Goal: Task Accomplishment & Management: Manage account settings

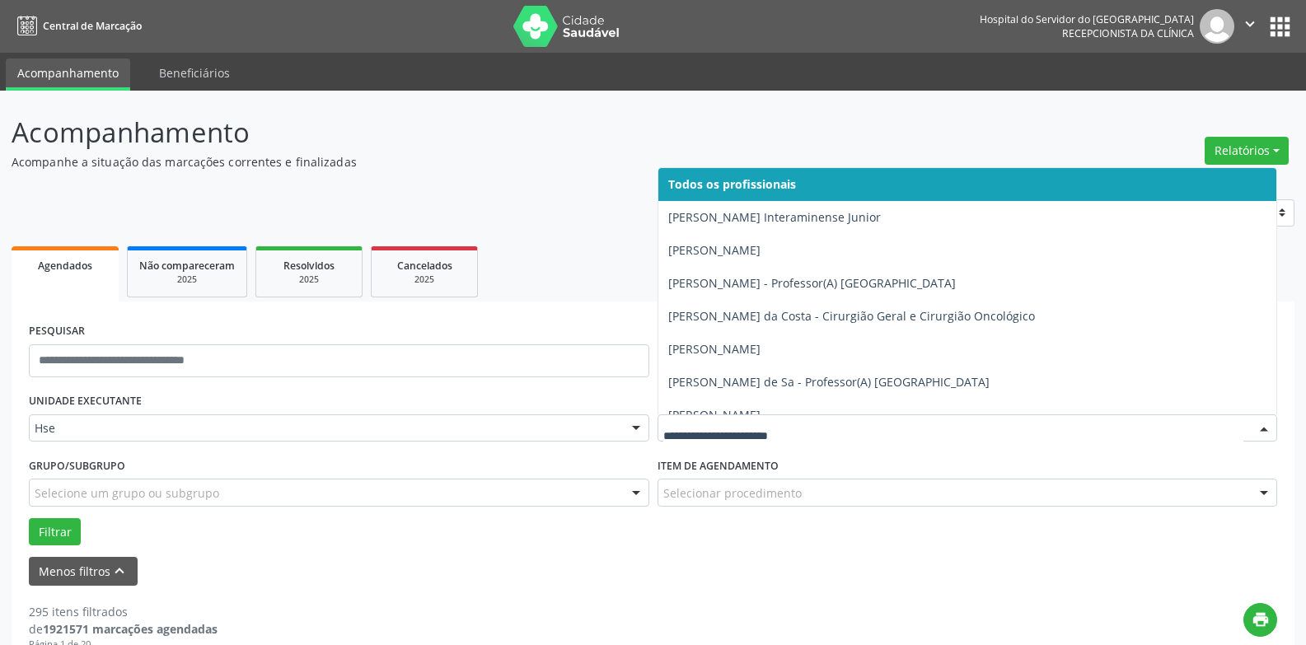
drag, startPoint x: 0, startPoint y: 0, endPoint x: 771, endPoint y: 435, distance: 885.1
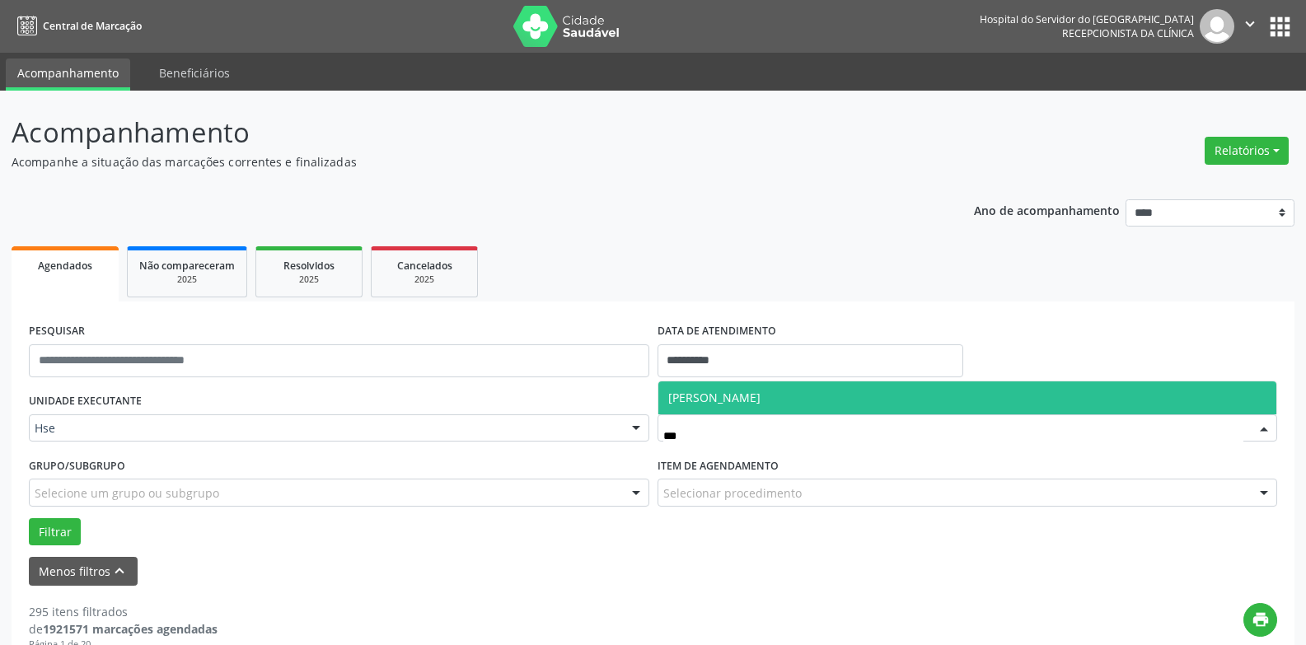
type input "****"
click at [761, 403] on span "[PERSON_NAME]" at bounding box center [714, 398] width 92 height 16
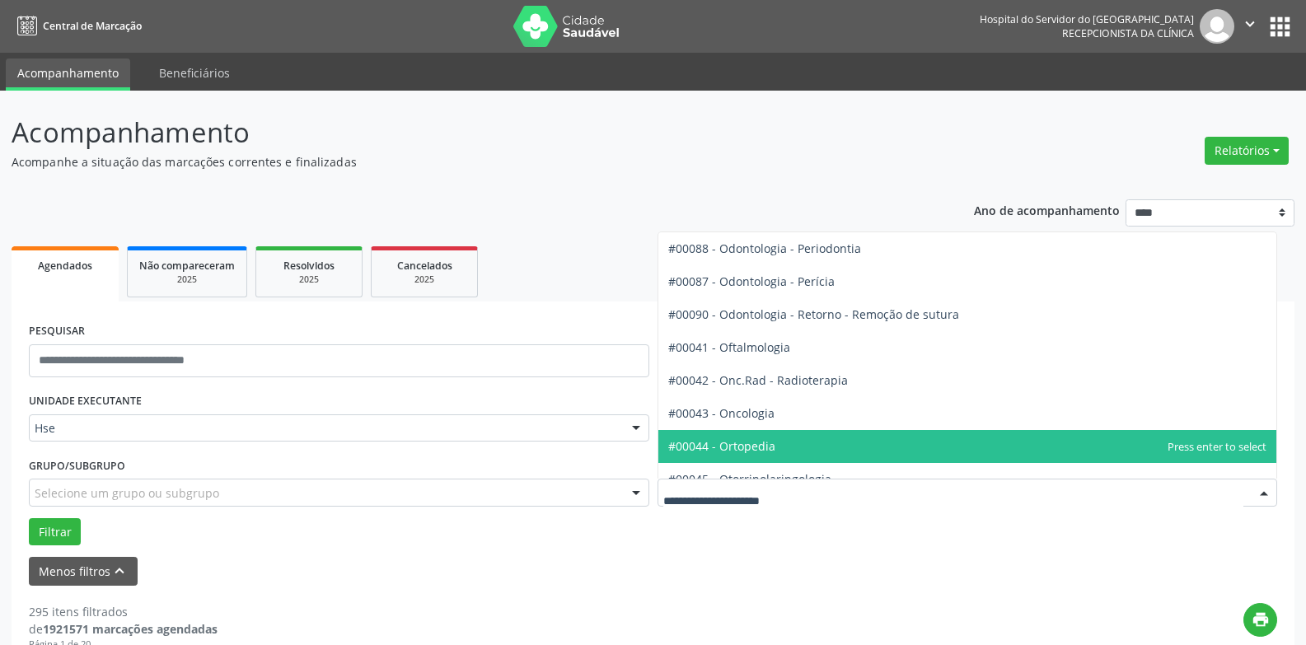
type input "*"
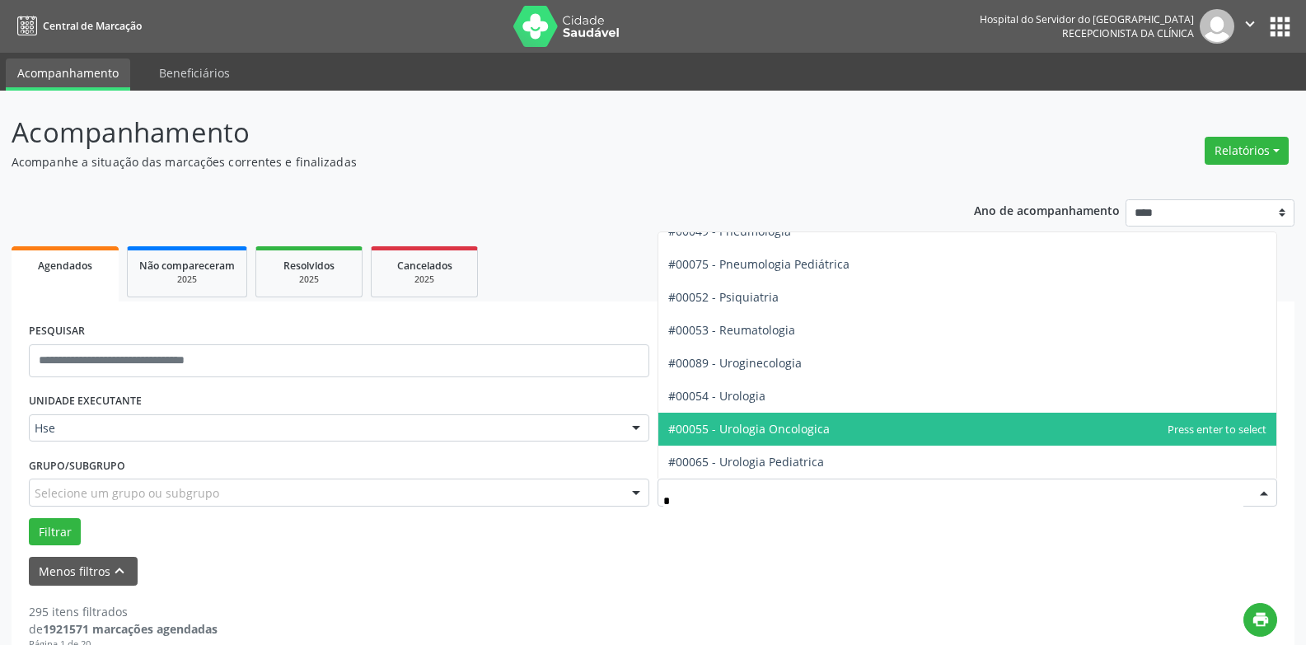
scroll to position [973, 0]
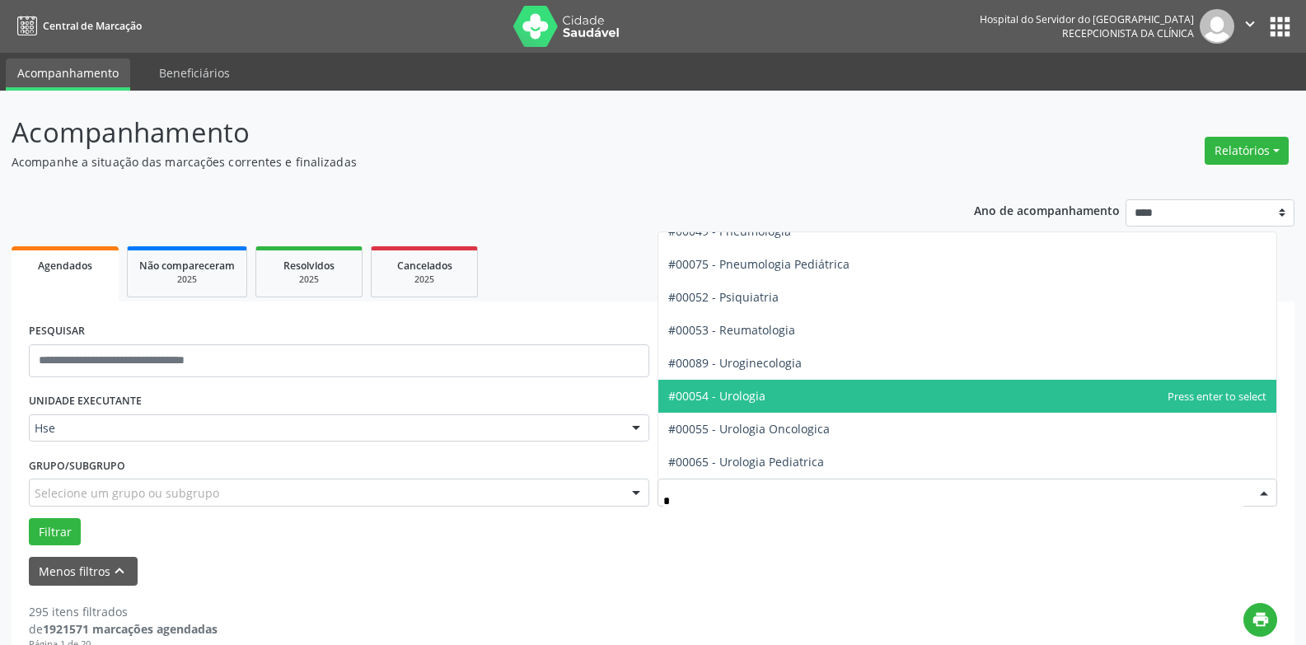
click at [760, 400] on span "#00054 - Urologia" at bounding box center [716, 396] width 97 height 16
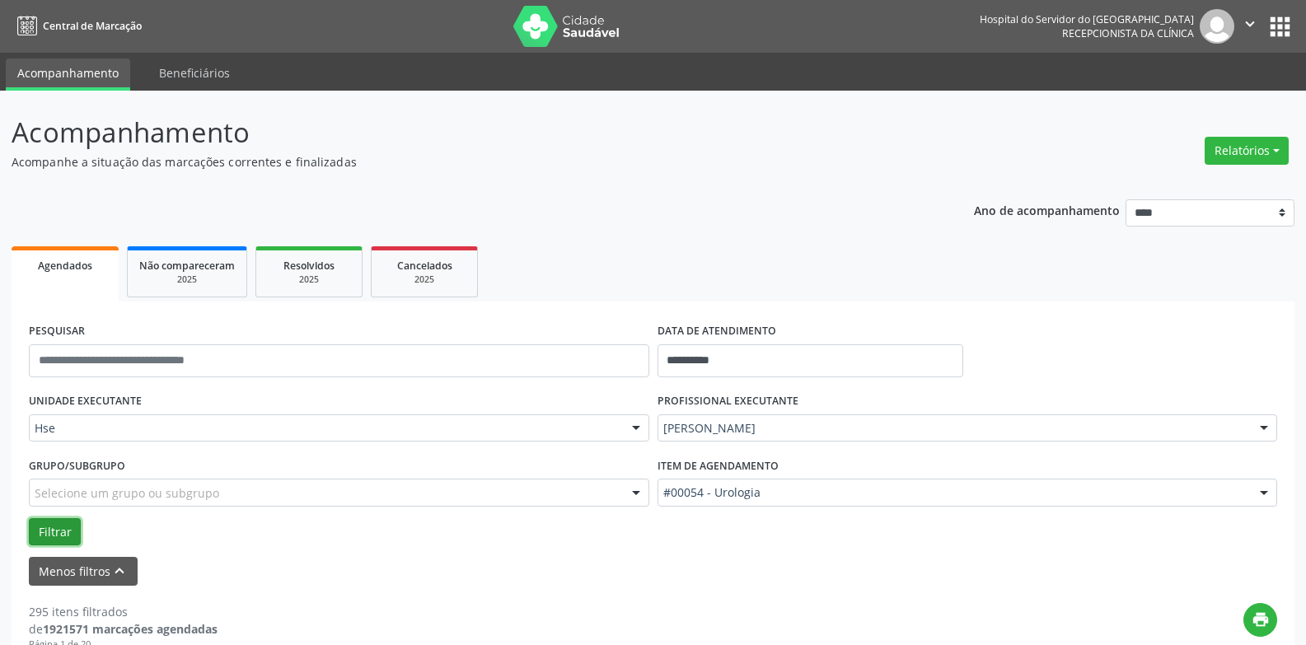
click at [59, 537] on button "Filtrar" at bounding box center [55, 532] width 52 height 28
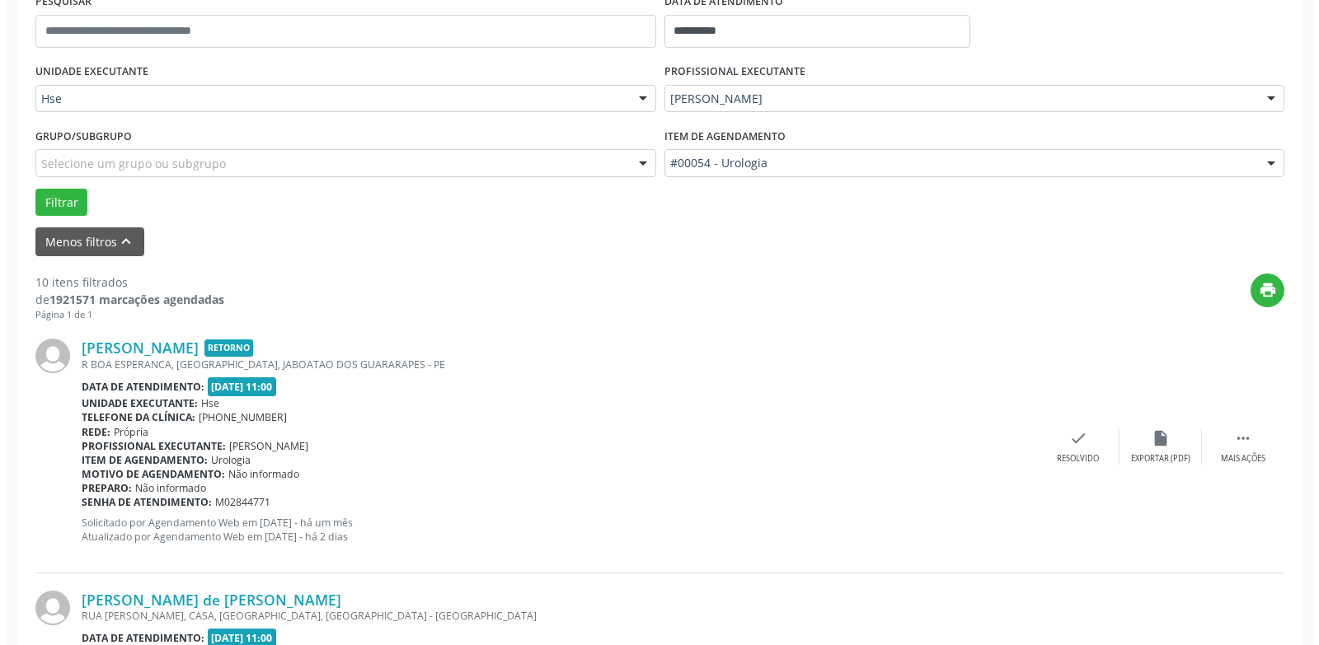
scroll to position [2118, 0]
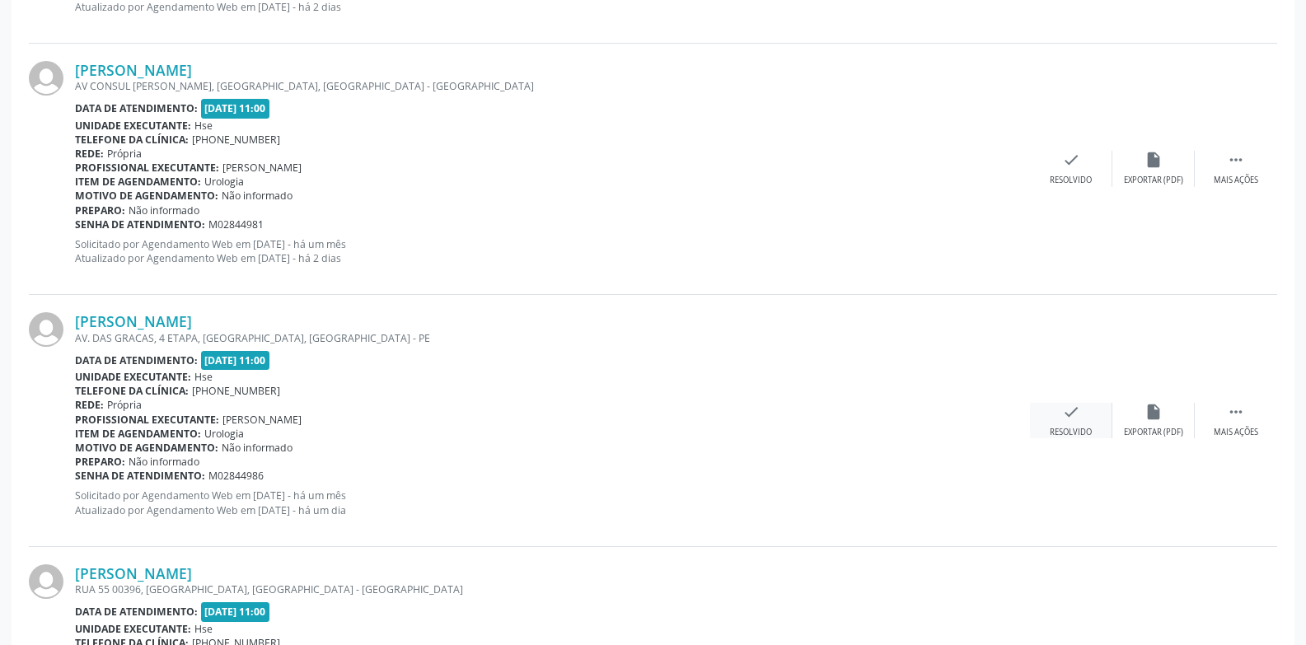
click at [1046, 410] on div "check Resolvido" at bounding box center [1071, 420] width 82 height 35
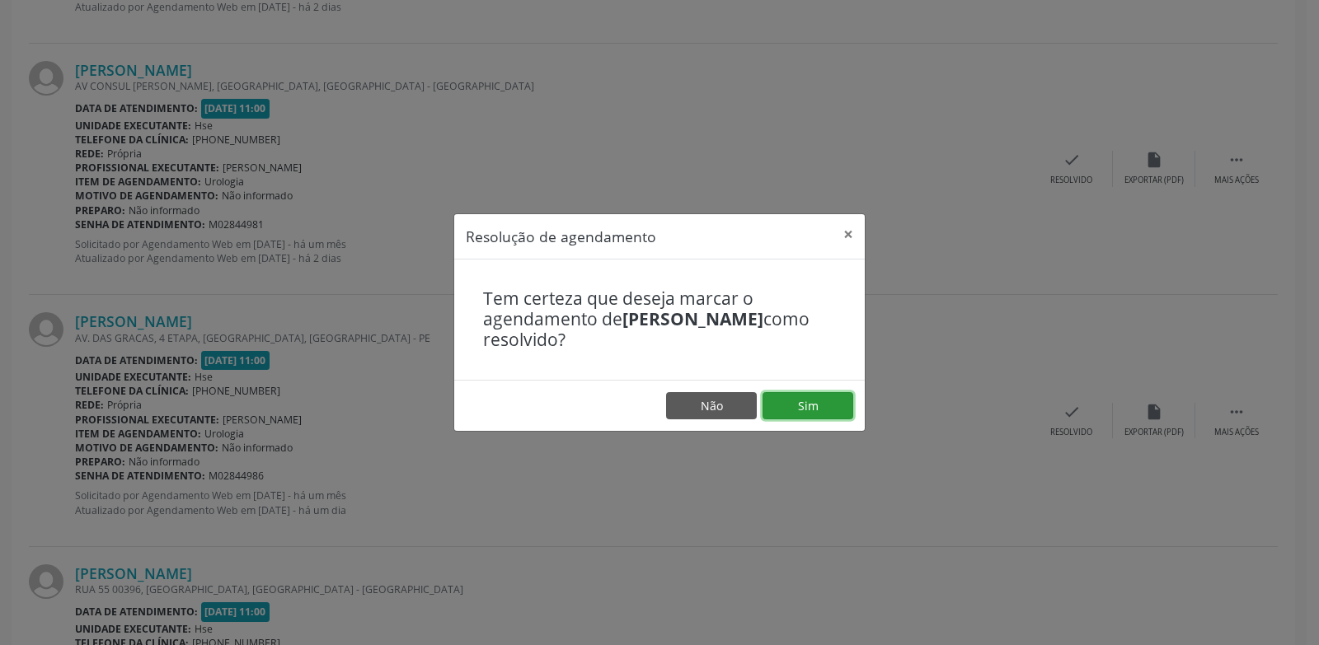
click at [775, 405] on button "Sim" at bounding box center [807, 406] width 91 height 28
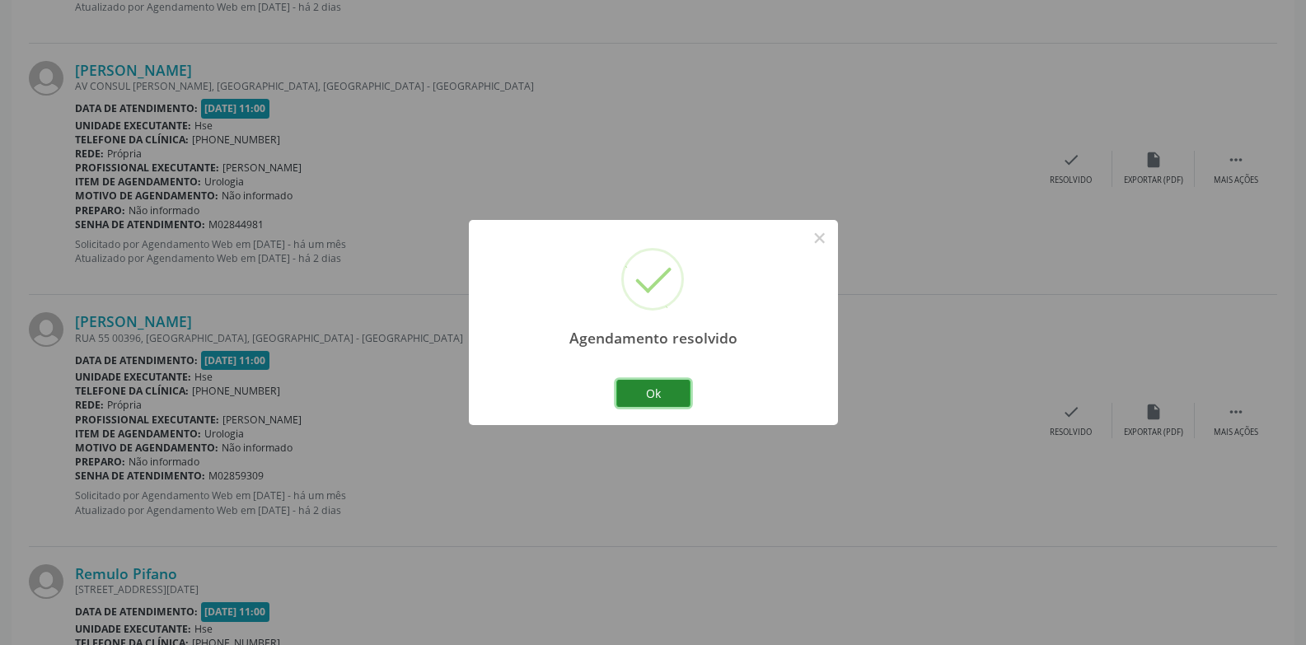
click at [654, 398] on button "Ok" at bounding box center [654, 394] width 74 height 28
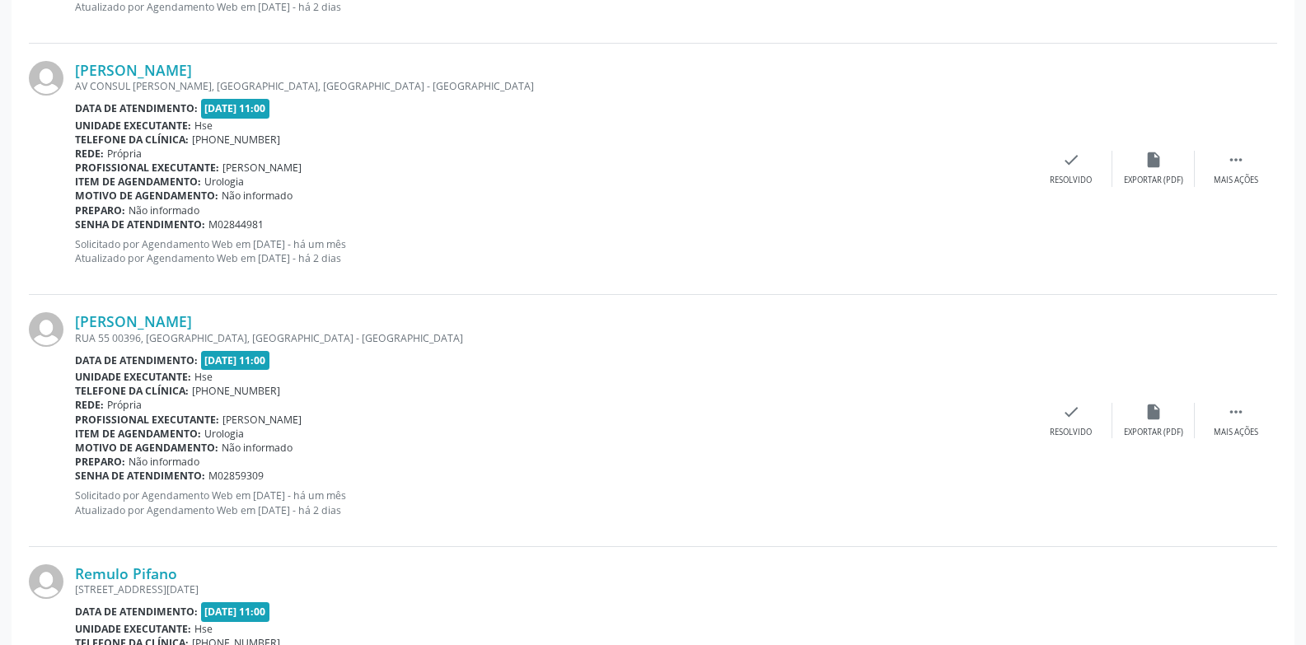
scroll to position [1615, 0]
click at [1248, 430] on div "Mais ações" at bounding box center [1236, 433] width 45 height 12
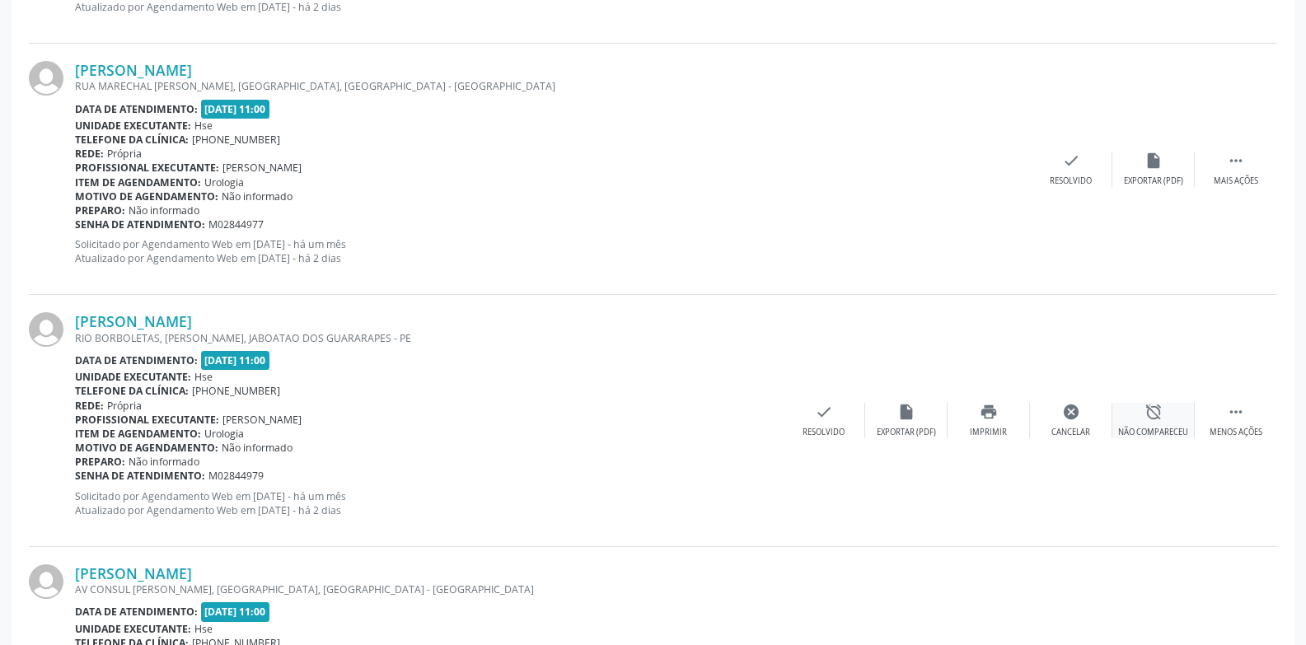
click at [1145, 421] on icon "alarm_off" at bounding box center [1154, 412] width 18 height 18
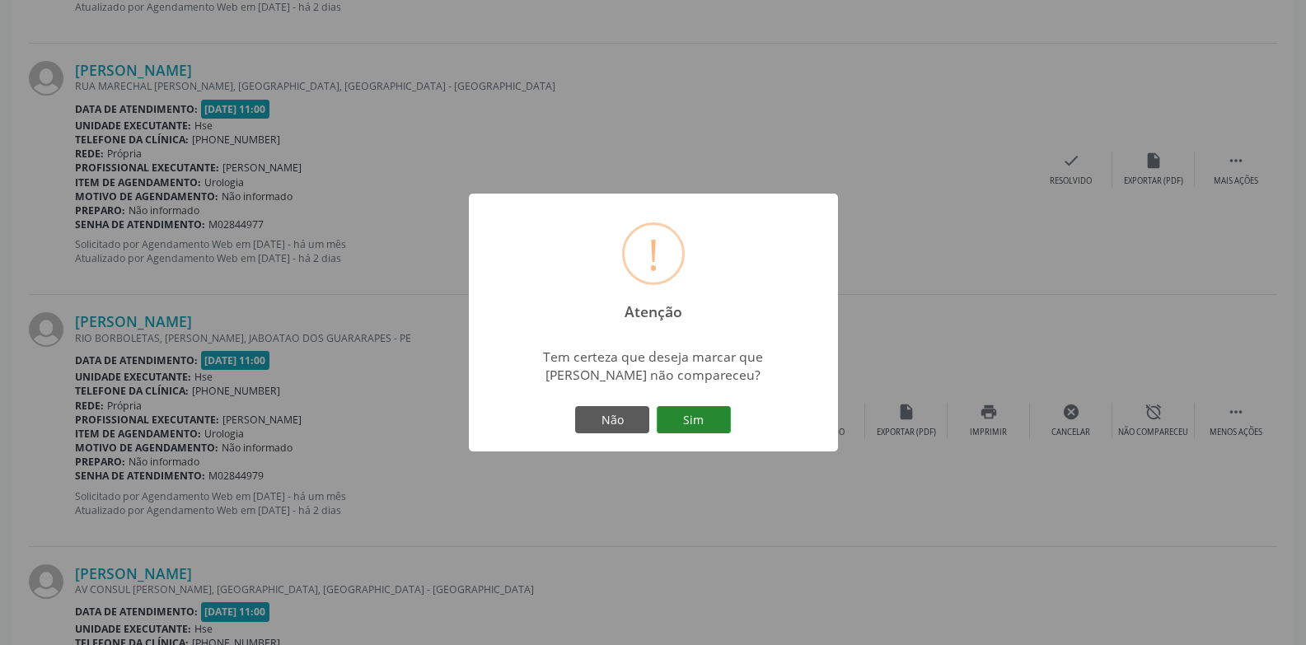
click at [717, 425] on button "Sim" at bounding box center [694, 420] width 74 height 28
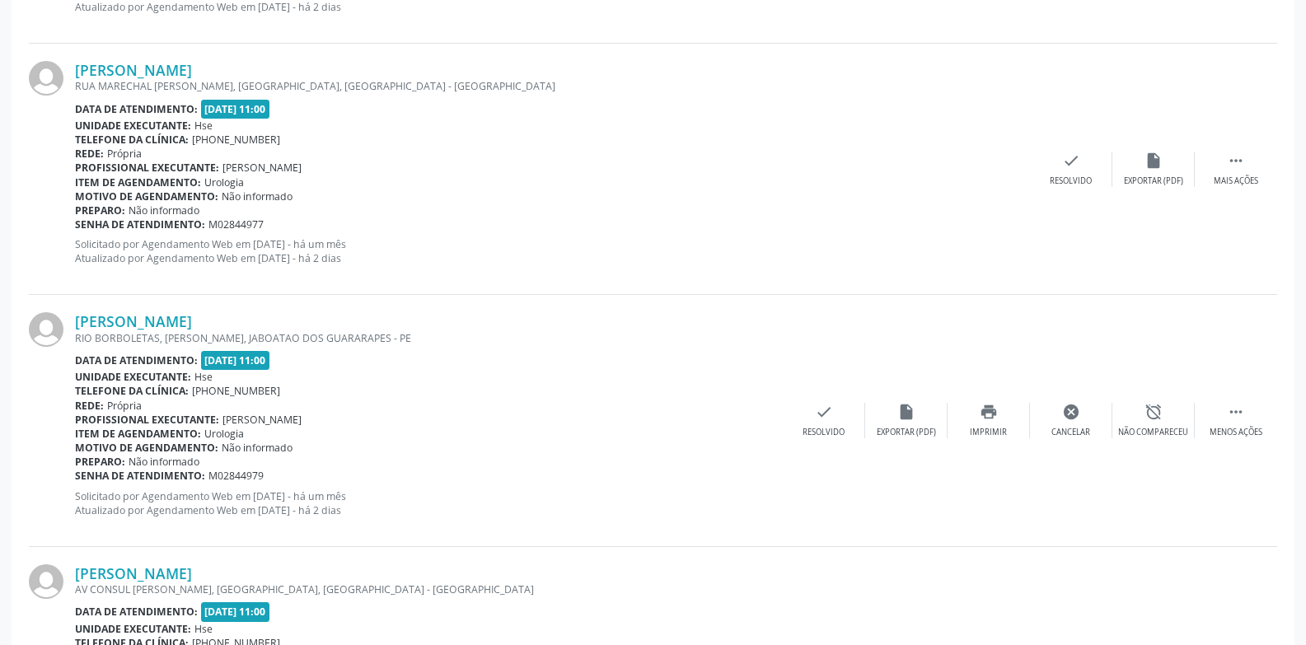
scroll to position [74, 0]
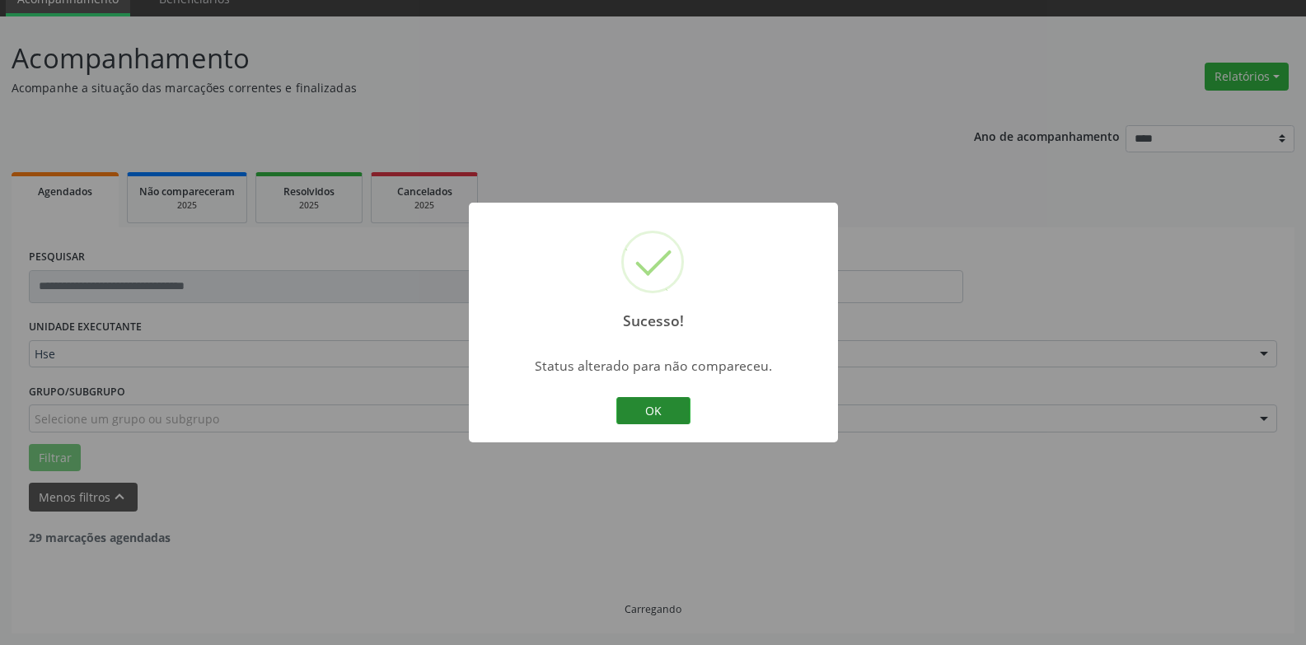
click at [645, 411] on button "OK" at bounding box center [654, 411] width 74 height 28
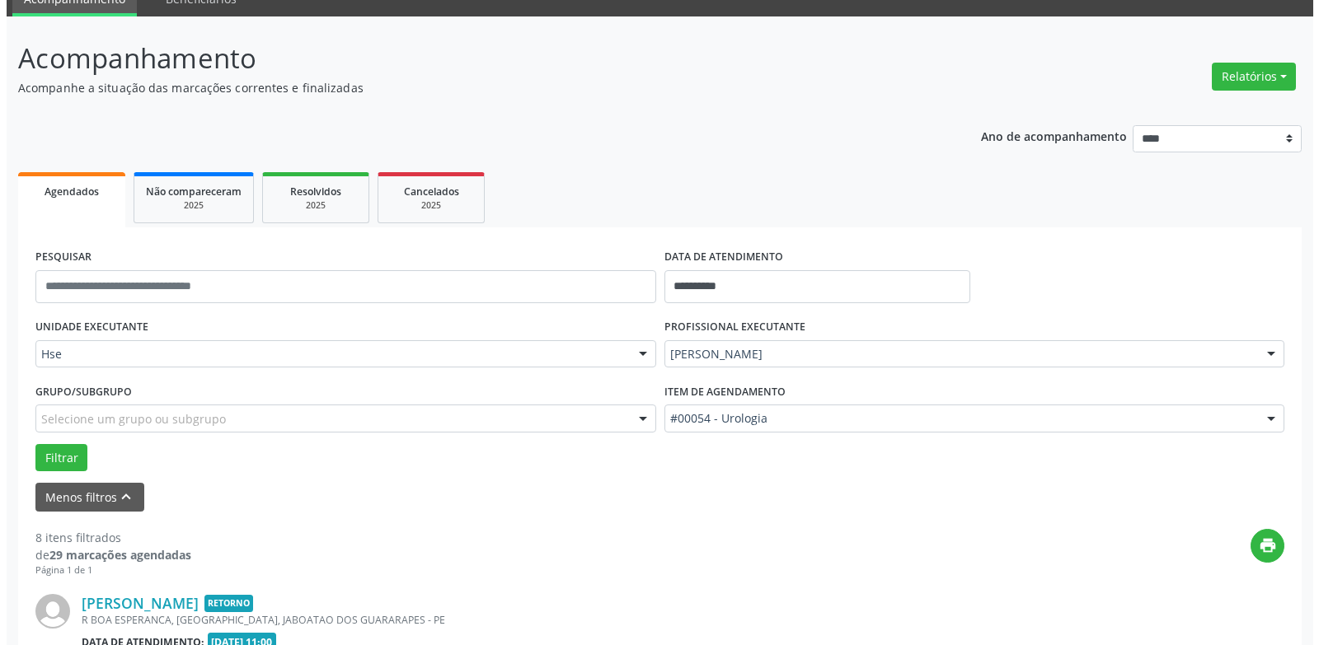
scroll to position [1615, 0]
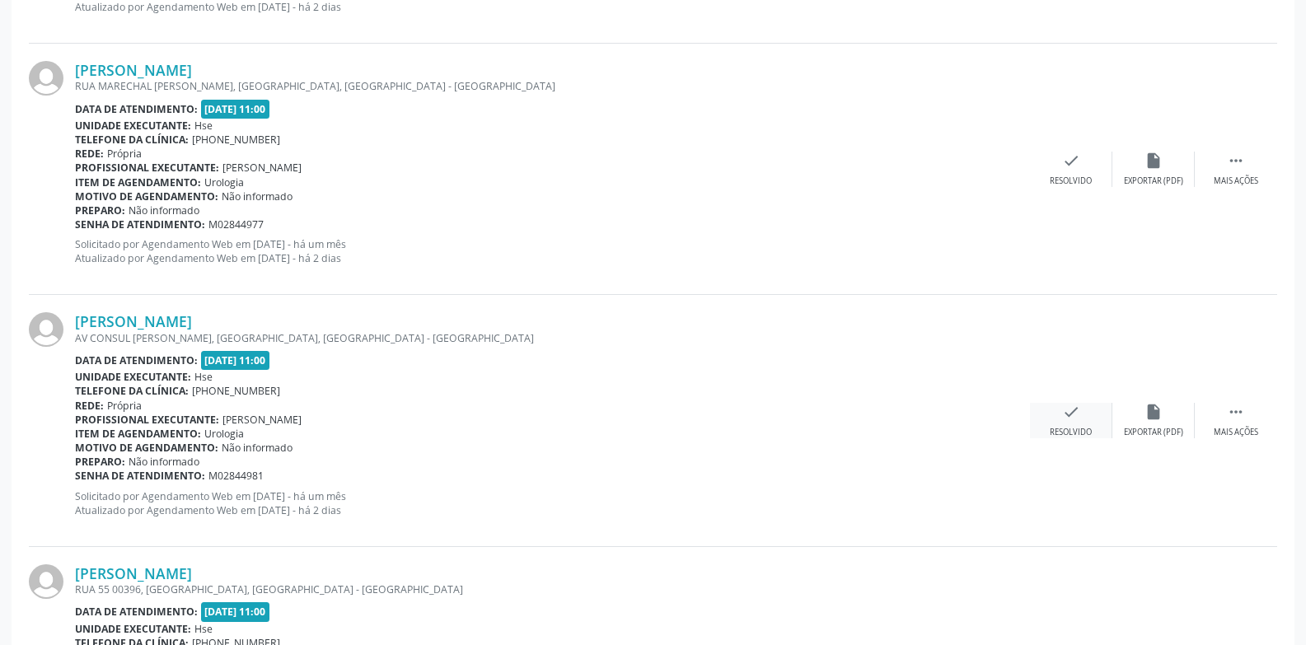
click at [1064, 408] on icon "check" at bounding box center [1071, 412] width 18 height 18
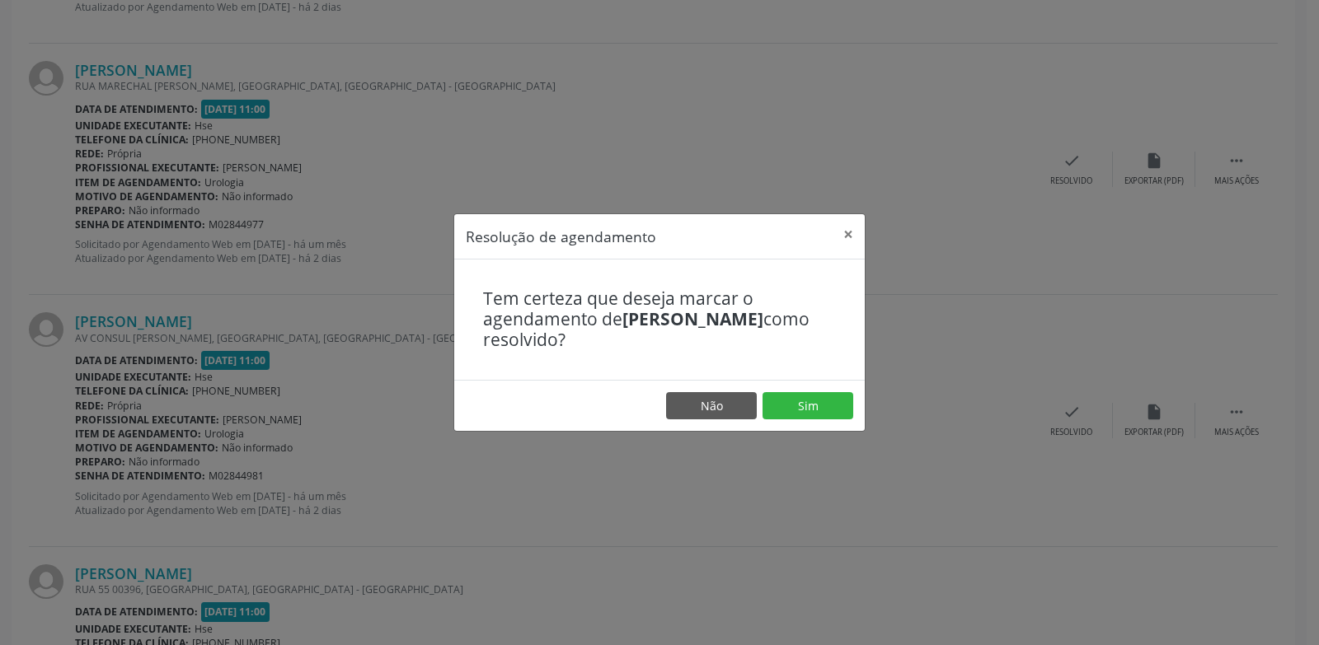
click at [854, 409] on footer "Não Sim" at bounding box center [659, 406] width 410 height 52
click at [840, 409] on button "Sim" at bounding box center [807, 406] width 91 height 28
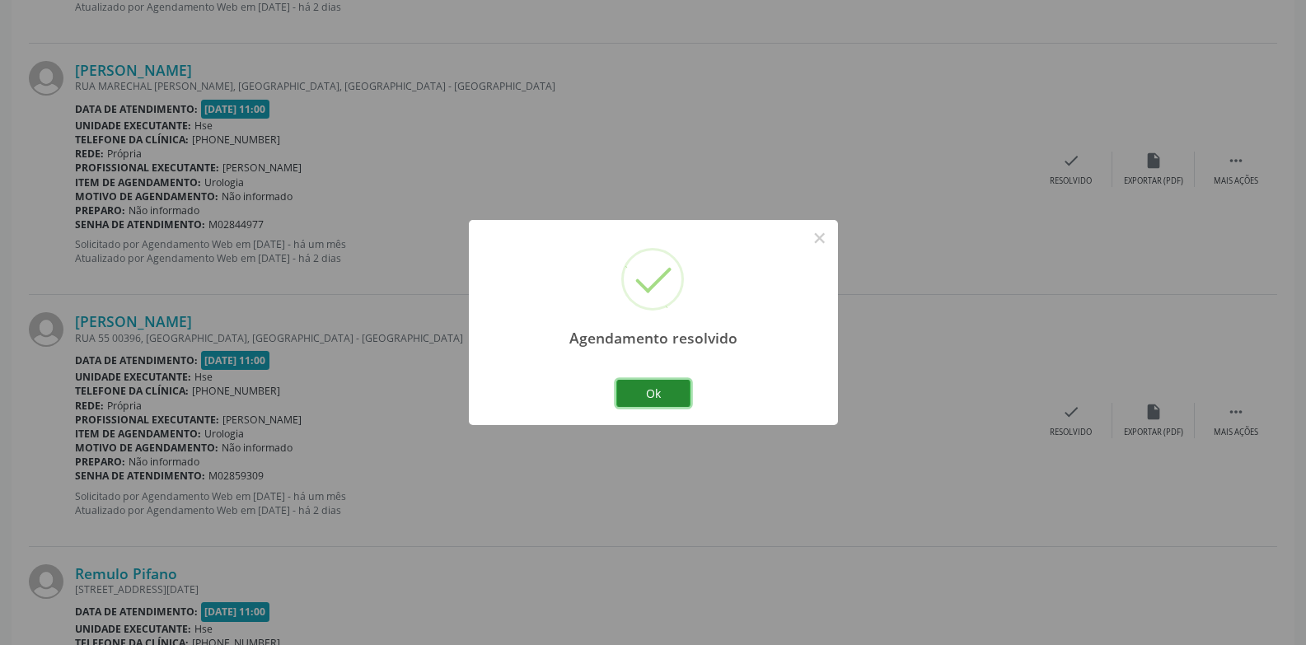
click at [671, 388] on button "Ok" at bounding box center [654, 394] width 74 height 28
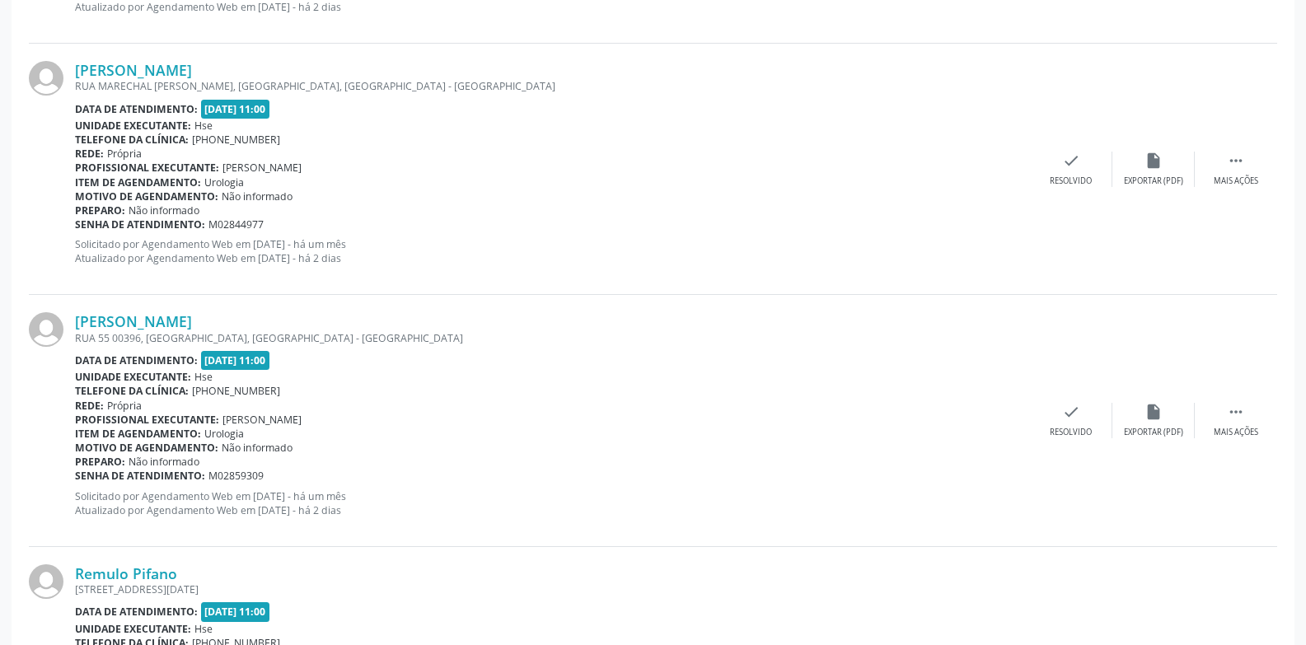
scroll to position [1111, 0]
click at [1240, 416] on icon "" at bounding box center [1236, 412] width 18 height 18
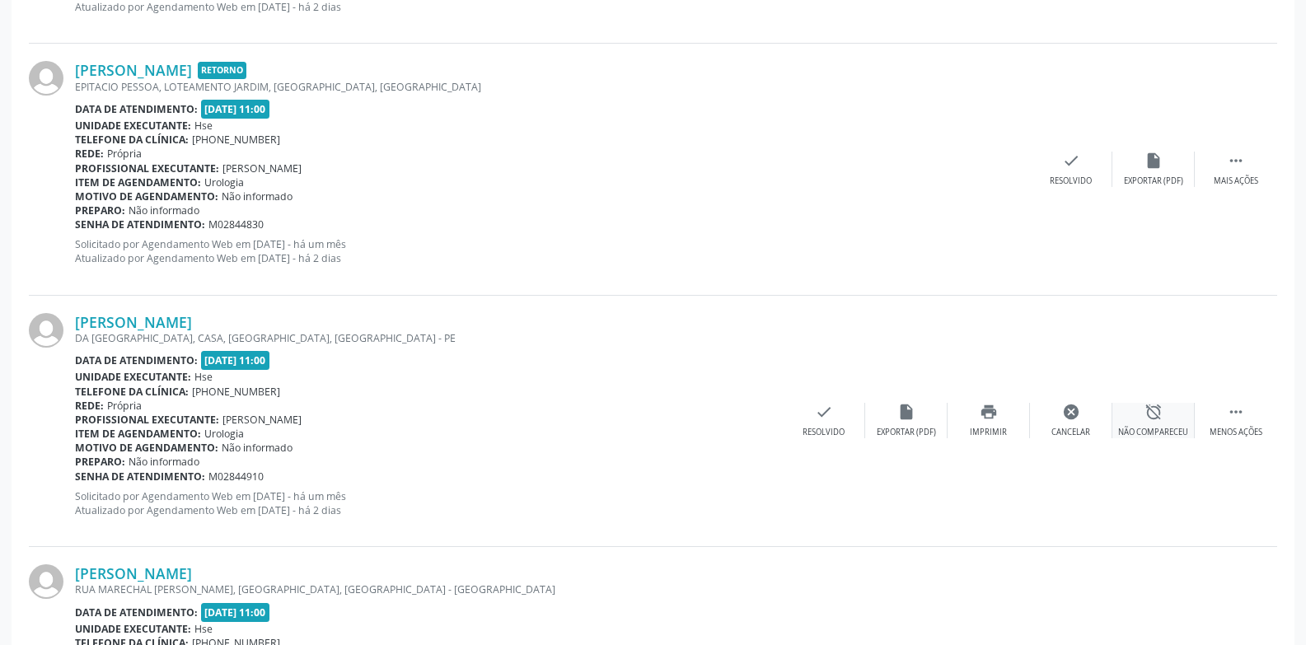
click at [1179, 427] on div "Não compareceu" at bounding box center [1154, 433] width 70 height 12
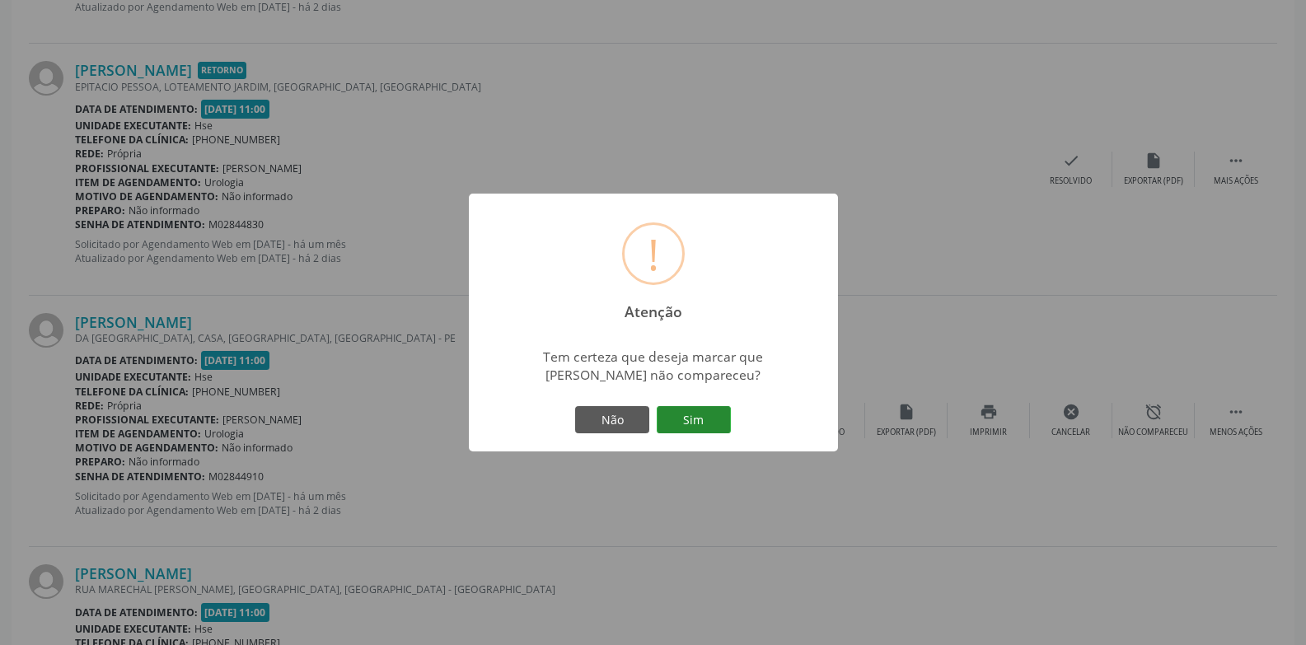
click at [710, 431] on button "Sim" at bounding box center [694, 420] width 74 height 28
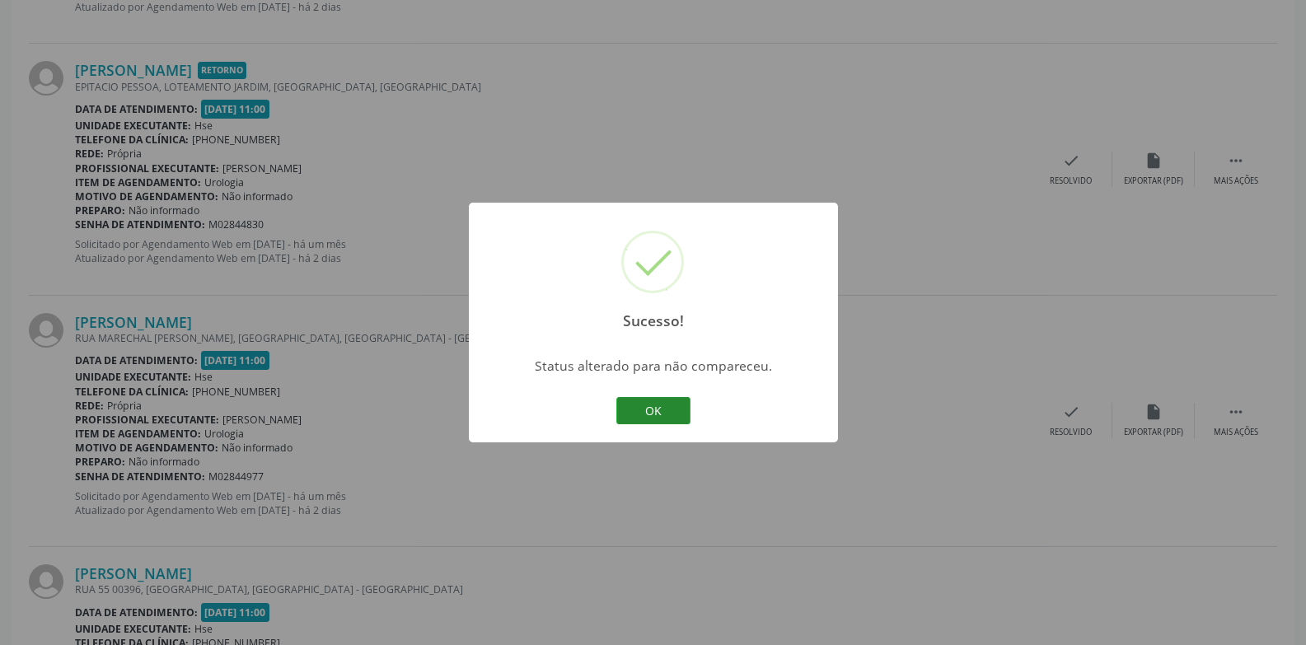
click at [645, 402] on button "OK" at bounding box center [654, 411] width 74 height 28
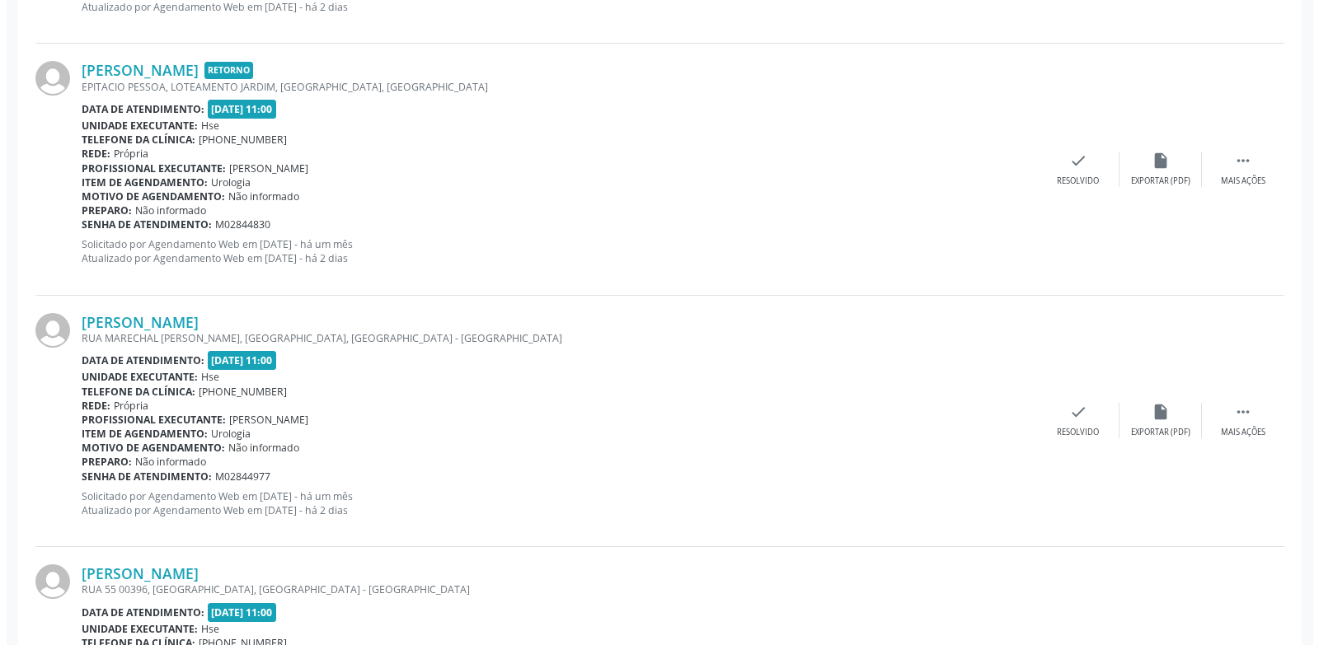
scroll to position [1545, 0]
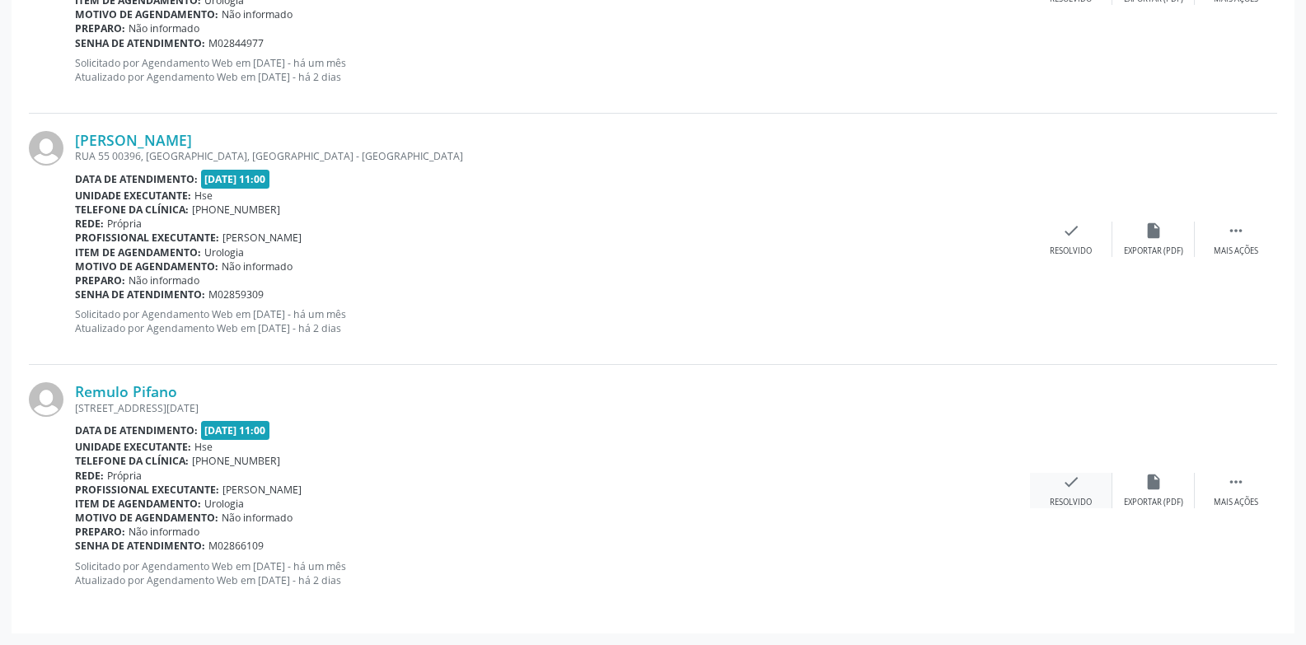
click at [1072, 509] on div "Resolvido" at bounding box center [1071, 503] width 42 height 12
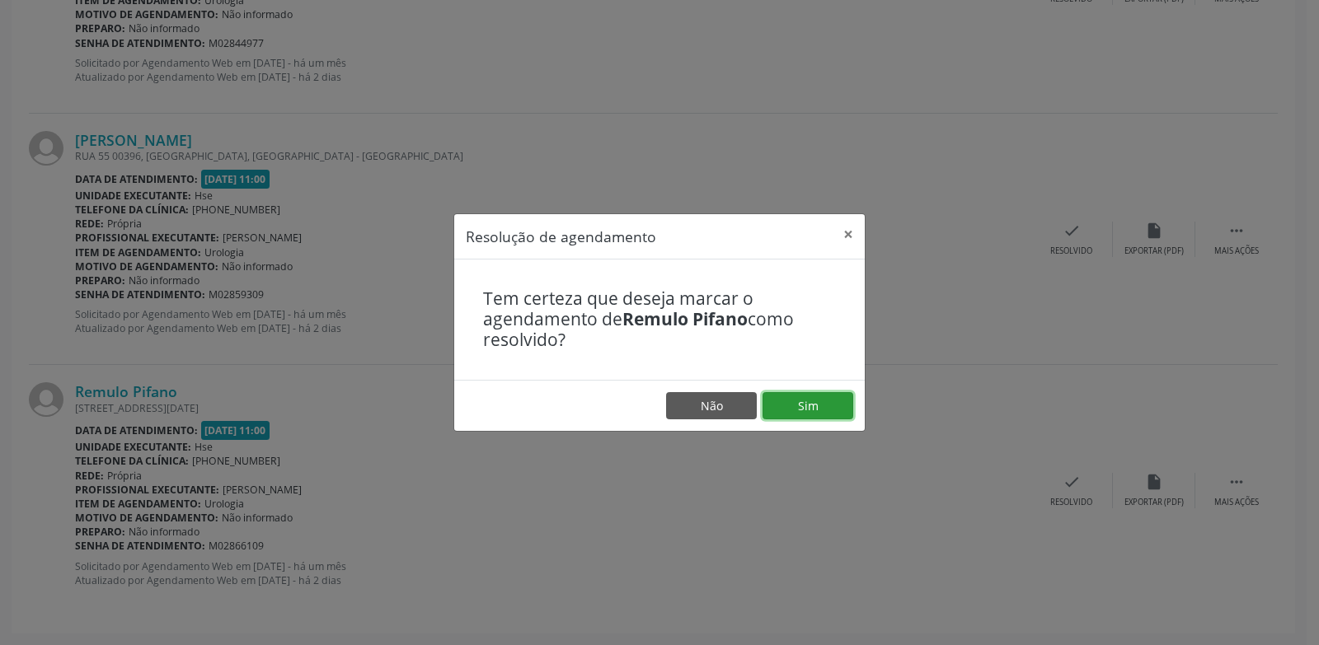
click at [809, 414] on button "Sim" at bounding box center [807, 406] width 91 height 28
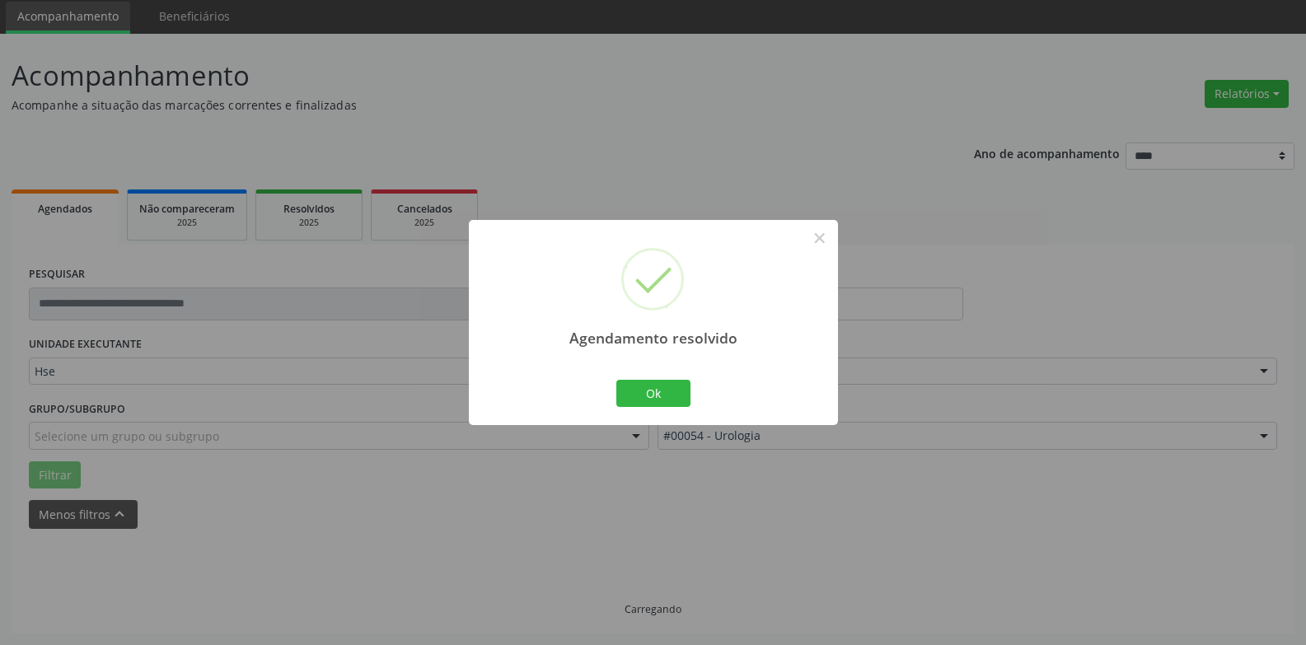
scroll to position [74, 0]
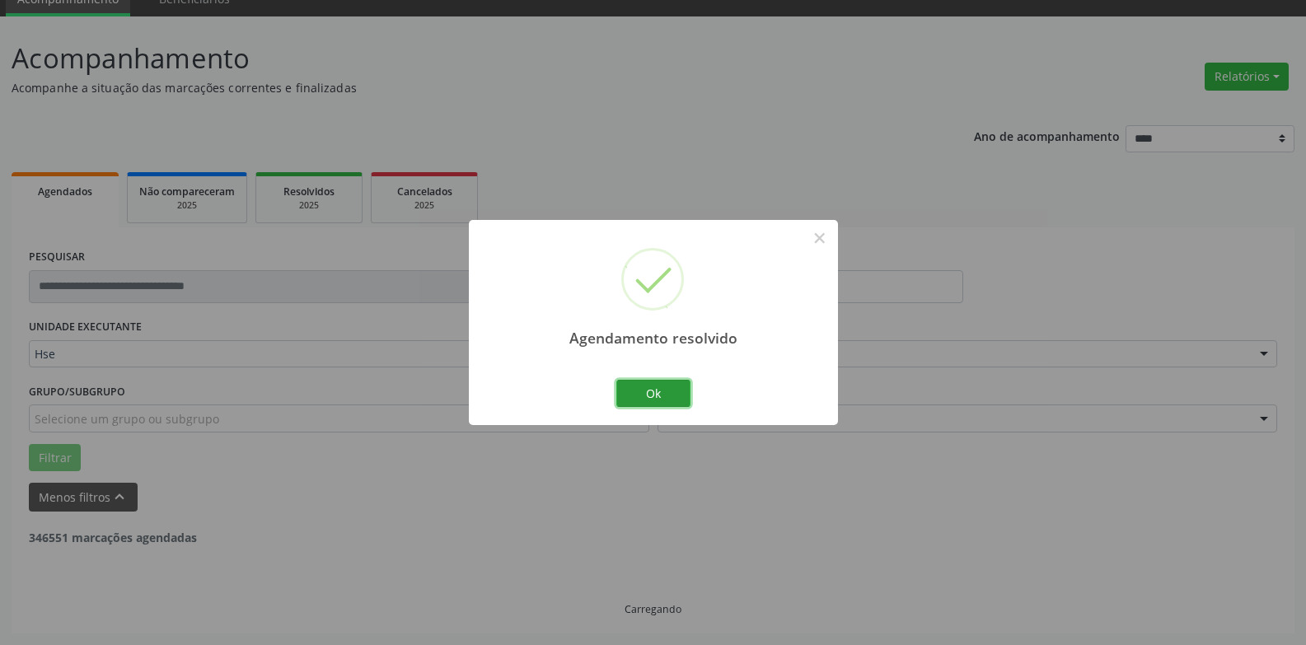
drag, startPoint x: 654, startPoint y: 387, endPoint x: 756, endPoint y: 338, distance: 113.5
click at [654, 387] on button "Ok" at bounding box center [654, 394] width 74 height 28
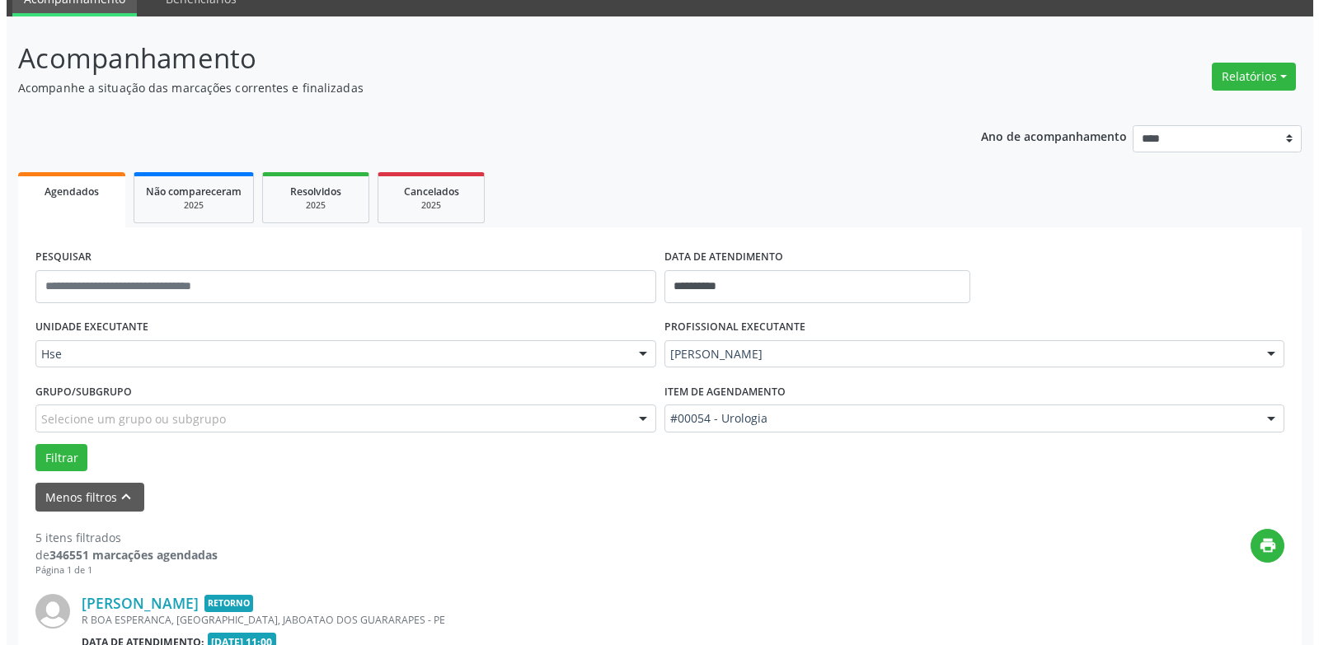
scroll to position [1111, 0]
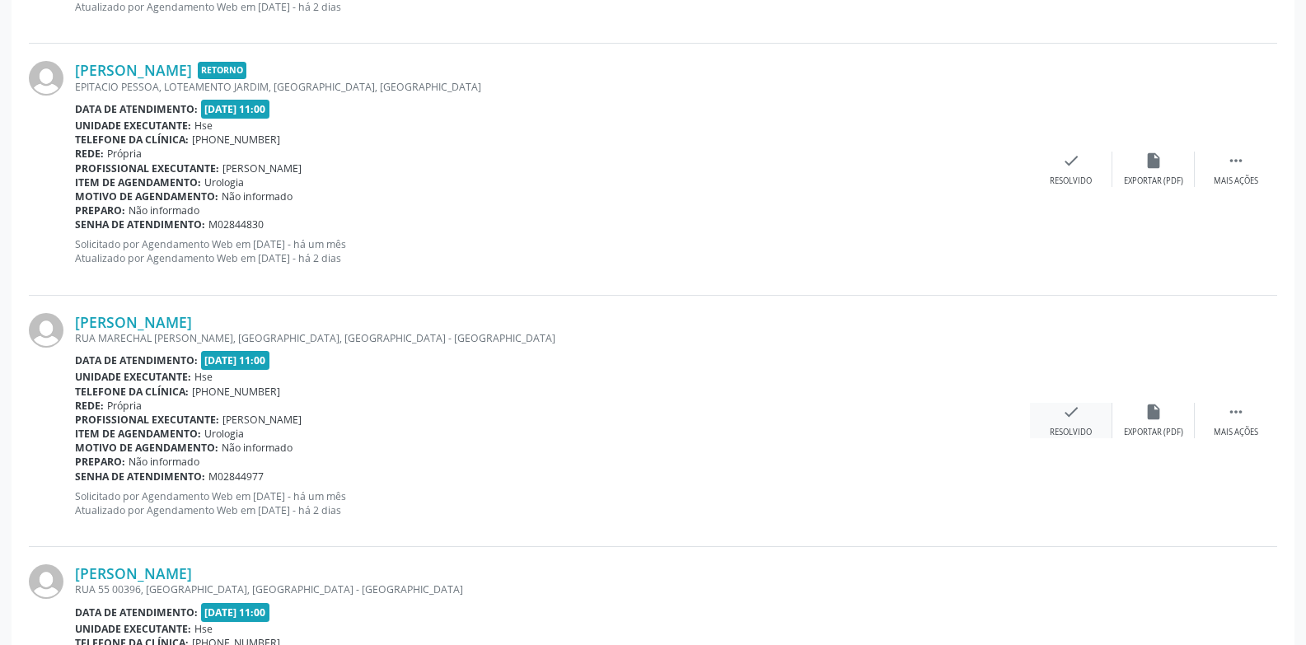
click at [1080, 428] on div "Resolvido" at bounding box center [1071, 433] width 42 height 12
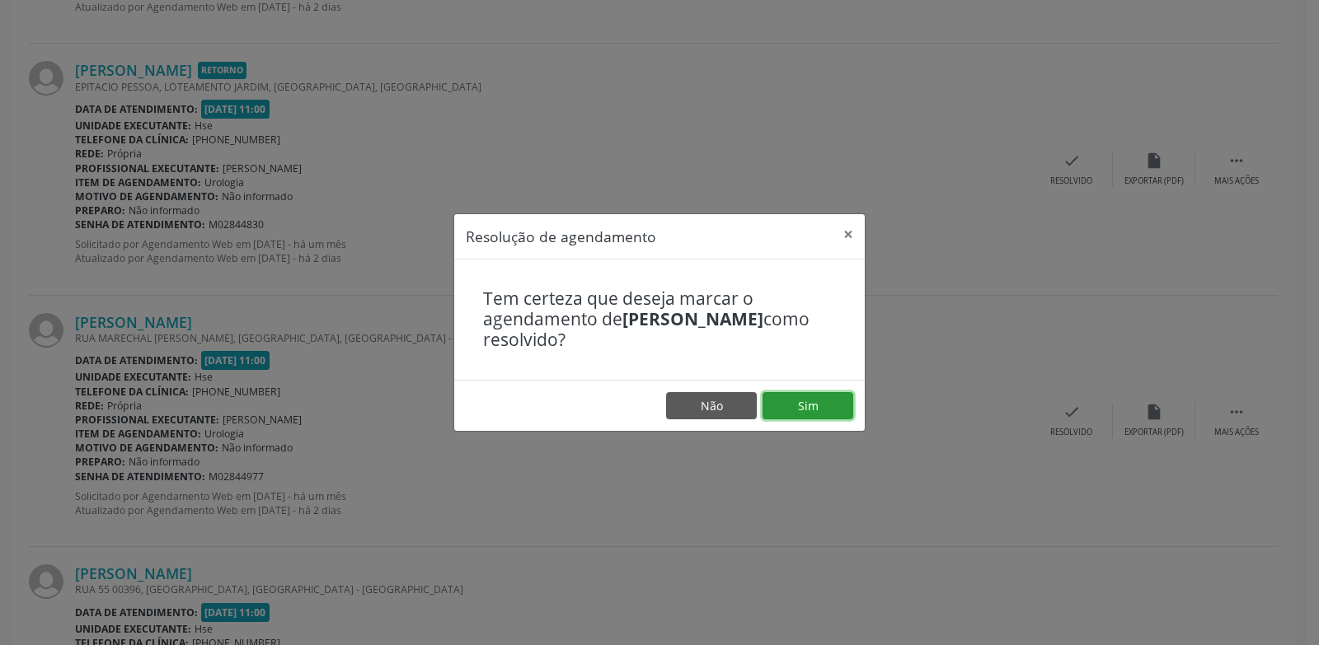
click at [795, 410] on button "Sim" at bounding box center [807, 406] width 91 height 28
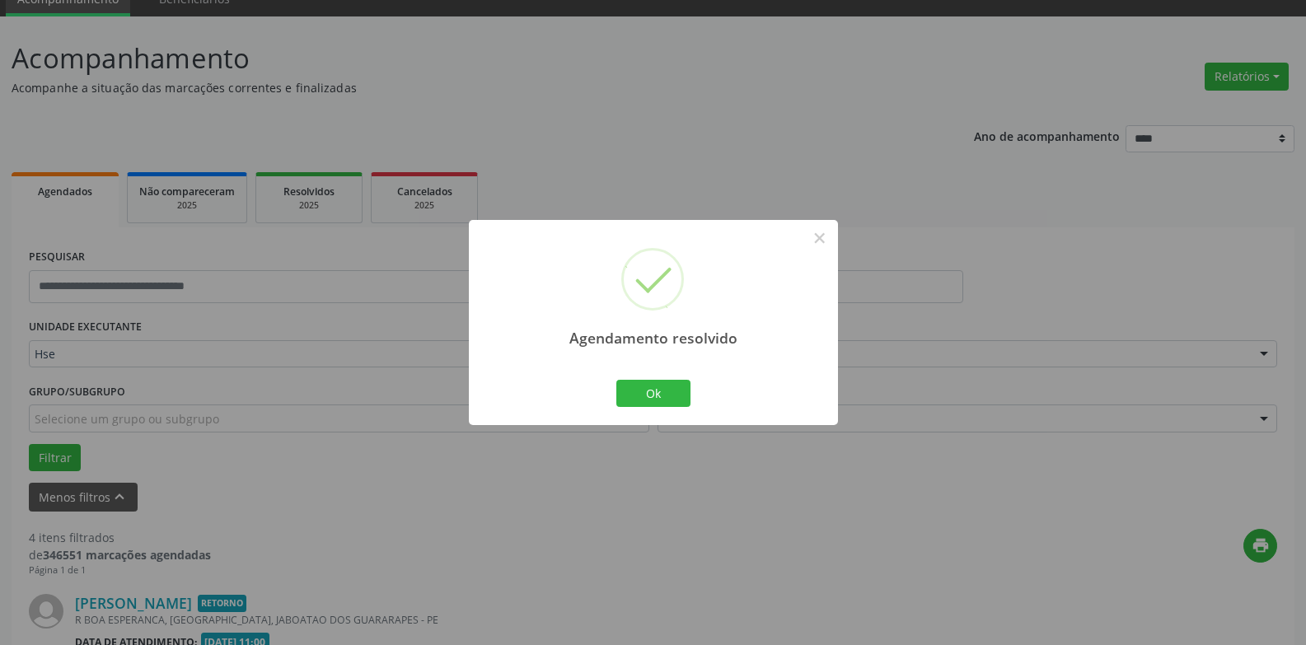
scroll to position [1041, 0]
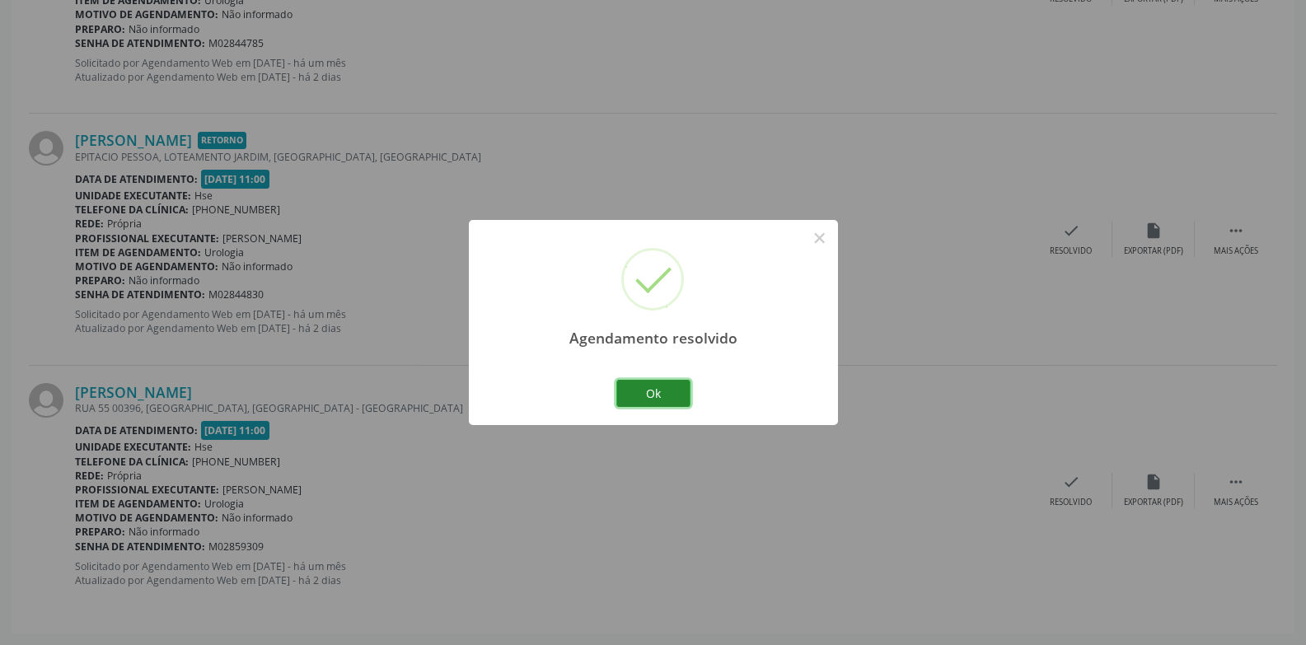
click at [665, 397] on button "Ok" at bounding box center [654, 394] width 74 height 28
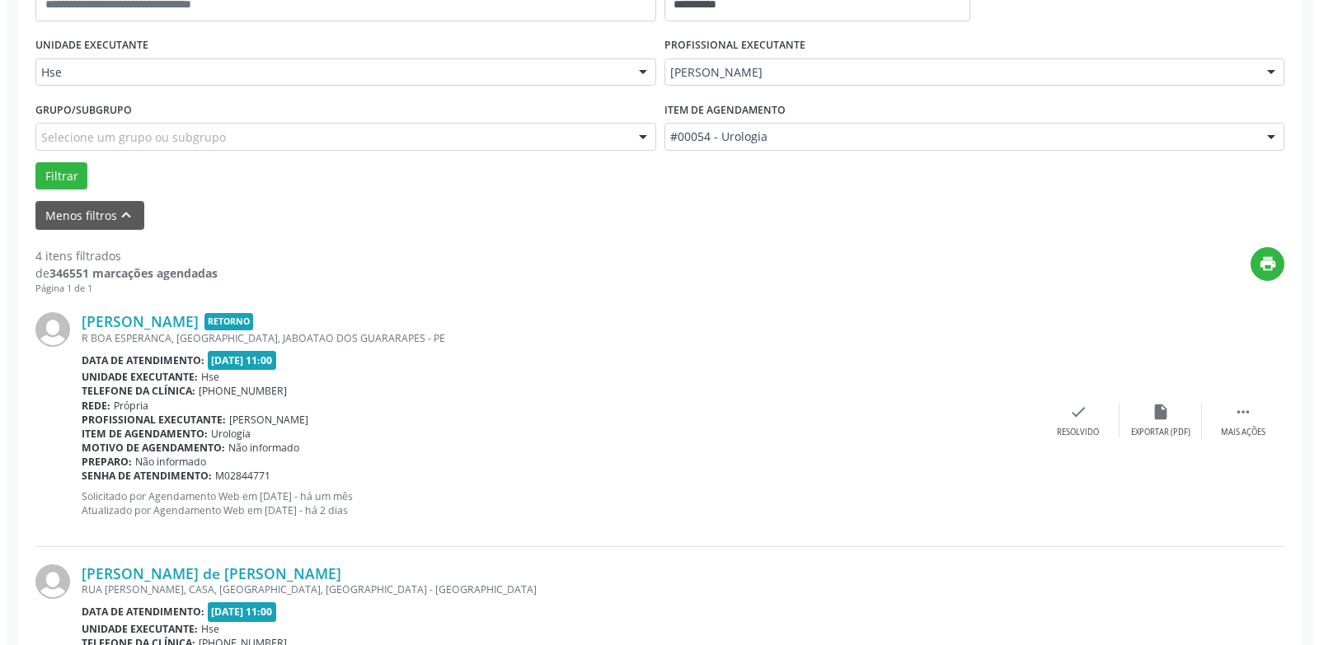
scroll to position [860, 0]
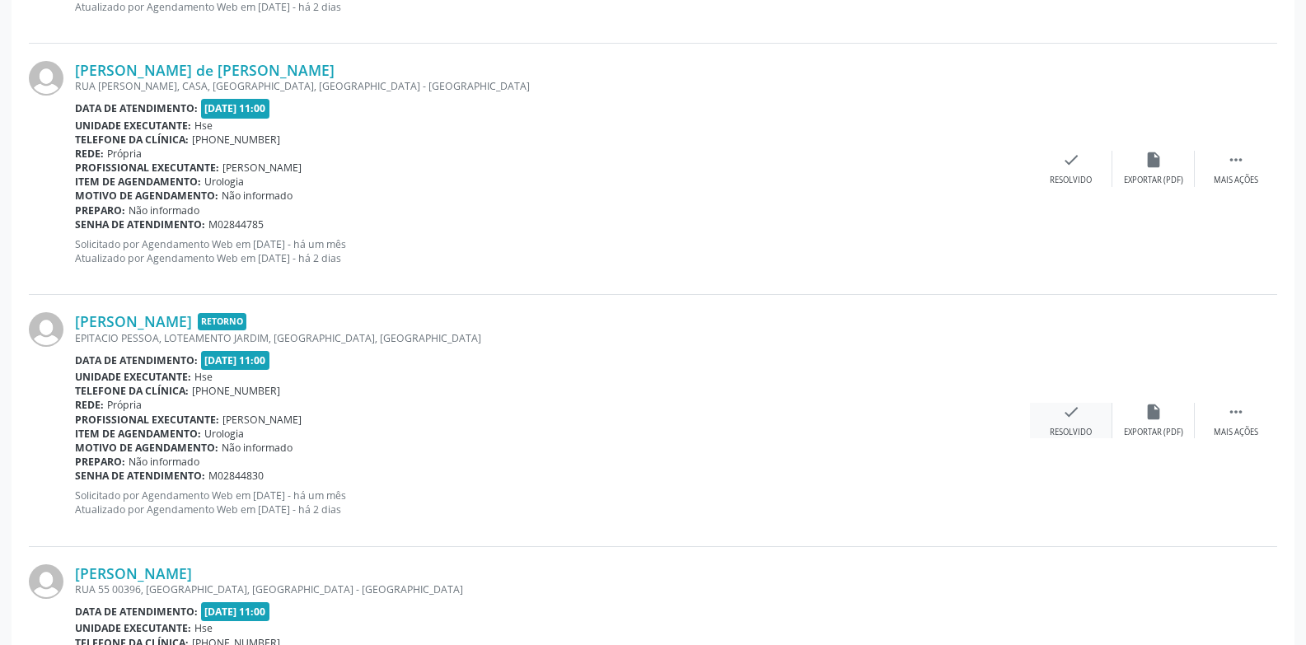
click at [1064, 429] on div "Resolvido" at bounding box center [1071, 433] width 42 height 12
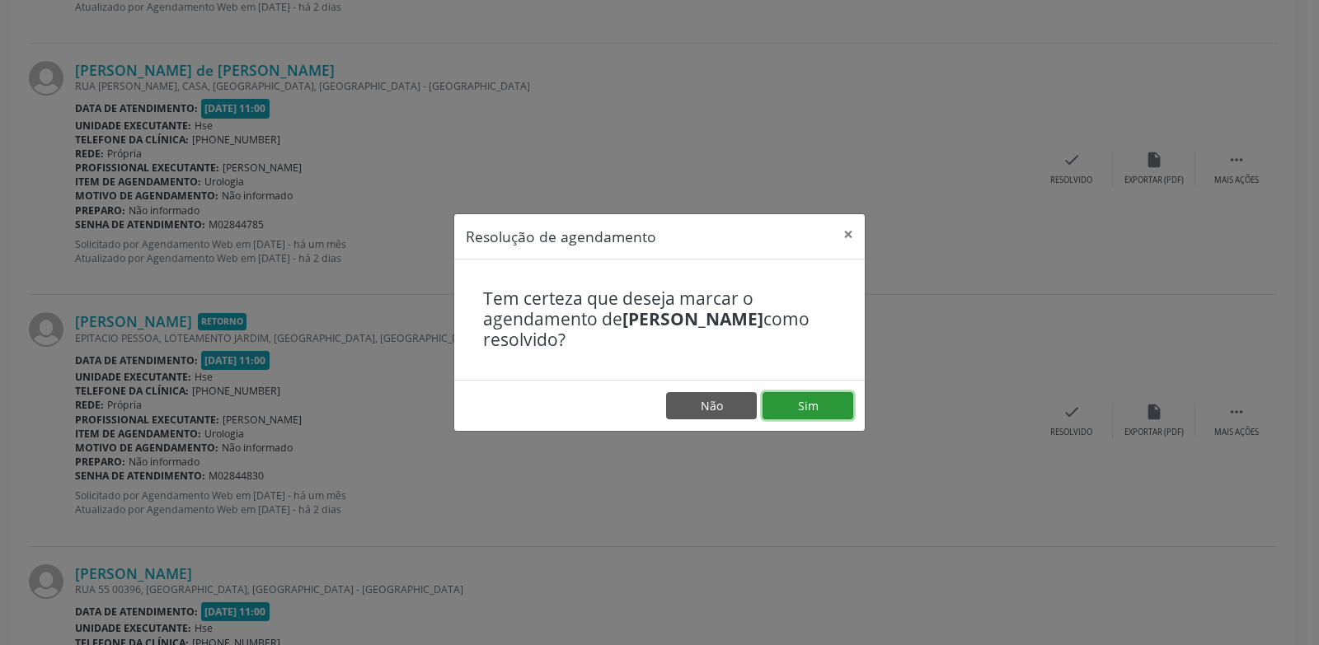
click at [798, 405] on button "Sim" at bounding box center [807, 406] width 91 height 28
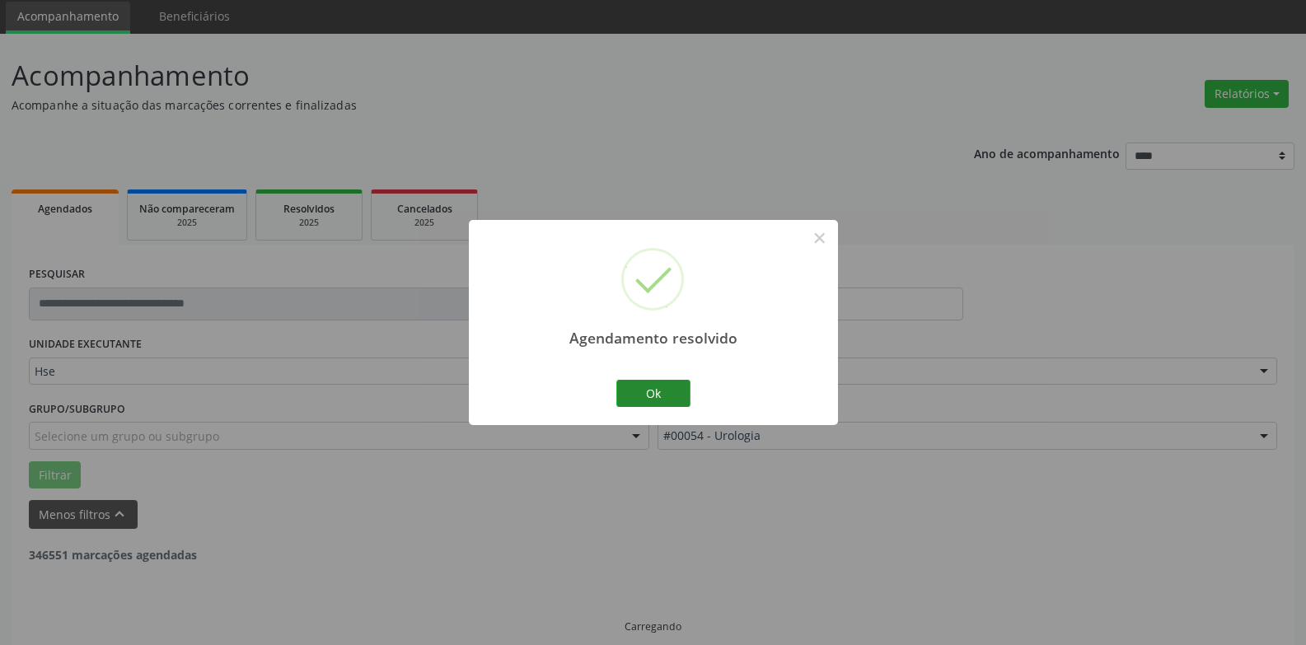
scroll to position [74, 0]
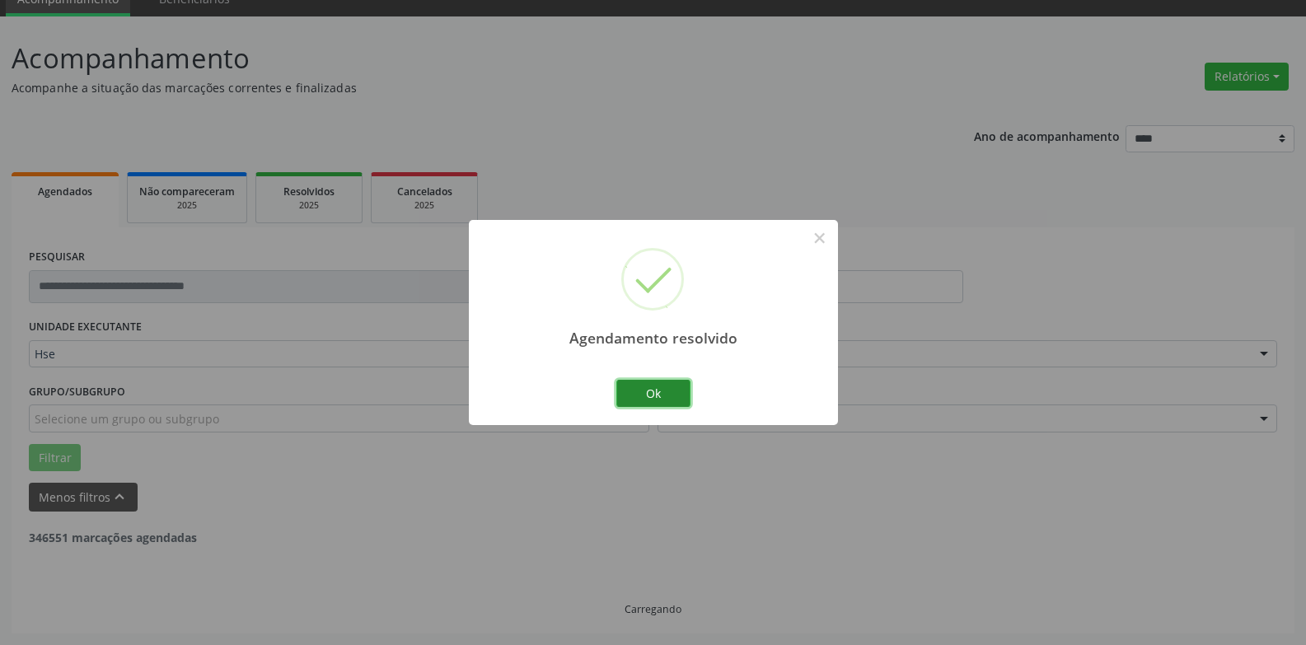
click at [651, 391] on button "Ok" at bounding box center [654, 394] width 74 height 28
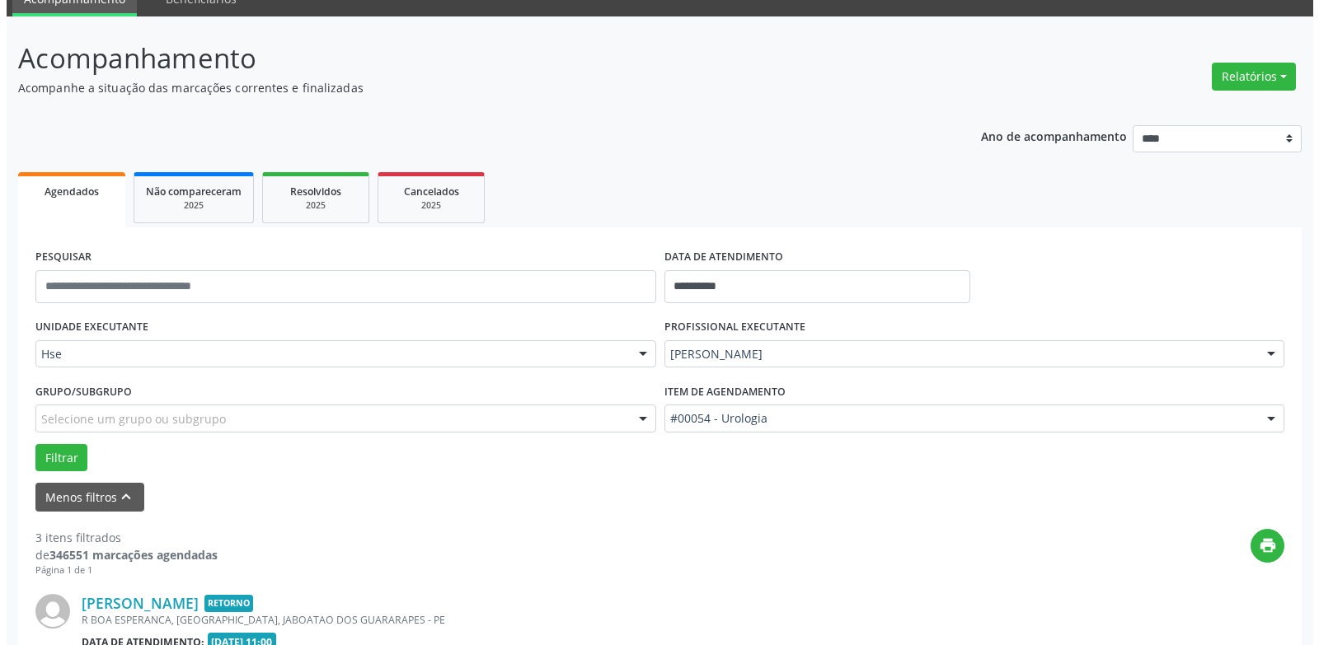
scroll to position [607, 0]
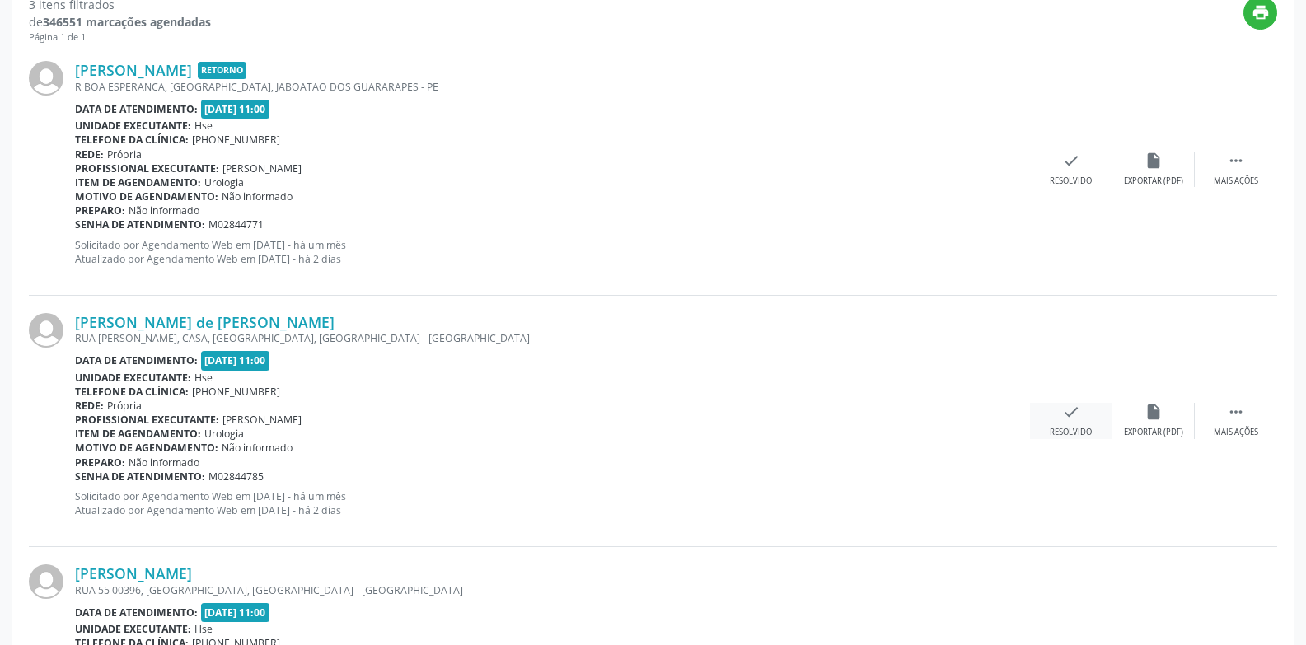
click at [1065, 423] on div "check Resolvido" at bounding box center [1071, 420] width 82 height 35
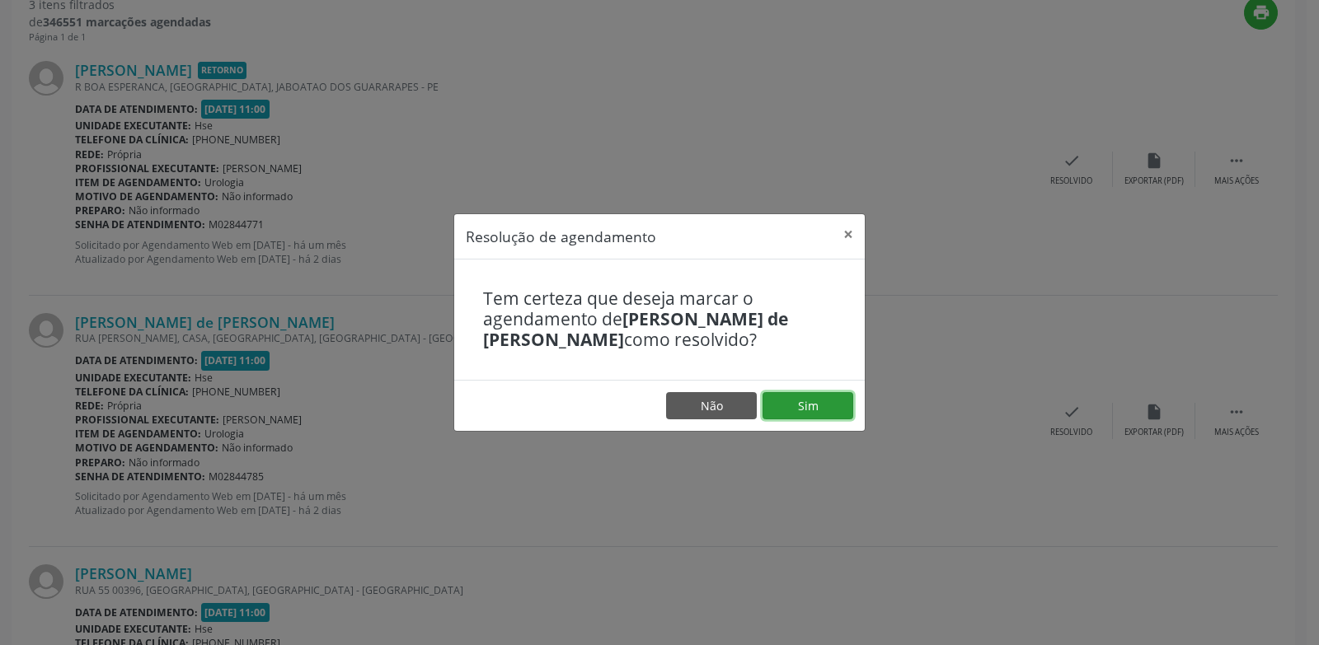
click at [799, 401] on button "Sim" at bounding box center [807, 406] width 91 height 28
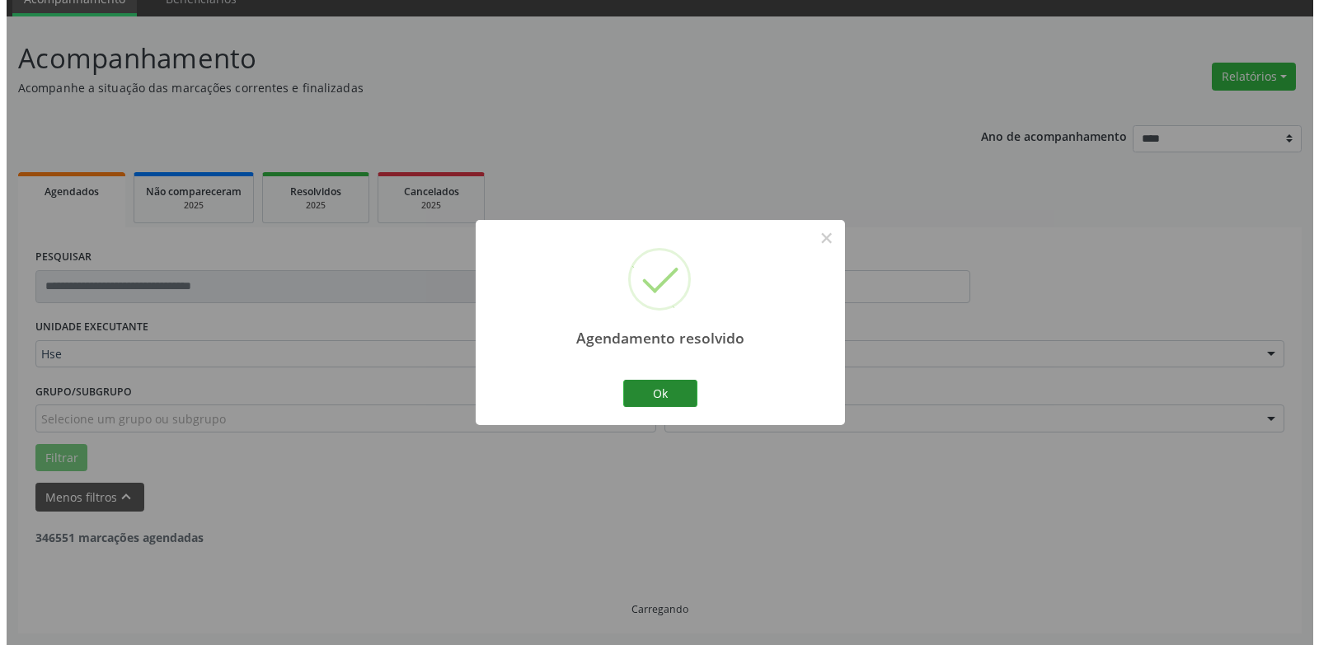
scroll to position [537, 0]
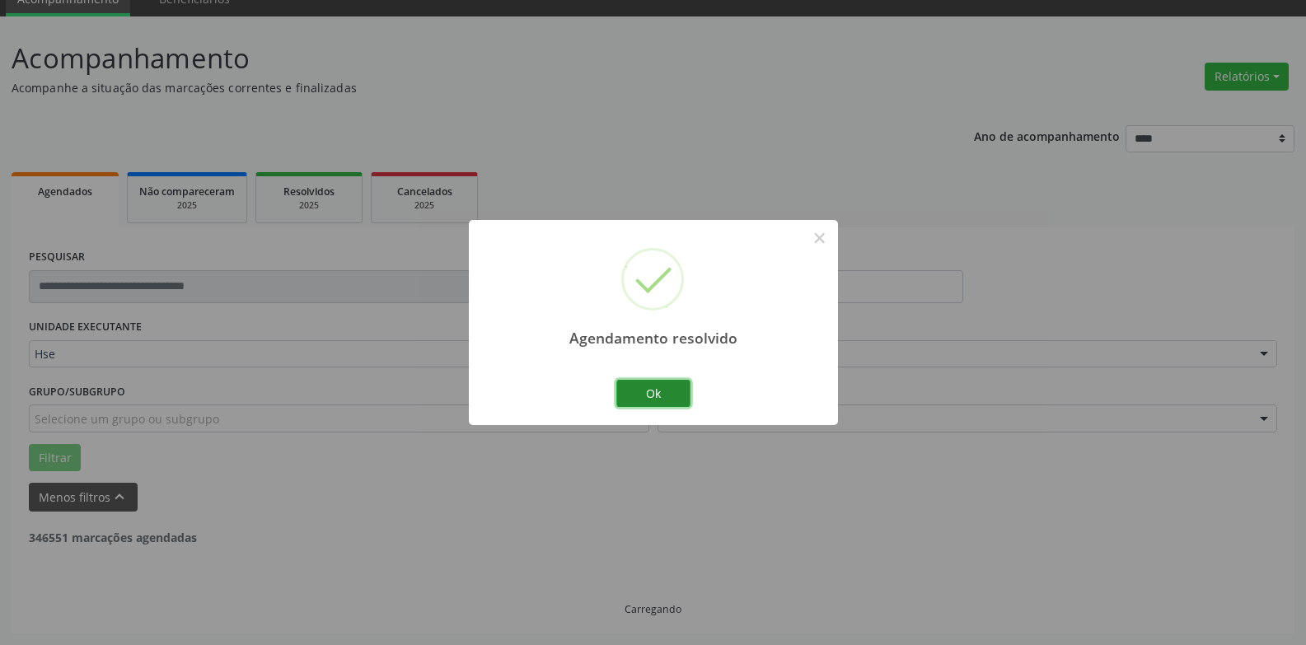
click at [667, 381] on button "Ok" at bounding box center [654, 394] width 74 height 28
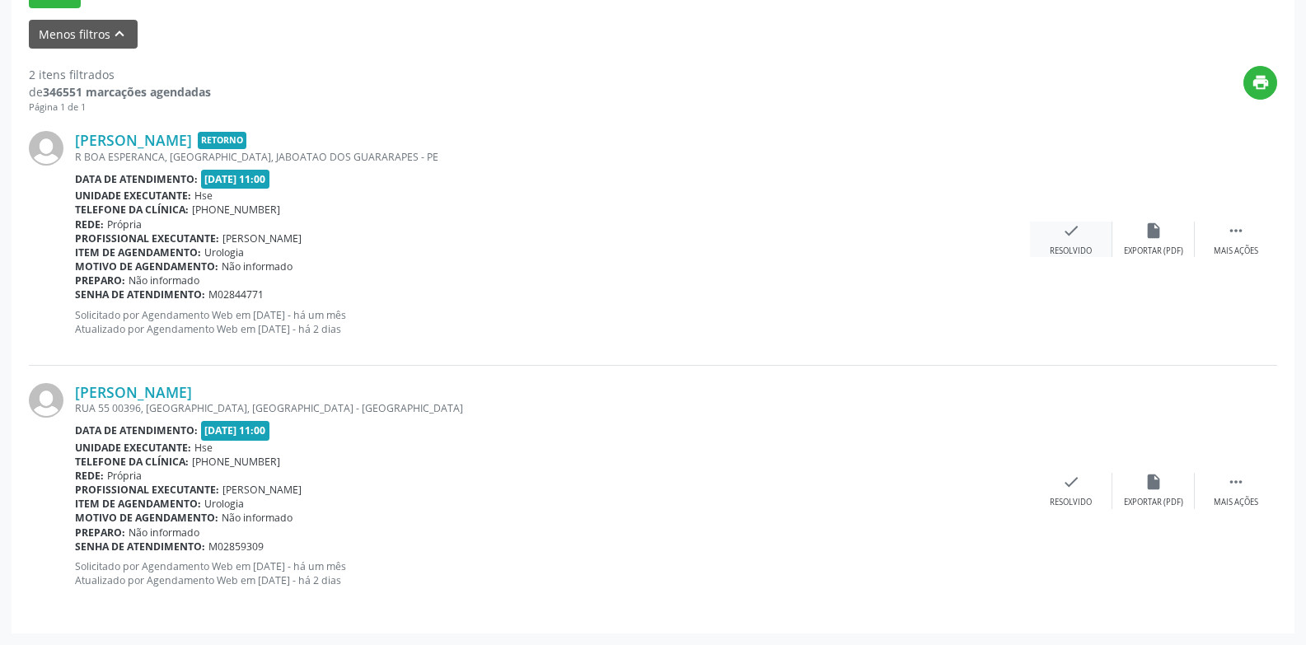
click at [1059, 244] on div "check Resolvido" at bounding box center [1071, 239] width 82 height 35
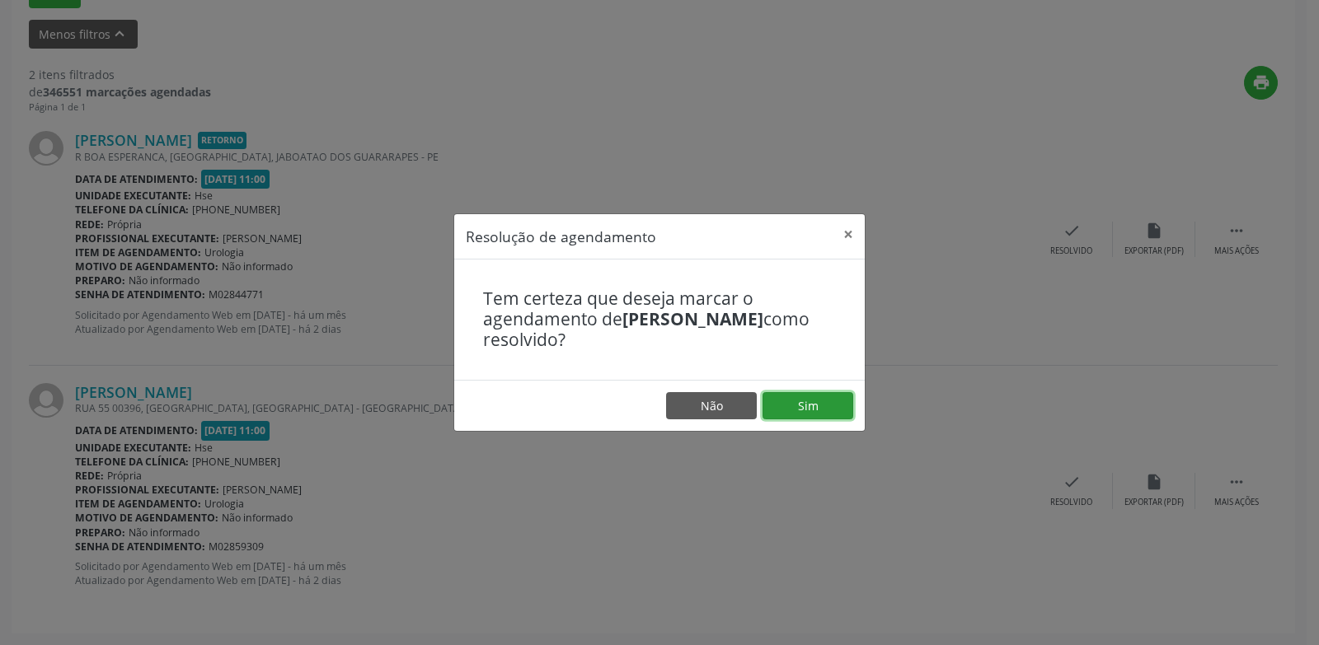
drag, startPoint x: 803, startPoint y: 418, endPoint x: 821, endPoint y: 329, distance: 90.8
click at [802, 419] on button "Sim" at bounding box center [807, 406] width 91 height 28
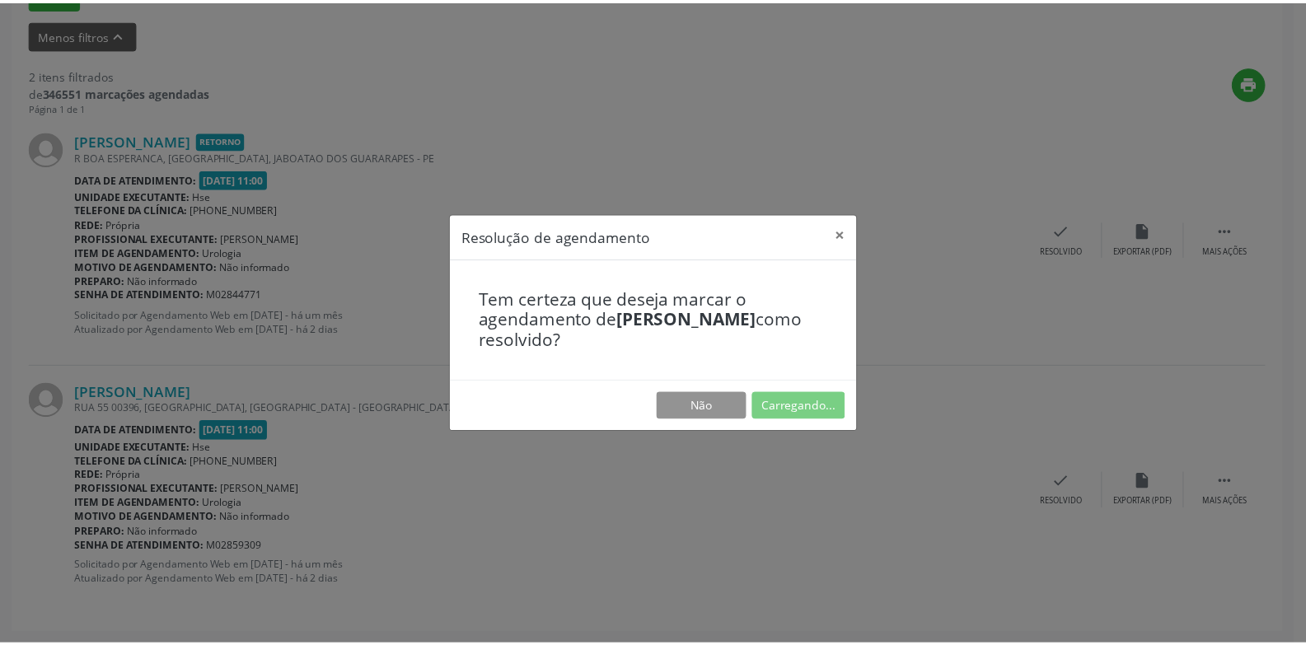
scroll to position [57, 0]
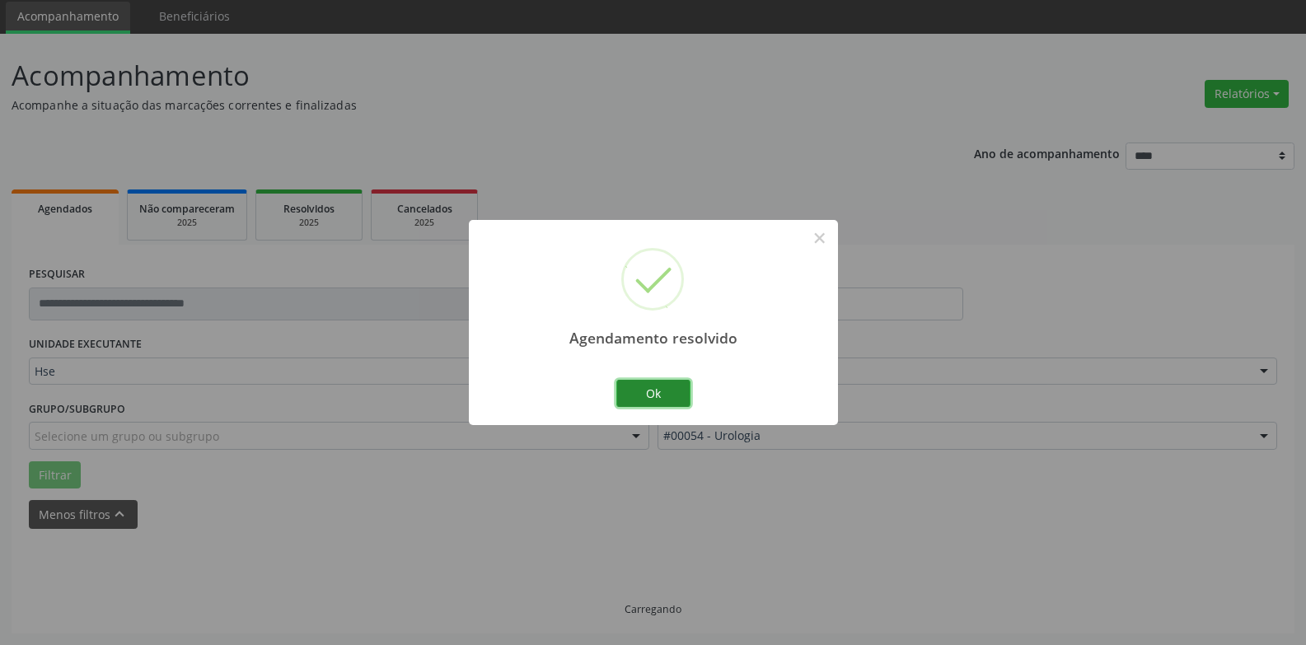
click at [643, 396] on button "Ok" at bounding box center [654, 394] width 74 height 28
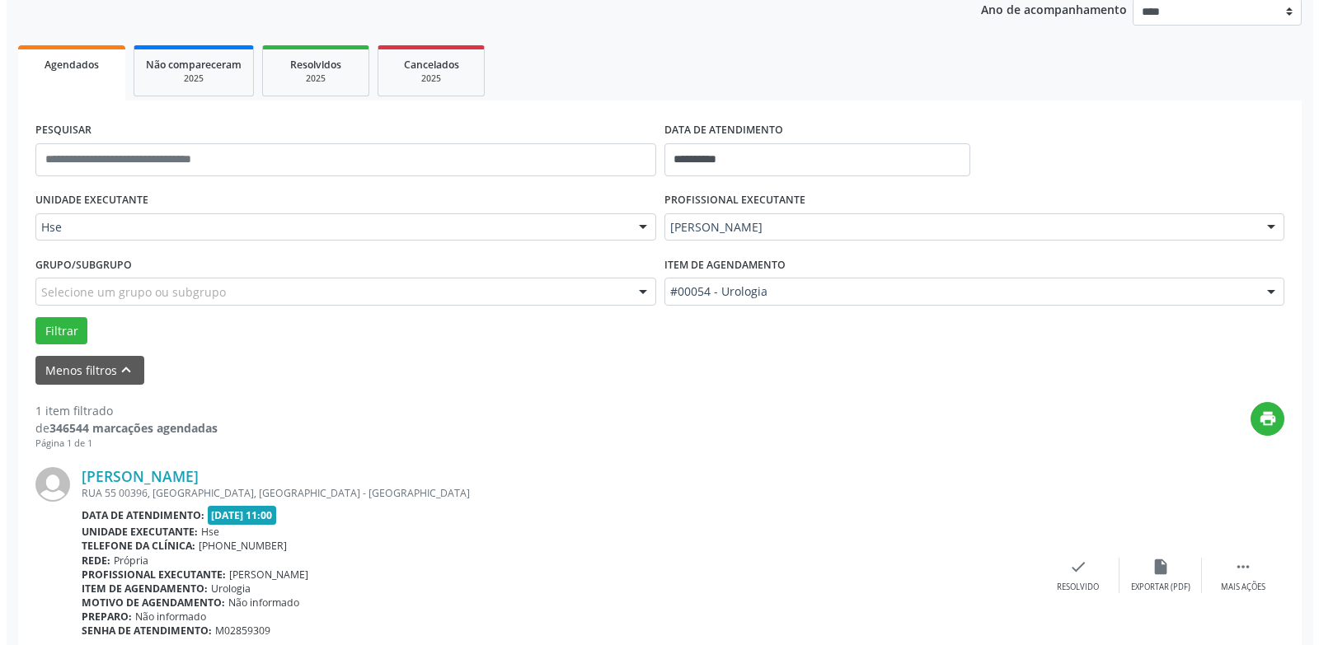
scroll to position [286, 0]
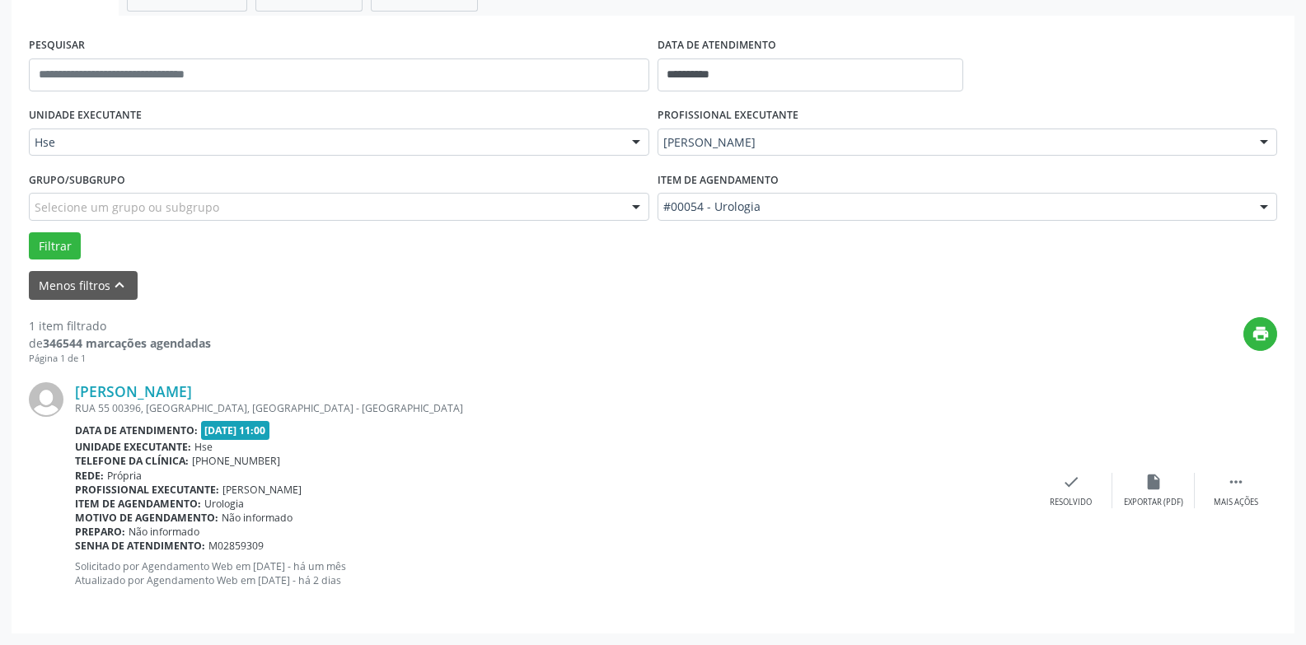
click at [1018, 498] on div "Item de agendamento: Urologia" at bounding box center [552, 504] width 955 height 14
click at [1039, 497] on div "check Resolvido" at bounding box center [1071, 490] width 82 height 35
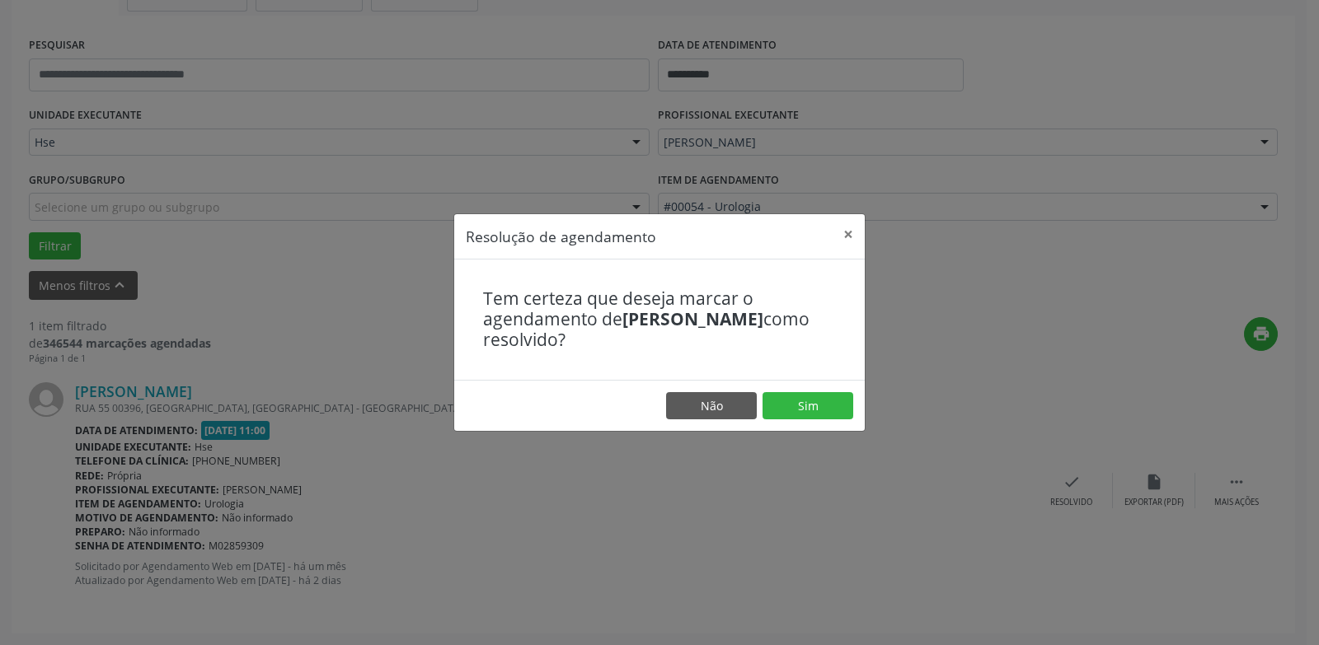
click at [831, 426] on footer "Não Sim" at bounding box center [659, 406] width 410 height 52
click at [830, 424] on footer "Não Sim" at bounding box center [659, 406] width 410 height 52
click at [804, 402] on button "Sim" at bounding box center [807, 406] width 91 height 28
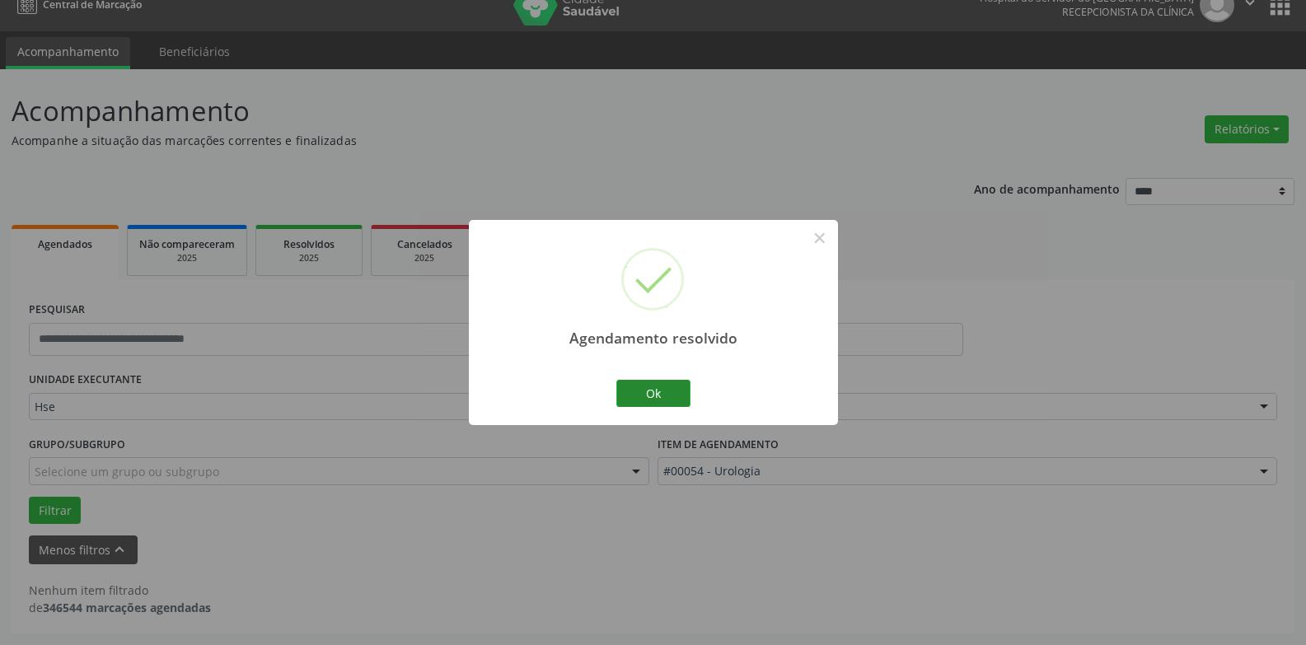
scroll to position [21, 0]
drag, startPoint x: 673, startPoint y: 401, endPoint x: 688, endPoint y: 385, distance: 22.1
click at [673, 401] on button "Ok" at bounding box center [654, 394] width 74 height 28
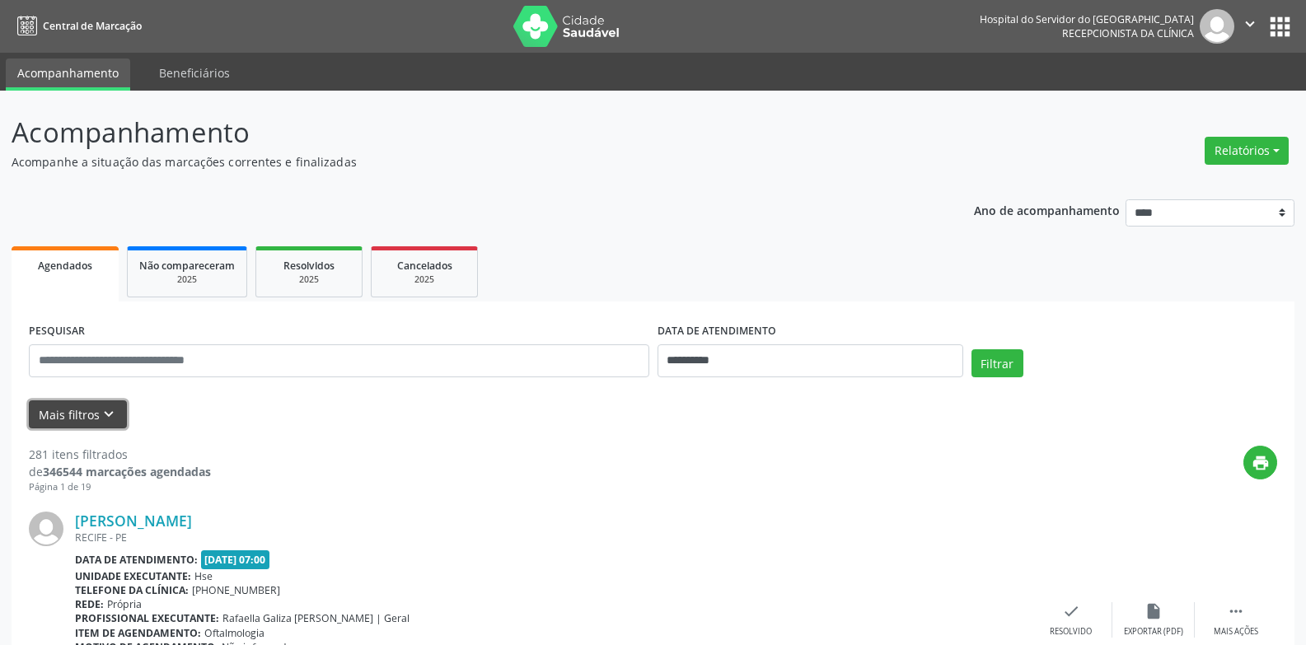
click at [76, 417] on button "Mais filtros keyboard_arrow_down" at bounding box center [78, 415] width 98 height 29
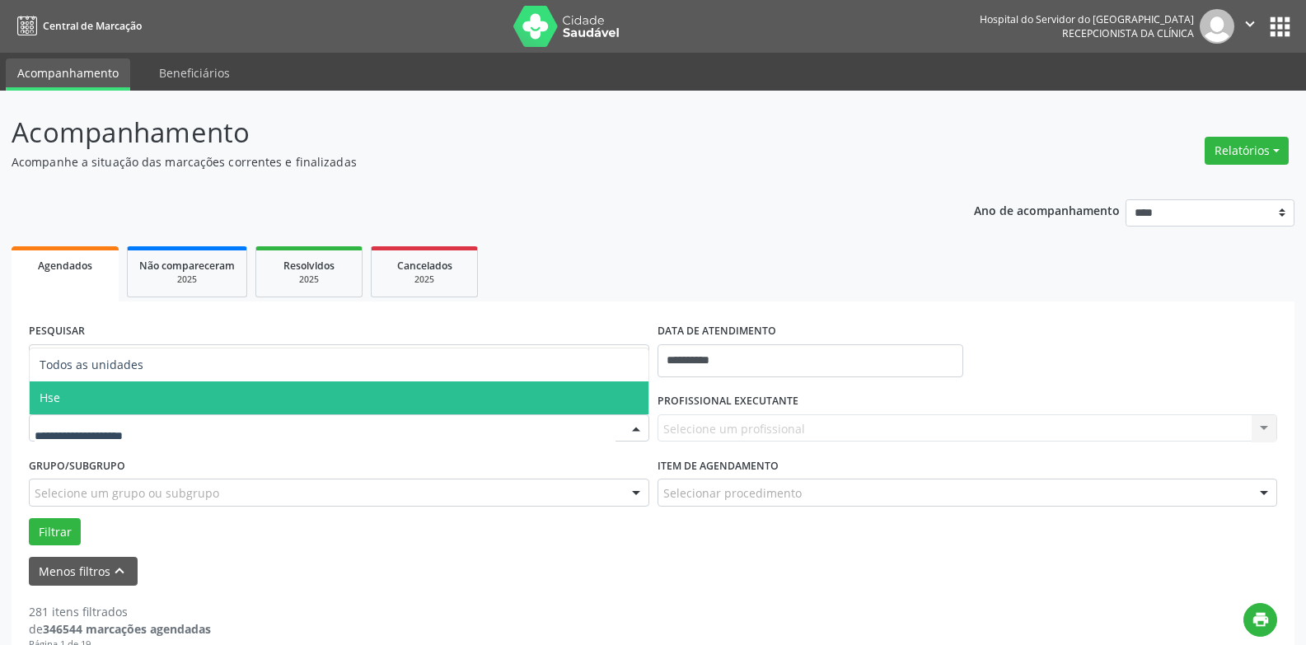
click at [120, 400] on span "Hse" at bounding box center [339, 398] width 619 height 33
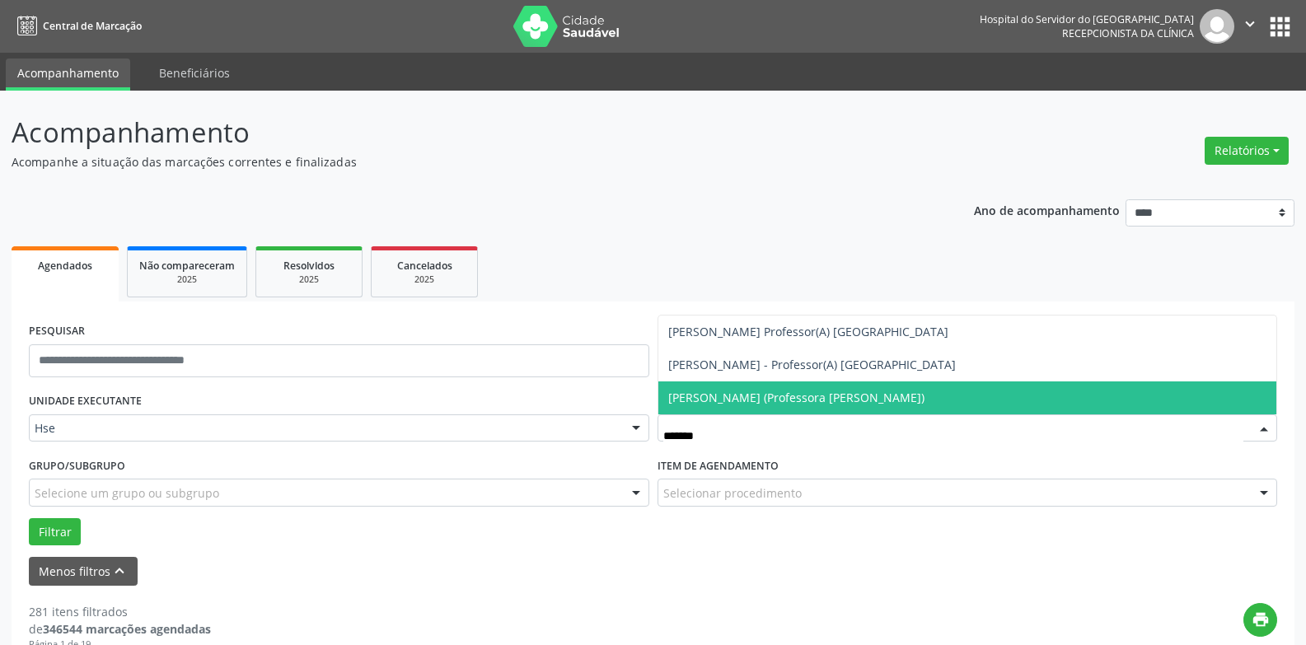
click at [753, 406] on span "[PERSON_NAME] (Professora [PERSON_NAME])" at bounding box center [968, 398] width 619 height 33
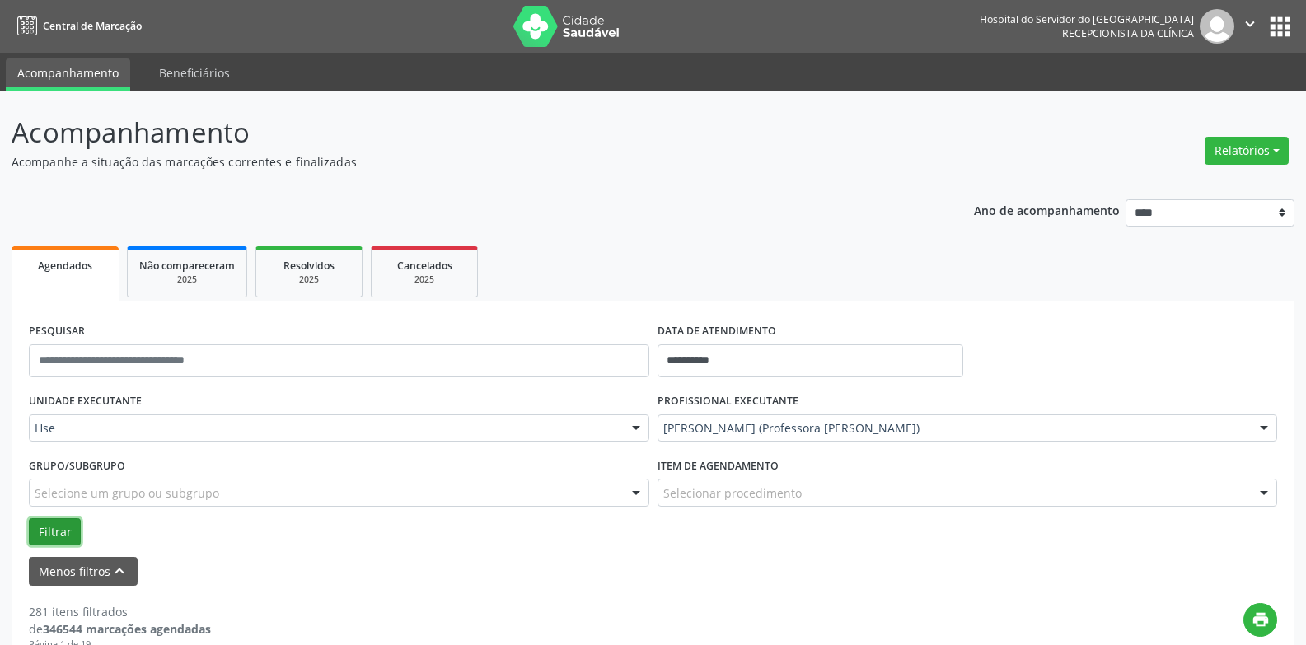
click at [39, 528] on button "Filtrar" at bounding box center [55, 532] width 52 height 28
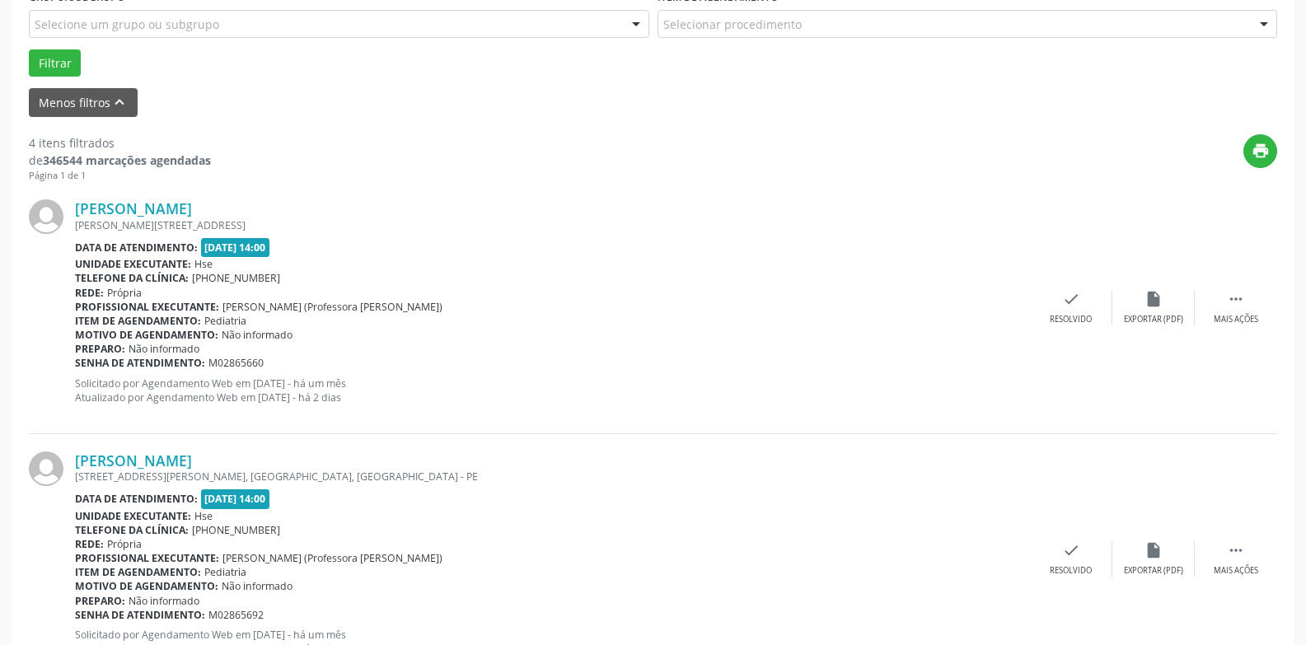
scroll to position [495, 0]
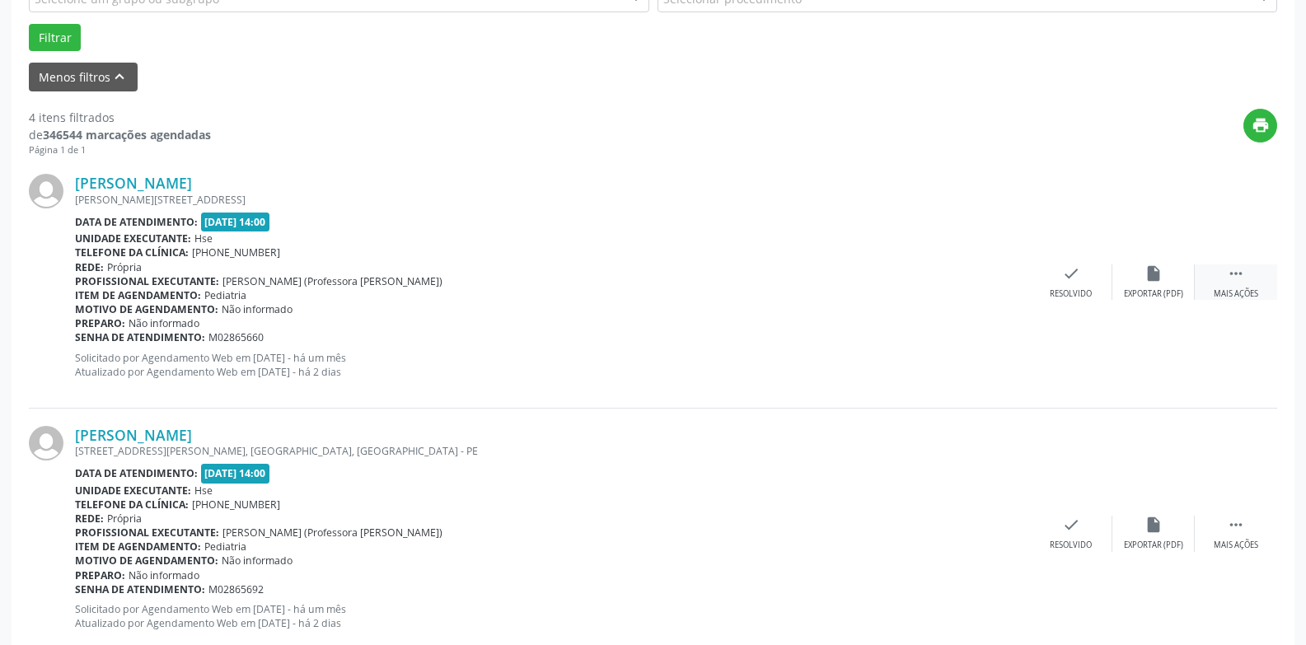
click at [1231, 286] on div " Mais ações" at bounding box center [1236, 282] width 82 height 35
click at [1161, 285] on div "alarm_off Não compareceu" at bounding box center [1154, 282] width 82 height 35
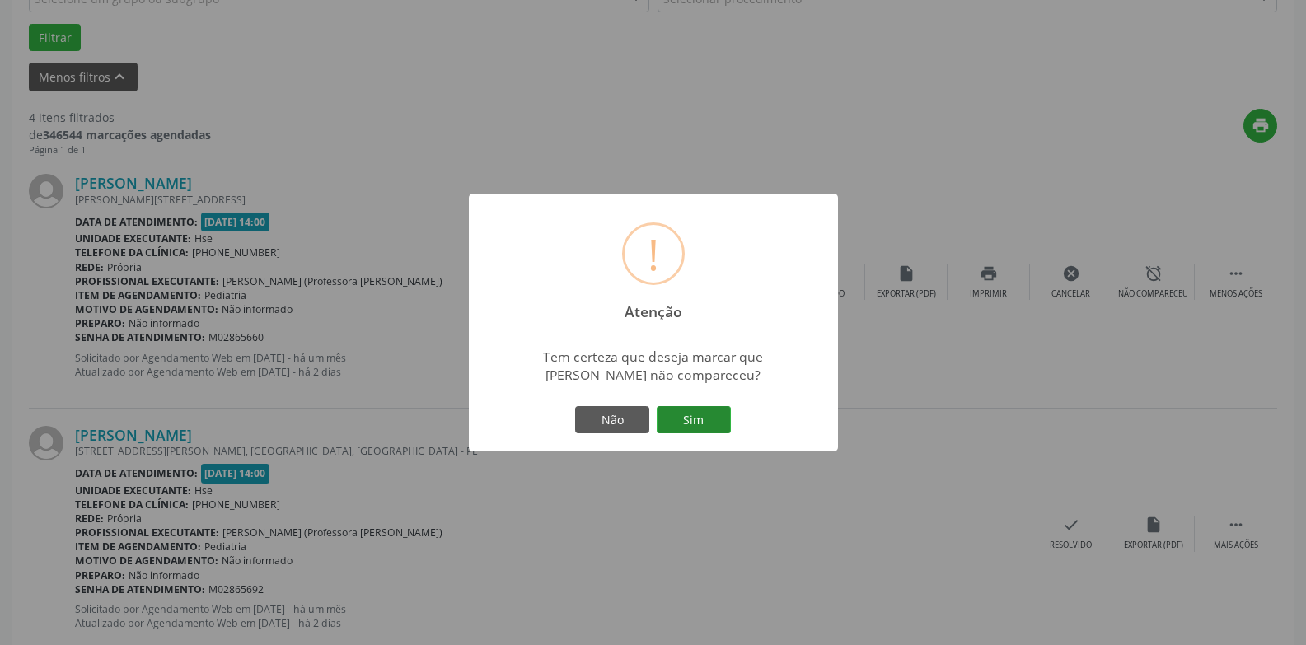
click at [712, 415] on button "Sim" at bounding box center [694, 420] width 74 height 28
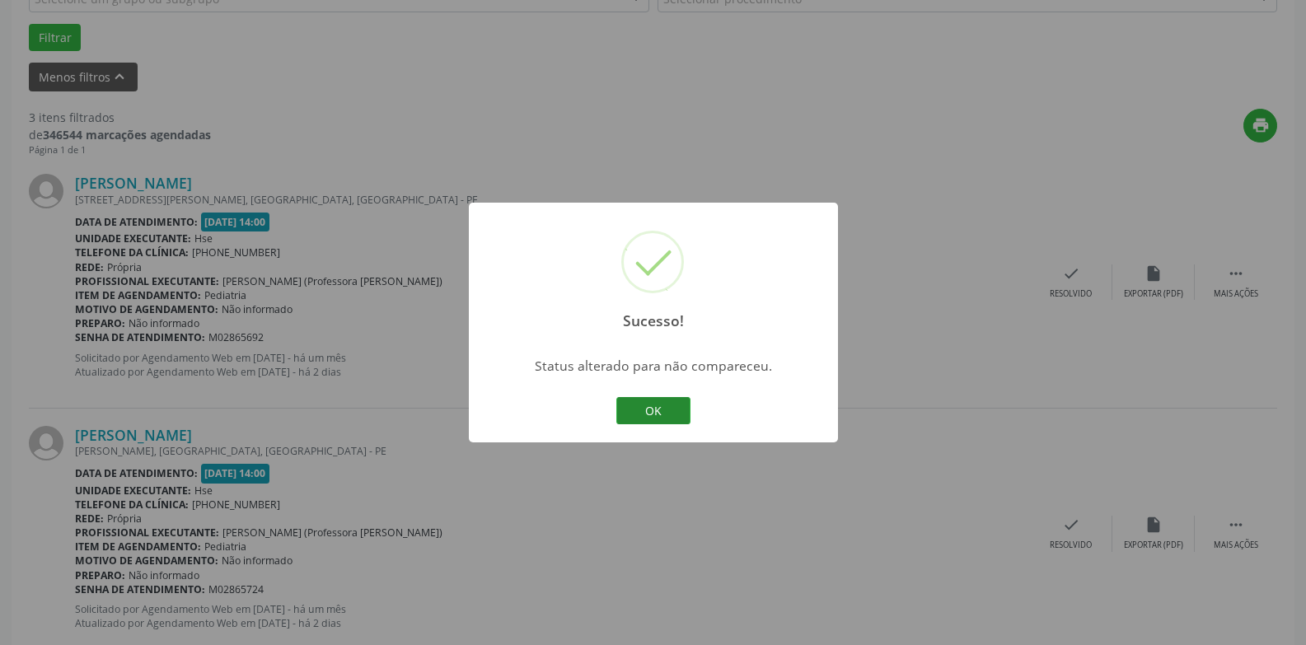
click at [660, 408] on button "OK" at bounding box center [654, 411] width 74 height 28
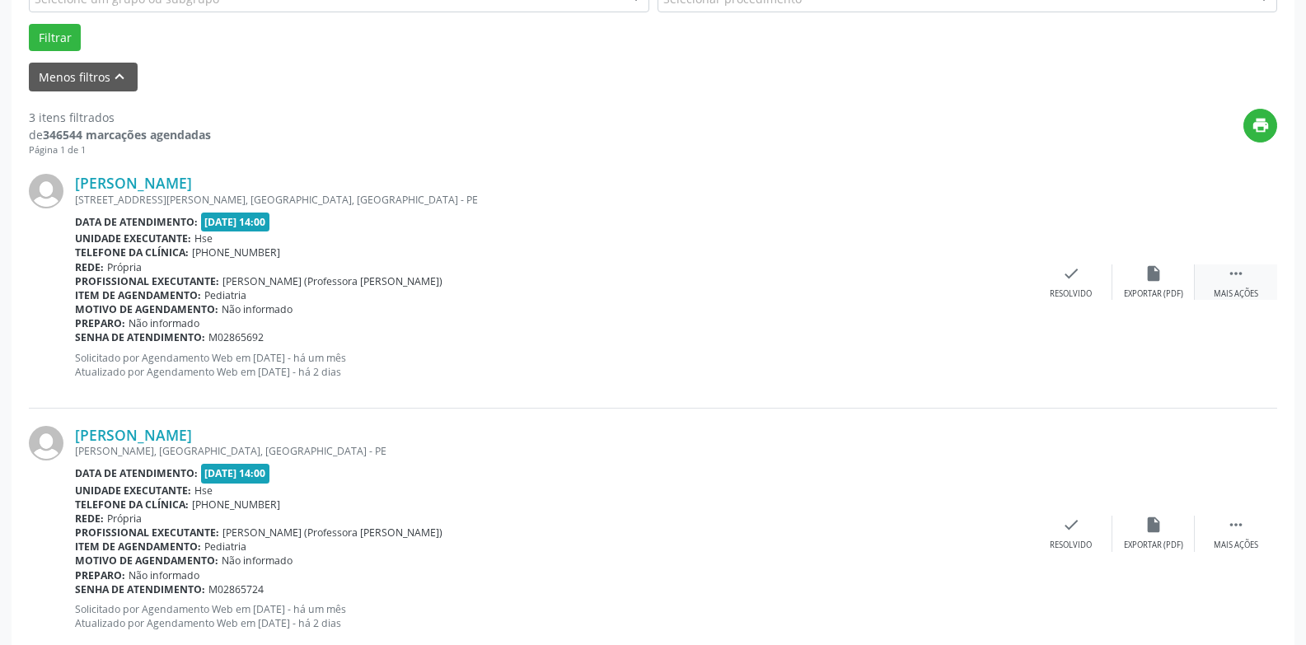
click at [1236, 283] on icon "" at bounding box center [1236, 274] width 18 height 18
click at [1156, 284] on div "alarm_off Não compareceu" at bounding box center [1154, 282] width 82 height 35
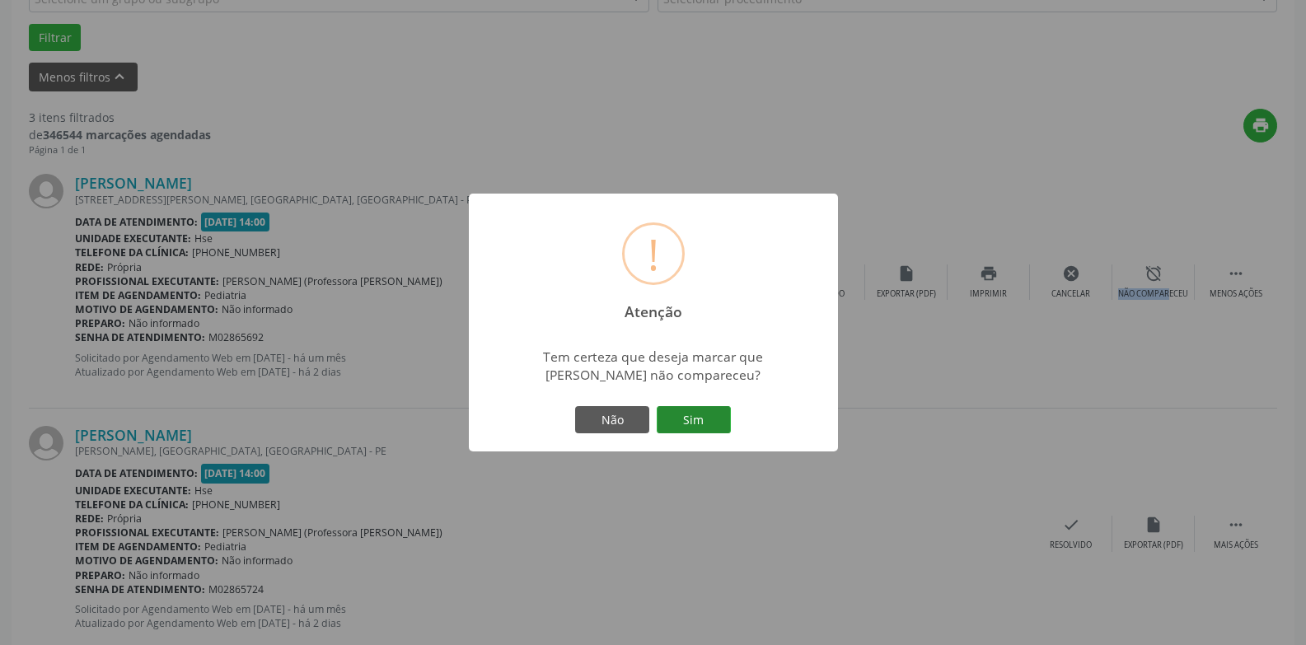
click at [691, 424] on button "Sim" at bounding box center [694, 420] width 74 height 28
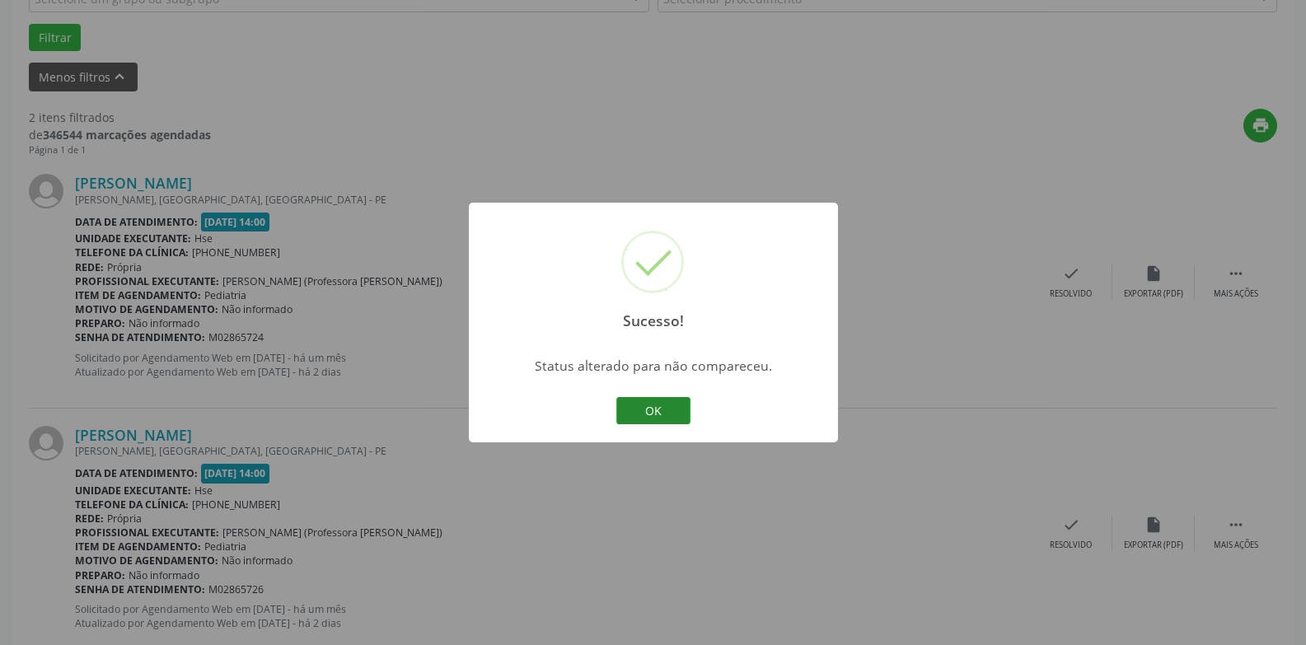
click at [667, 408] on button "OK" at bounding box center [654, 411] width 74 height 28
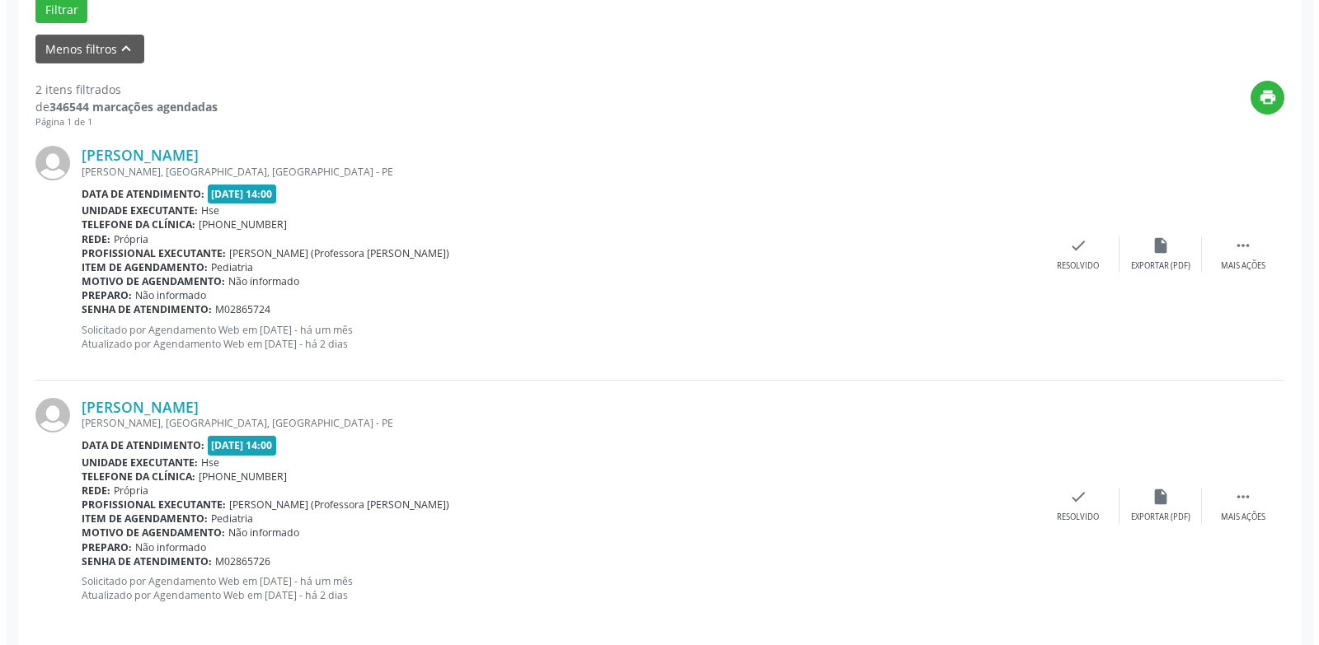
scroll to position [537, 0]
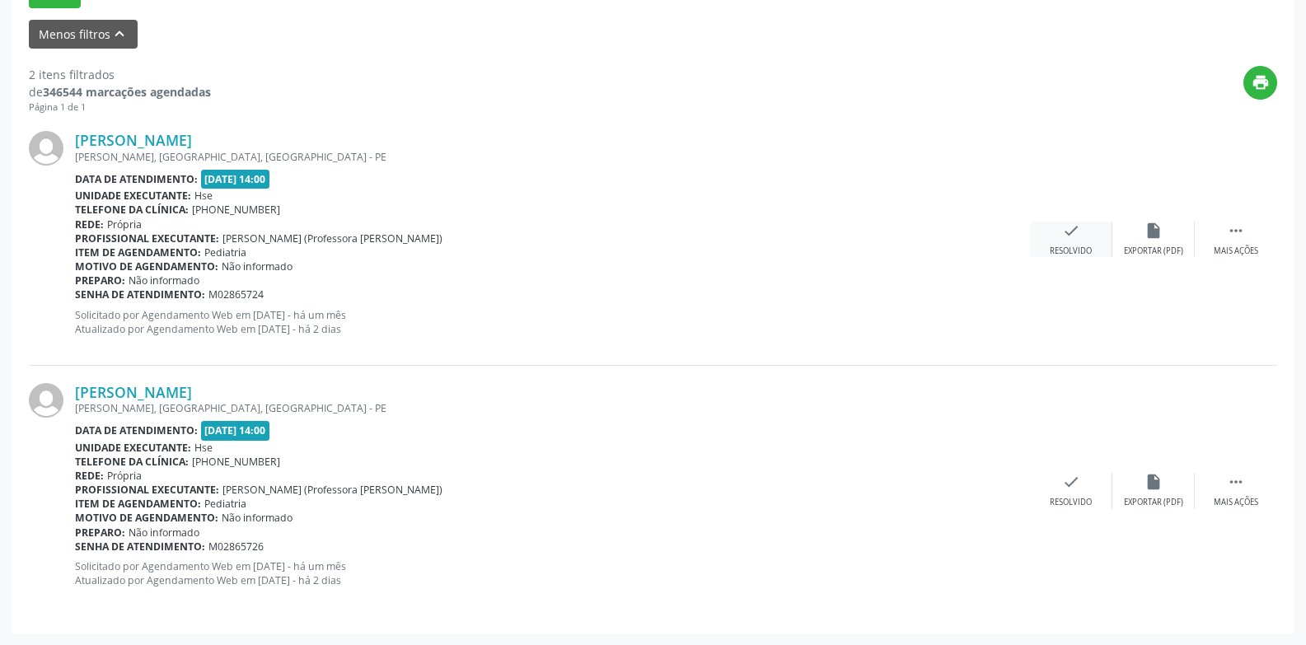
click at [1071, 238] on icon "check" at bounding box center [1071, 231] width 18 height 18
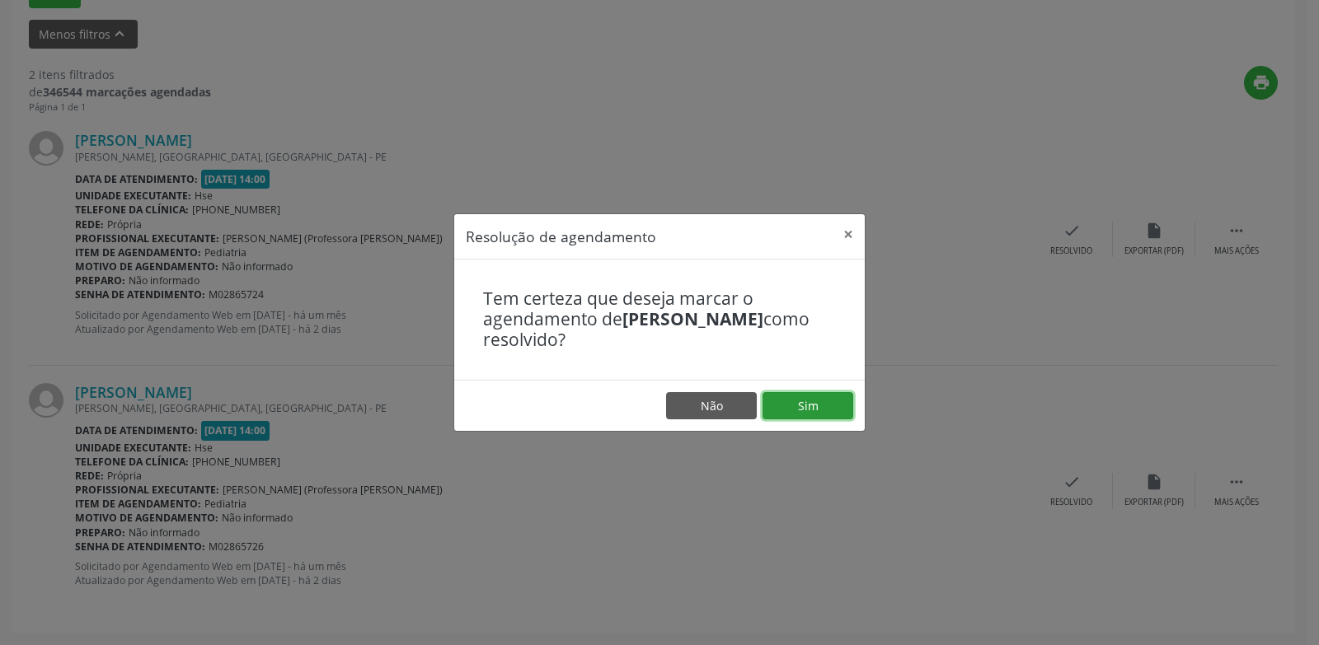
click at [815, 406] on button "Sim" at bounding box center [807, 406] width 91 height 28
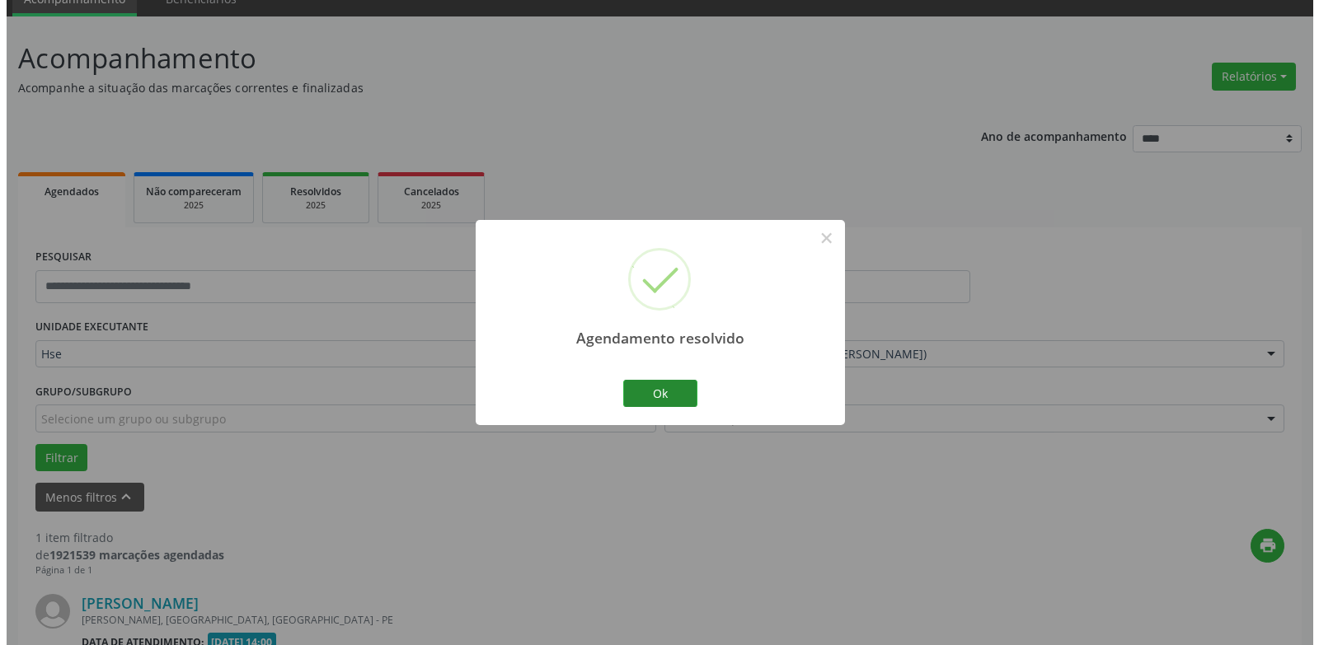
scroll to position [286, 0]
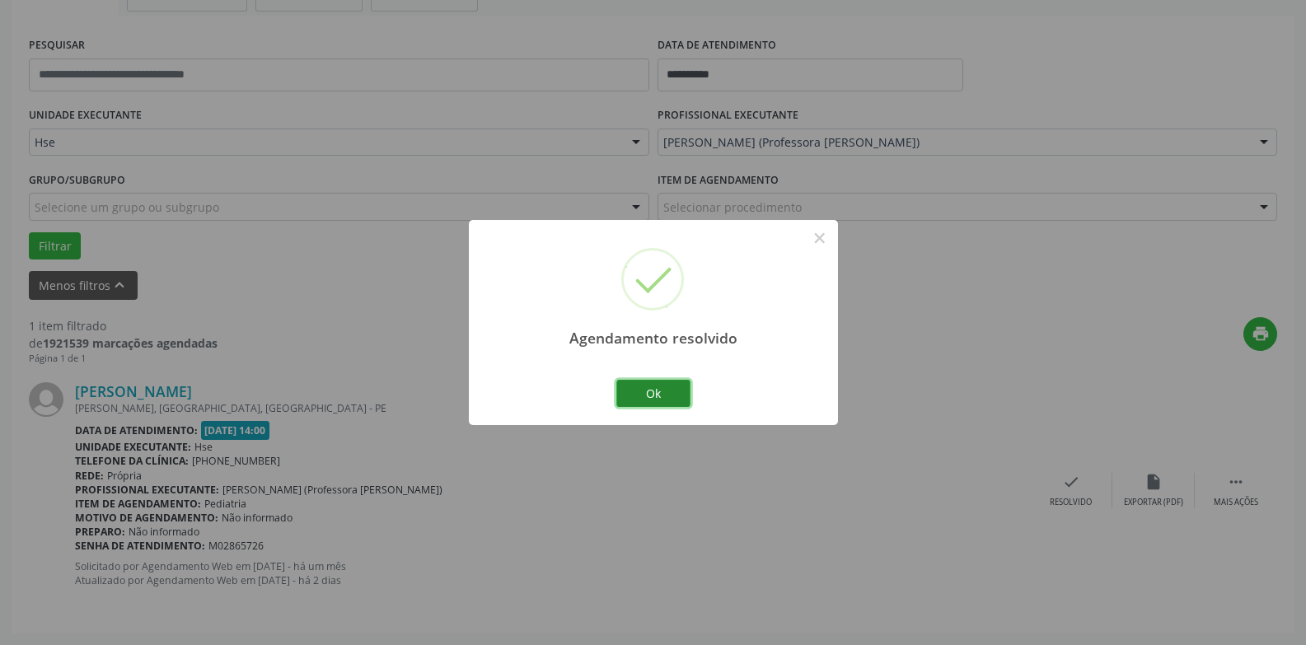
click at [670, 393] on button "Ok" at bounding box center [654, 394] width 74 height 28
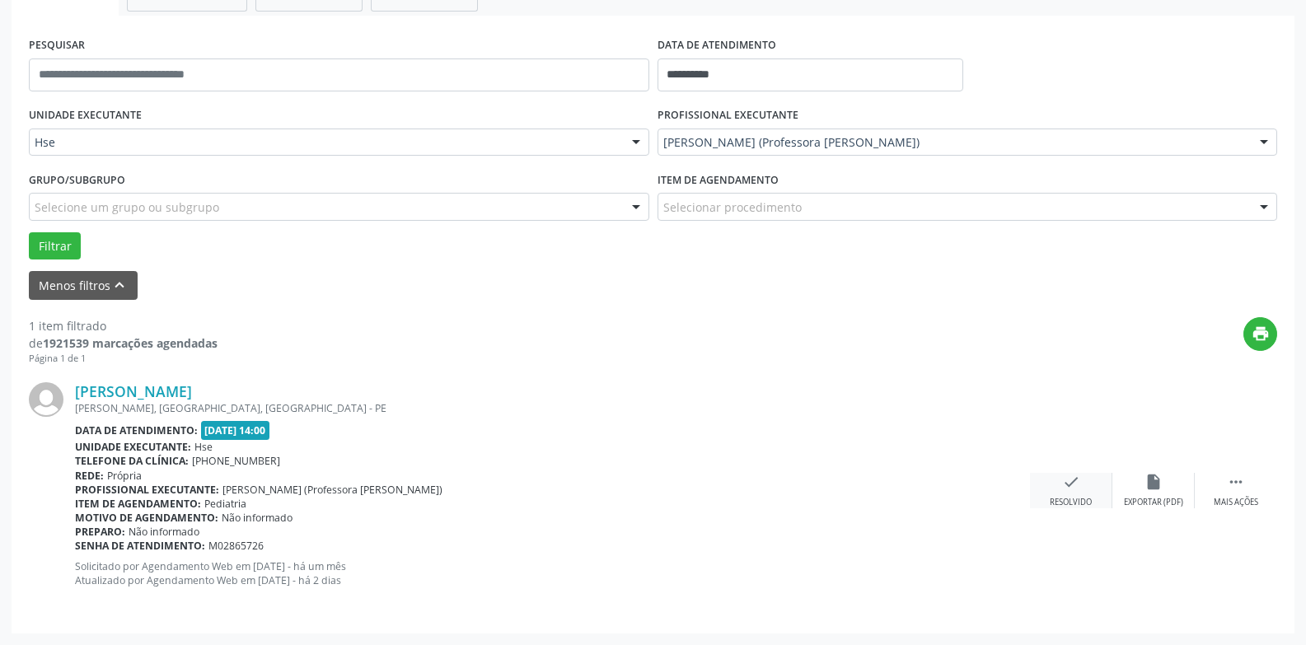
click at [1065, 493] on div "check Resolvido" at bounding box center [1071, 490] width 82 height 35
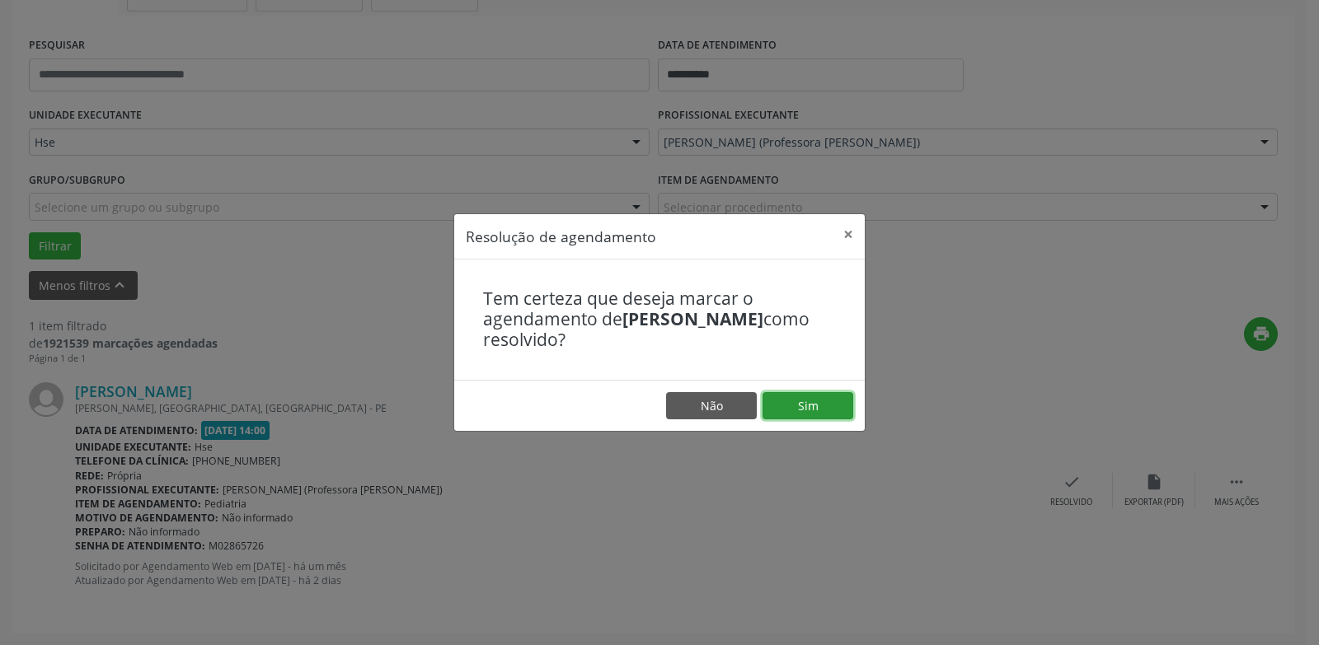
click at [795, 417] on button "Sim" at bounding box center [807, 406] width 91 height 28
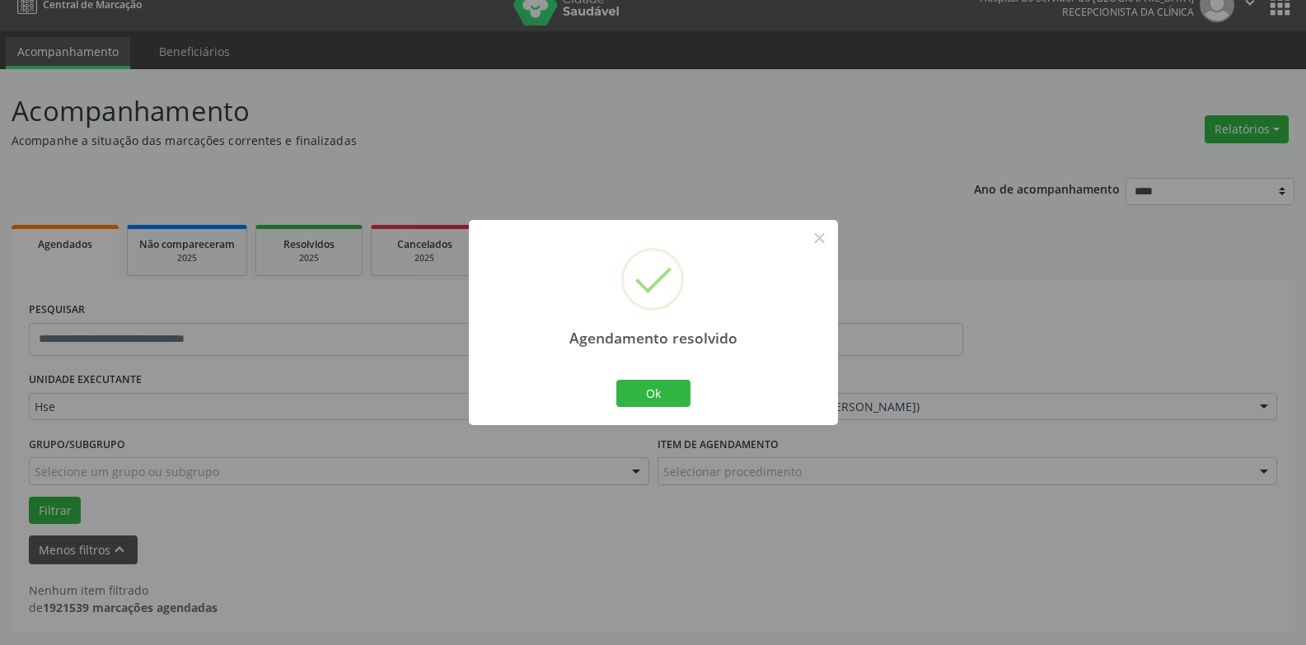
scroll to position [21, 0]
click at [669, 401] on button "Ok" at bounding box center [654, 394] width 74 height 28
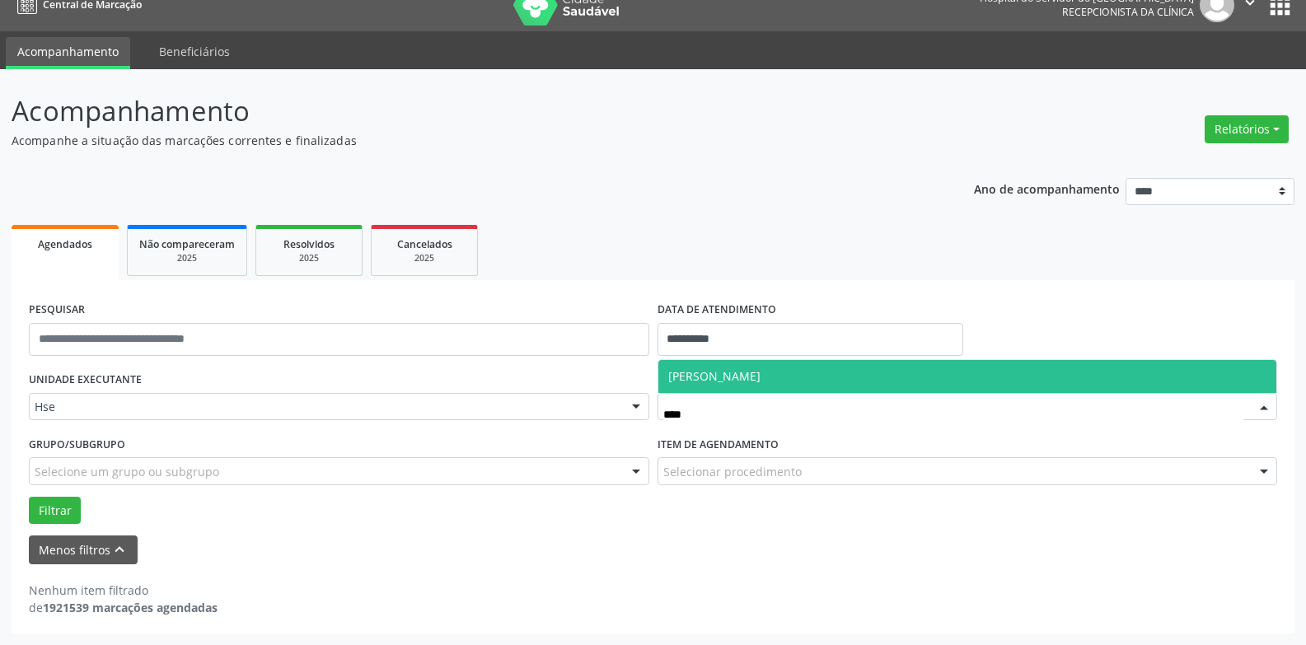
type input "*****"
click at [766, 373] on span "[PERSON_NAME]" at bounding box center [968, 376] width 619 height 33
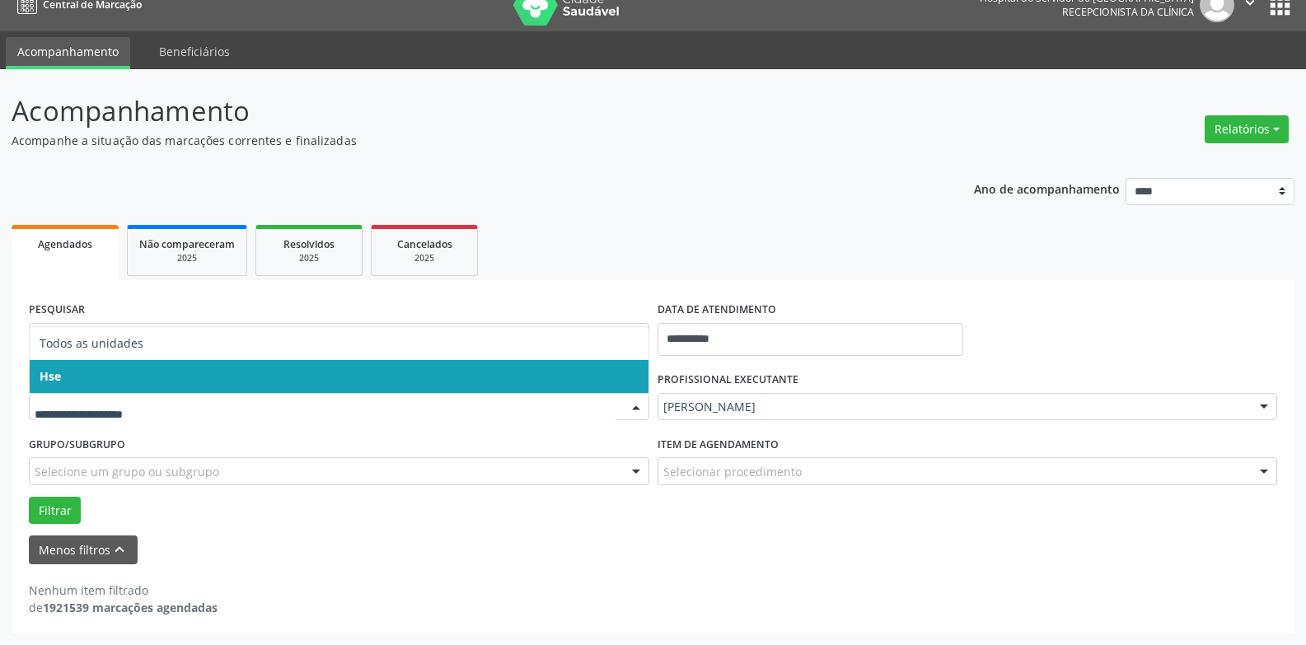
click at [91, 382] on span "Hse" at bounding box center [339, 376] width 619 height 33
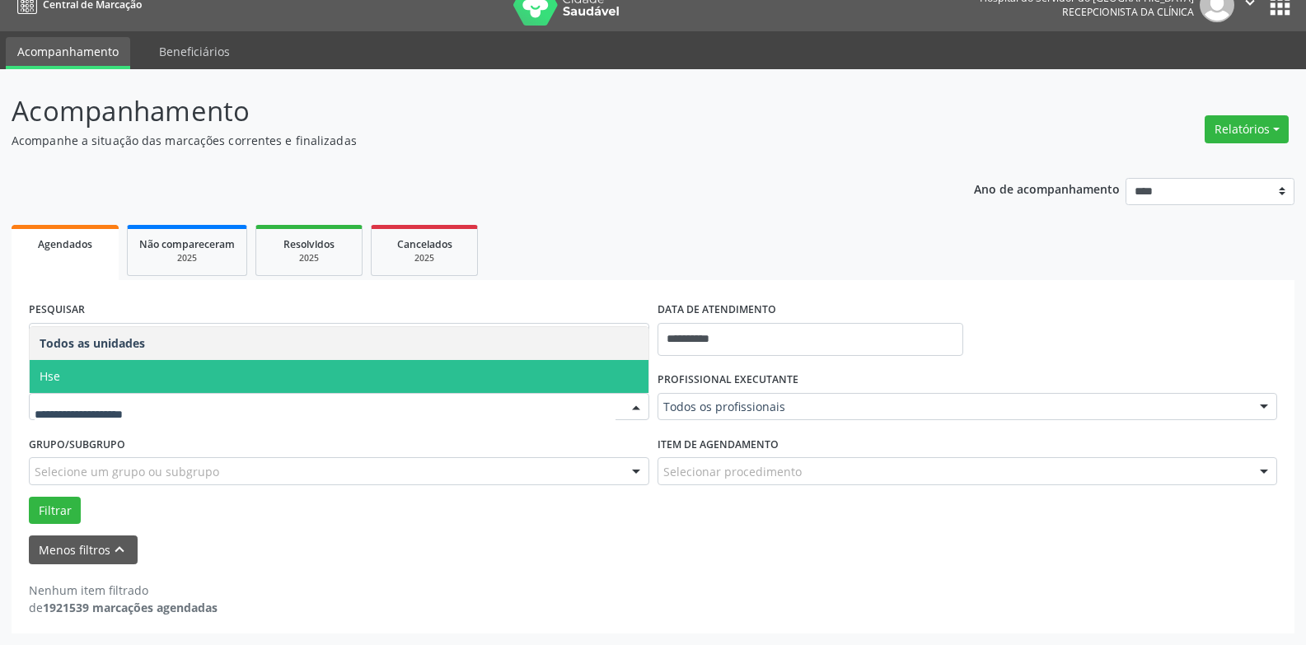
click at [114, 373] on span "Hse" at bounding box center [339, 376] width 619 height 33
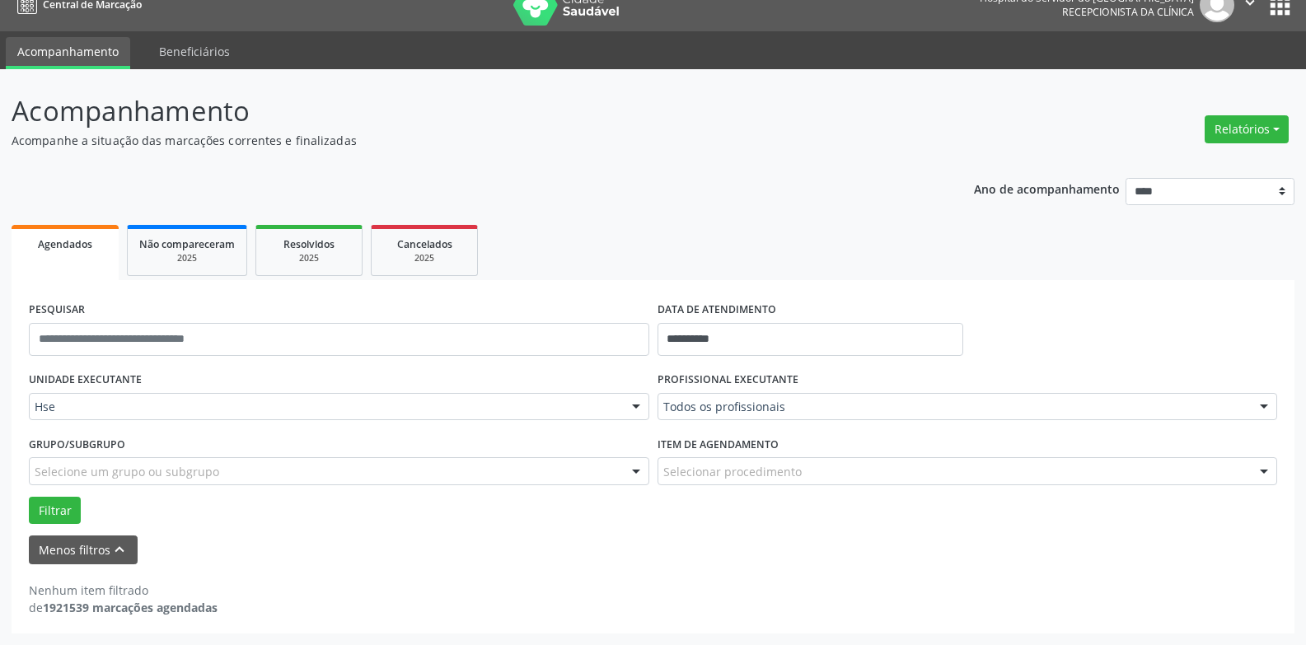
click at [807, 474] on div "Selecionar procedimento" at bounding box center [968, 471] width 621 height 28
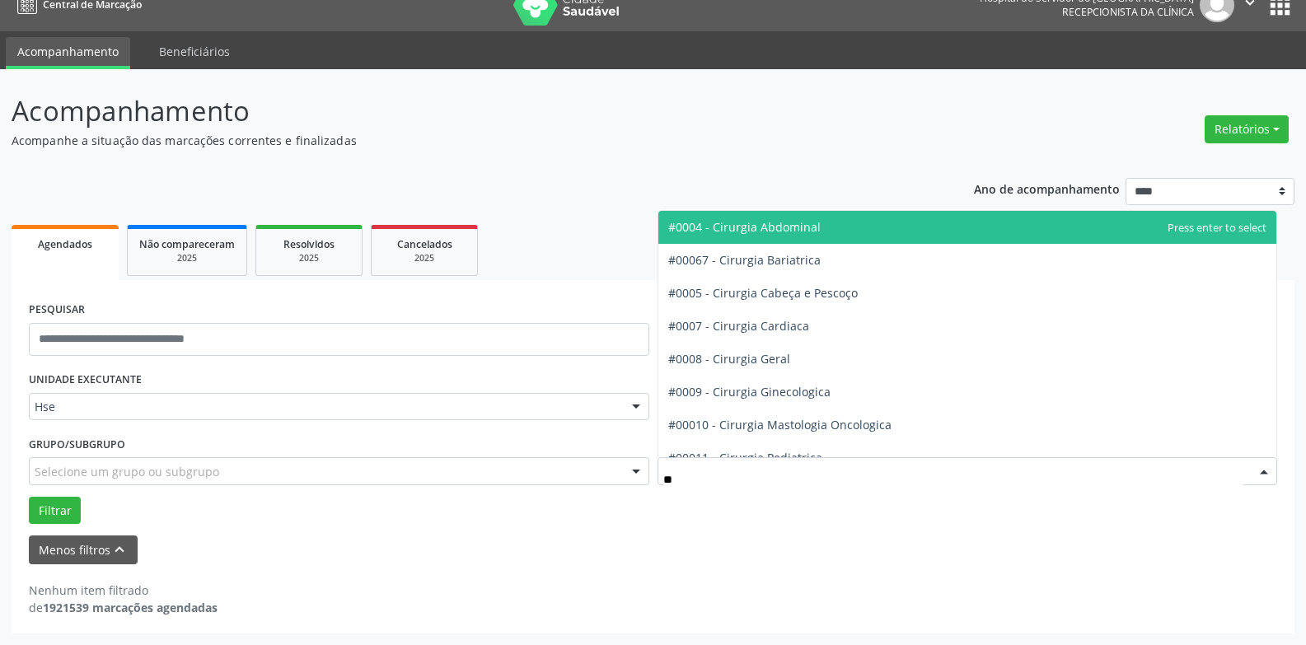
type input "***"
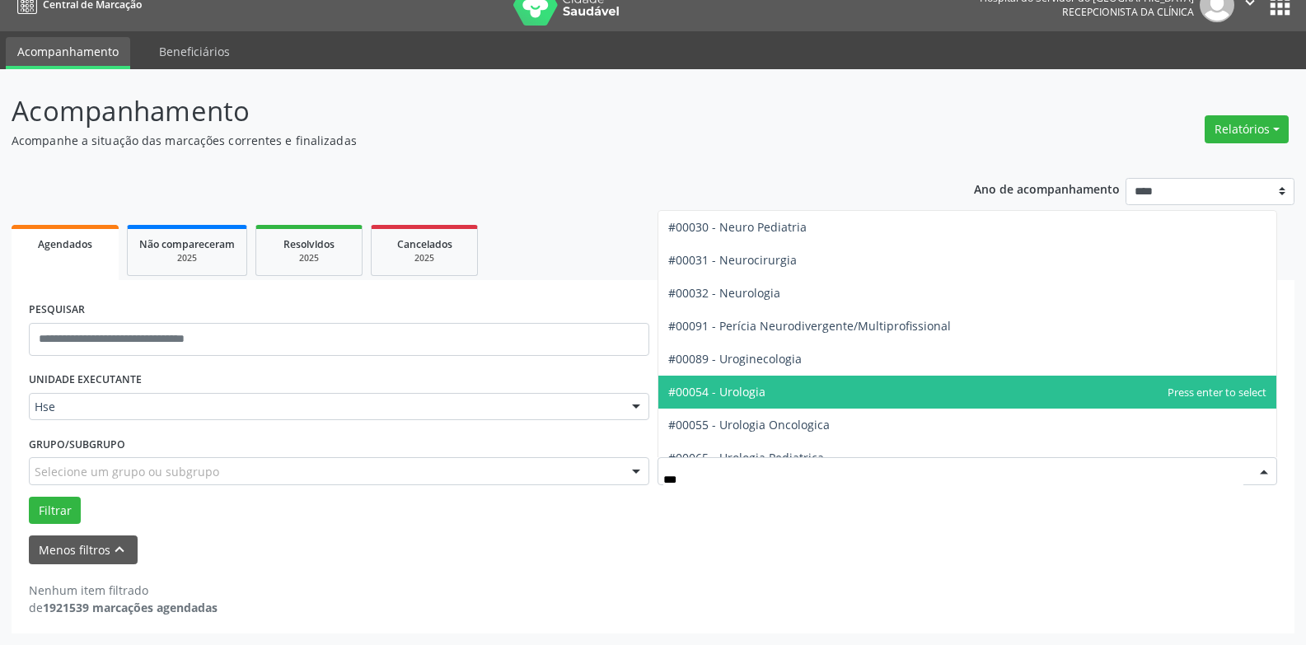
click at [773, 394] on span "#00054 - Urologia" at bounding box center [968, 392] width 619 height 33
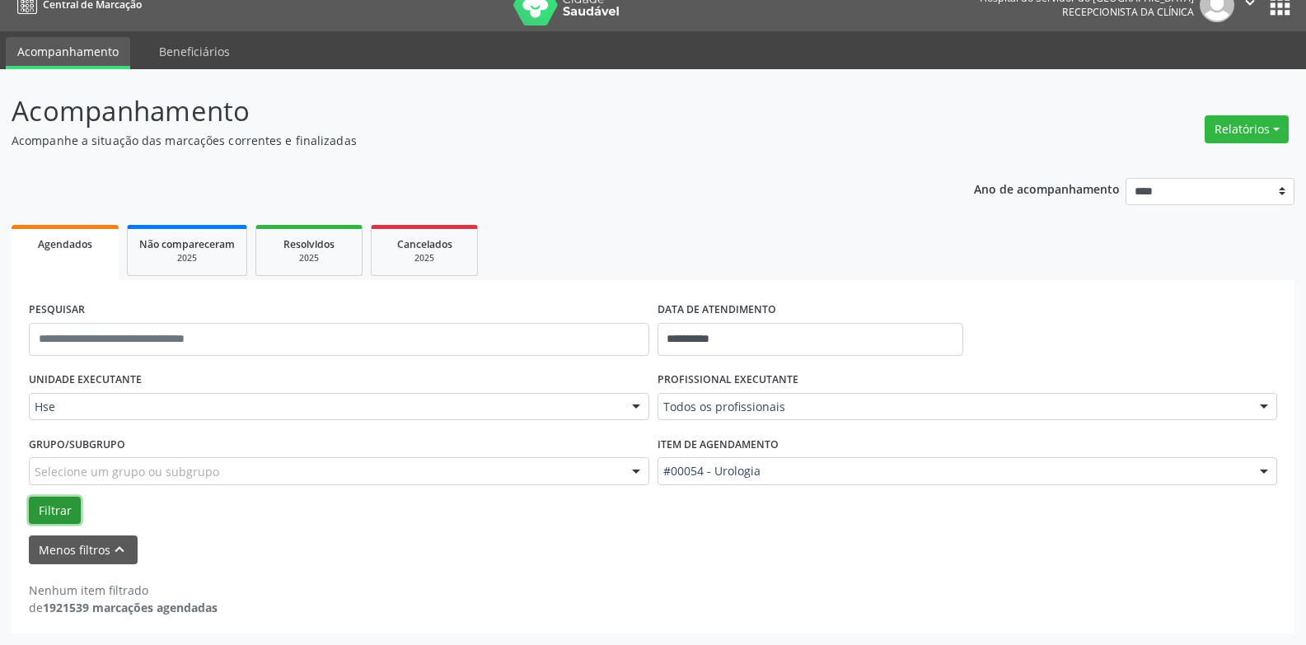
click at [46, 509] on button "Filtrar" at bounding box center [55, 511] width 52 height 28
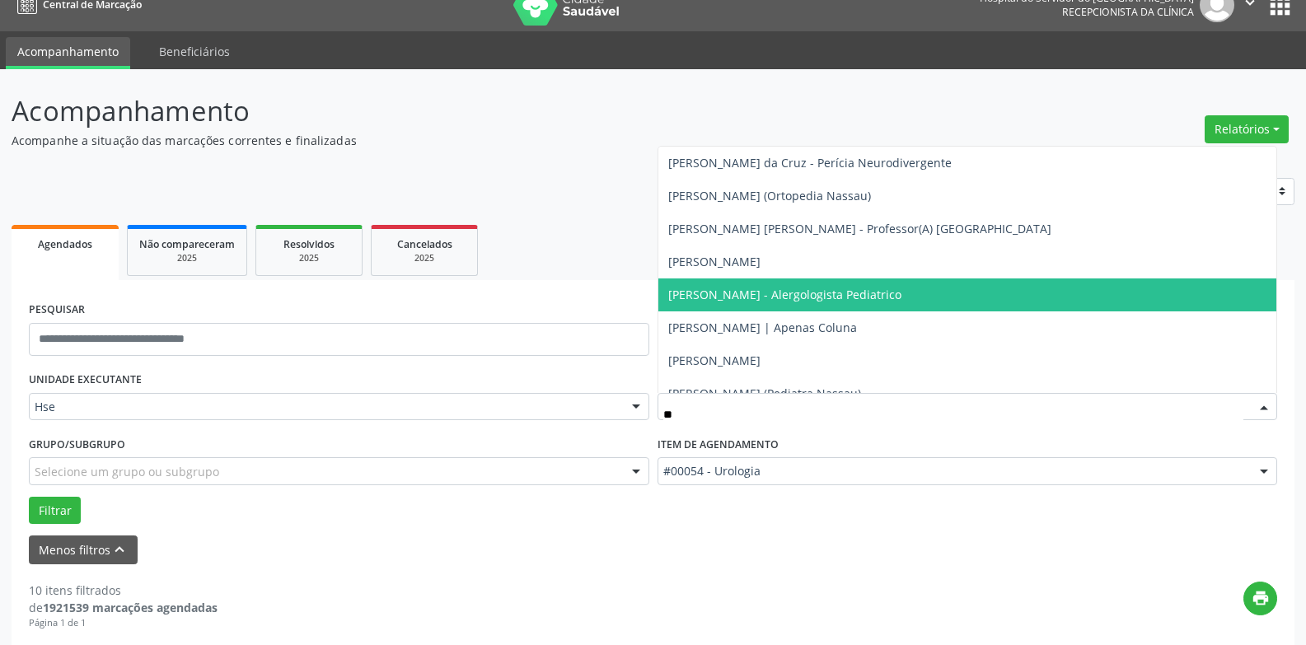
type input "***"
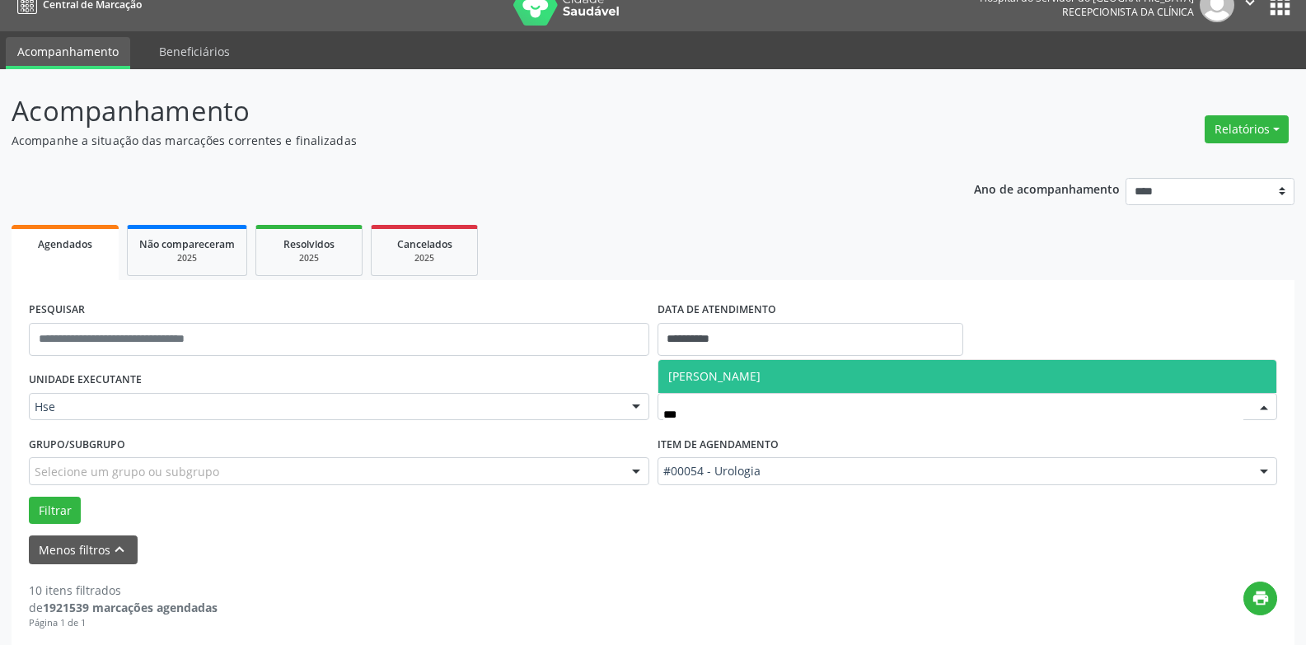
click at [715, 375] on span "[PERSON_NAME]" at bounding box center [714, 376] width 92 height 16
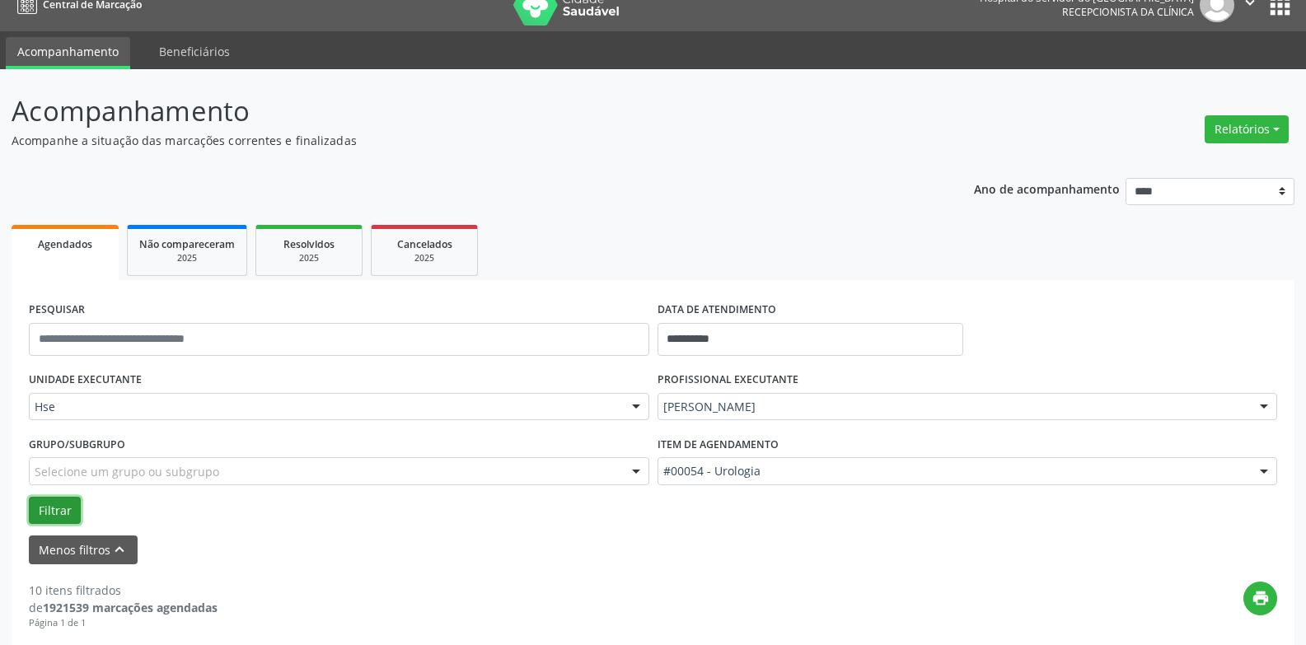
click at [46, 513] on button "Filtrar" at bounding box center [55, 511] width 52 height 28
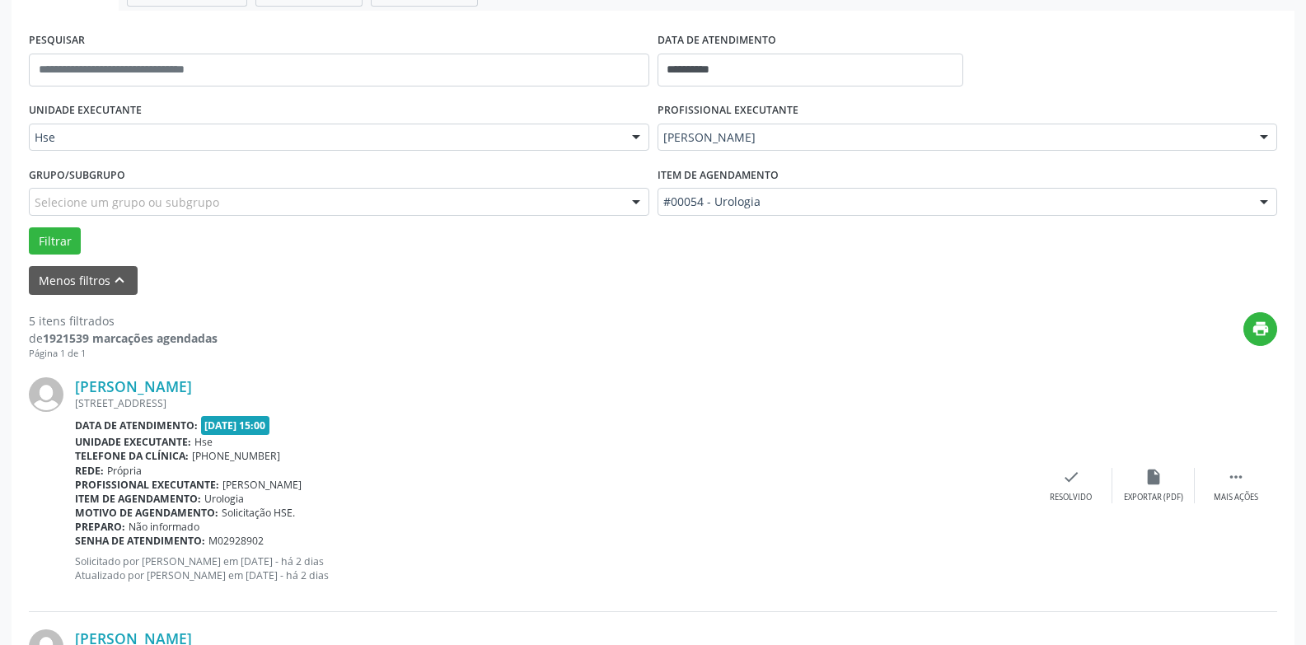
scroll to position [434, 0]
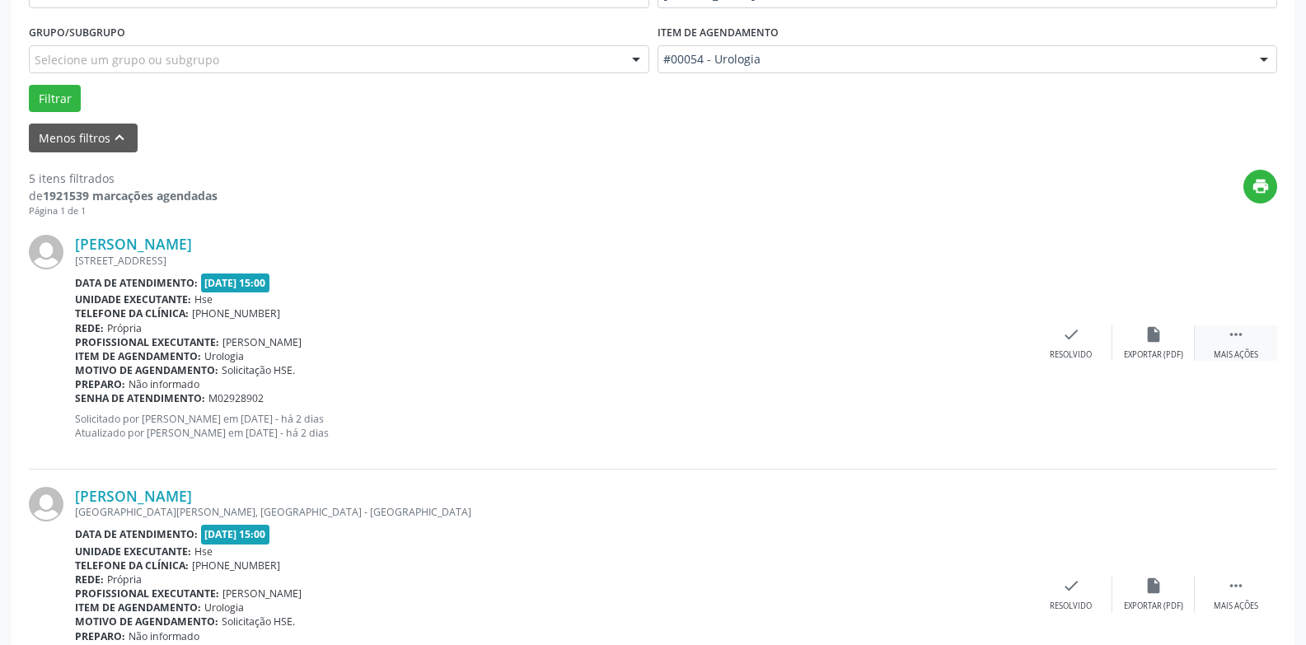
drag, startPoint x: 1226, startPoint y: 349, endPoint x: 1204, endPoint y: 345, distance: 22.6
click at [1226, 347] on div " Mais ações" at bounding box center [1236, 343] width 82 height 35
click at [1128, 344] on div "alarm_off Não compareceu" at bounding box center [1154, 343] width 82 height 35
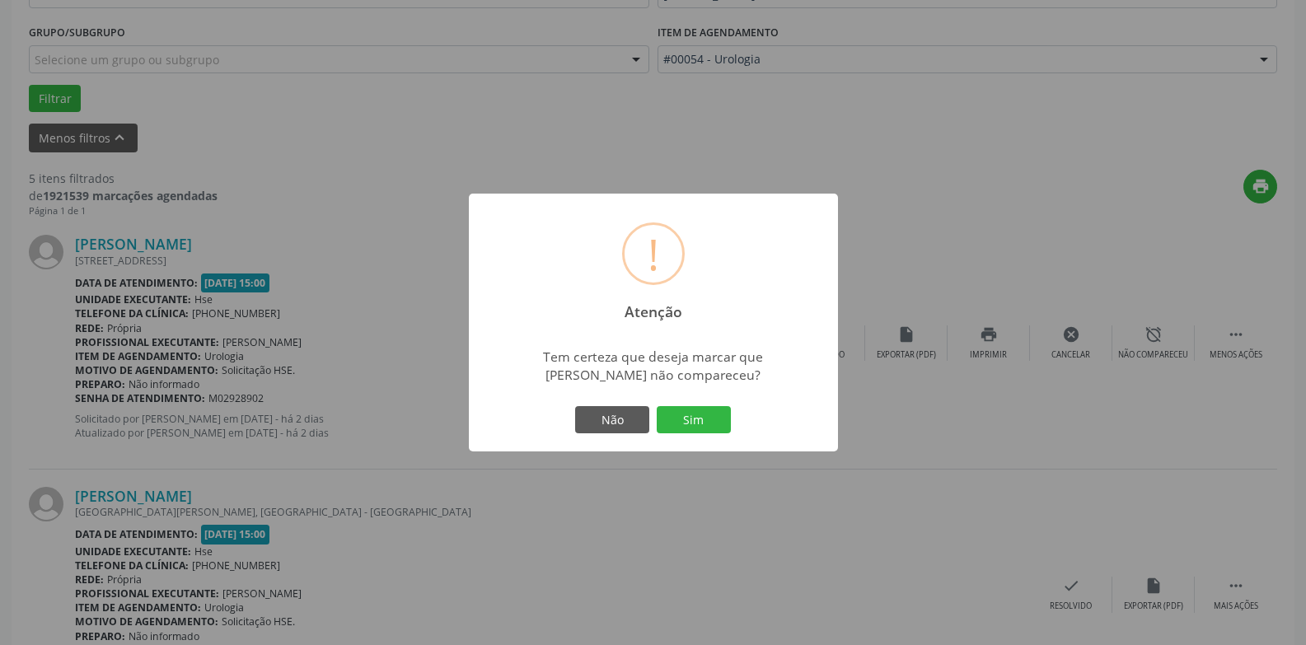
click at [694, 420] on button "Sim" at bounding box center [694, 420] width 74 height 28
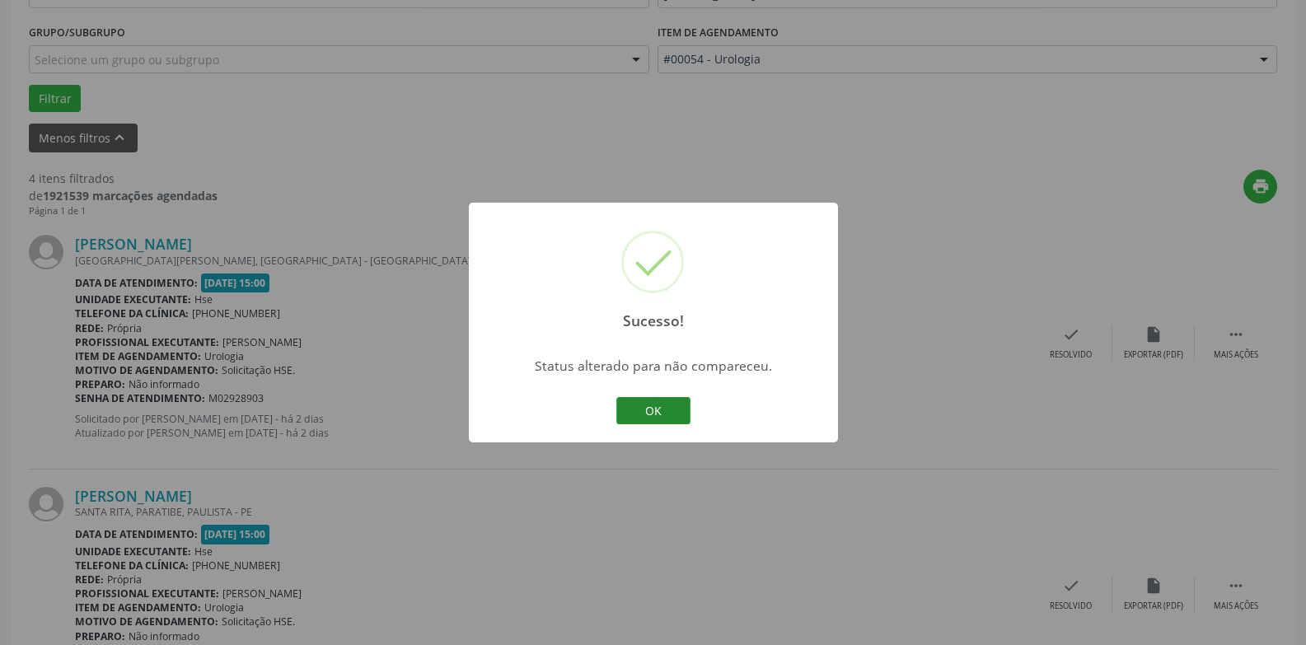
click at [652, 405] on button "OK" at bounding box center [654, 411] width 74 height 28
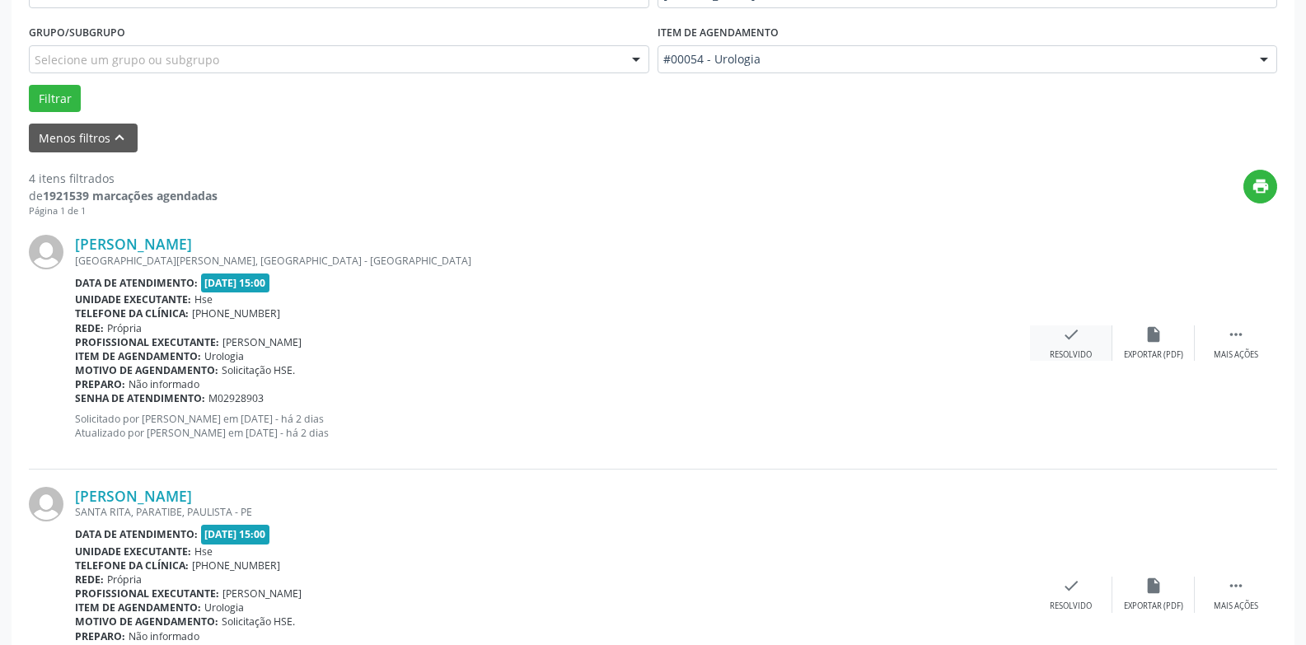
click at [1069, 342] on icon "check" at bounding box center [1071, 335] width 18 height 18
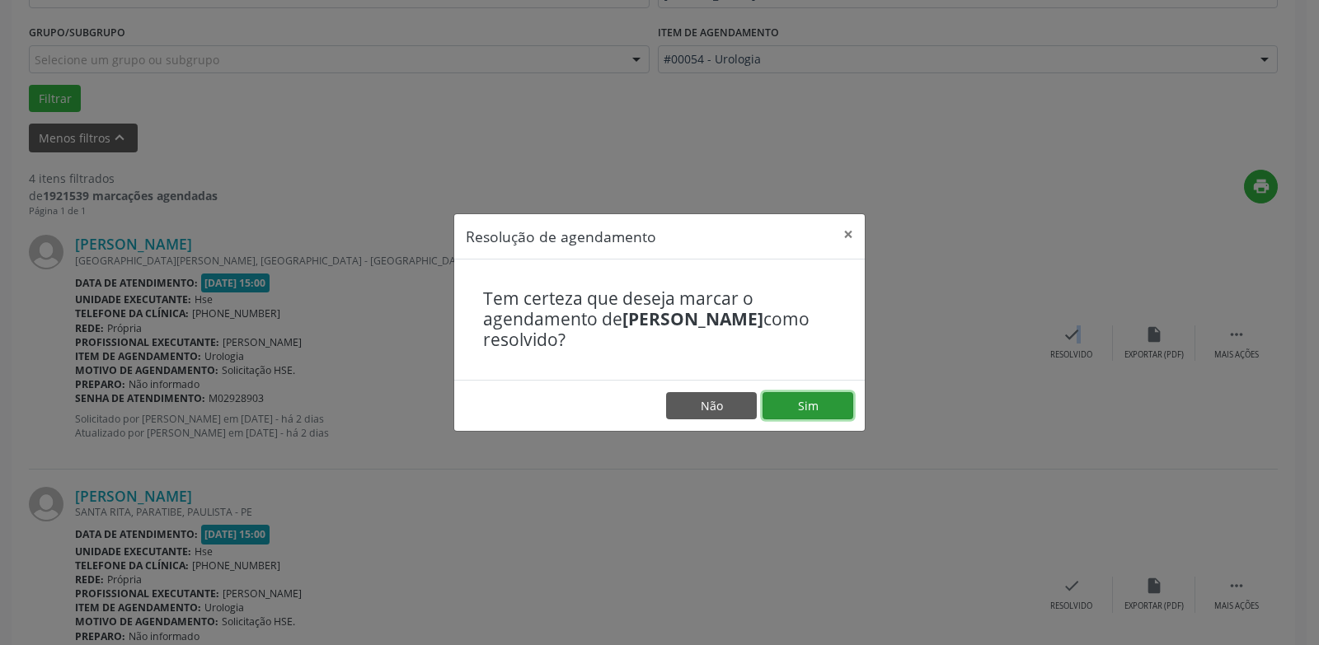
click at [816, 406] on button "Sim" at bounding box center [807, 406] width 91 height 28
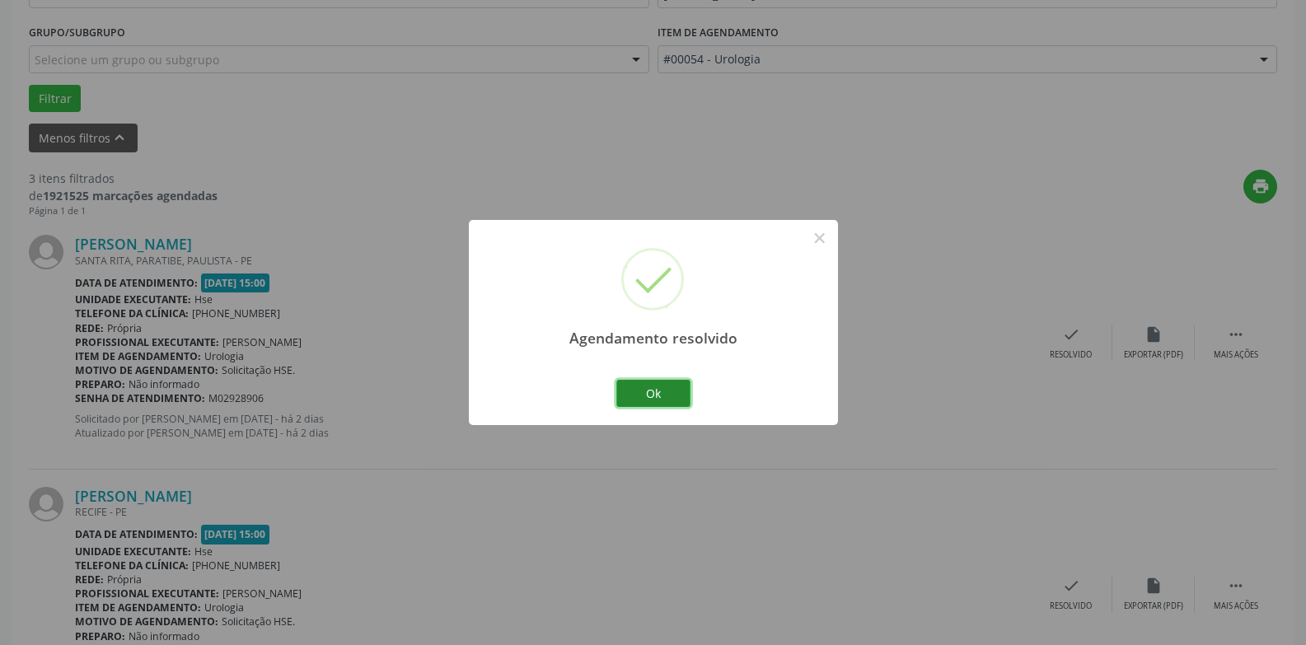
click at [668, 387] on button "Ok" at bounding box center [654, 394] width 74 height 28
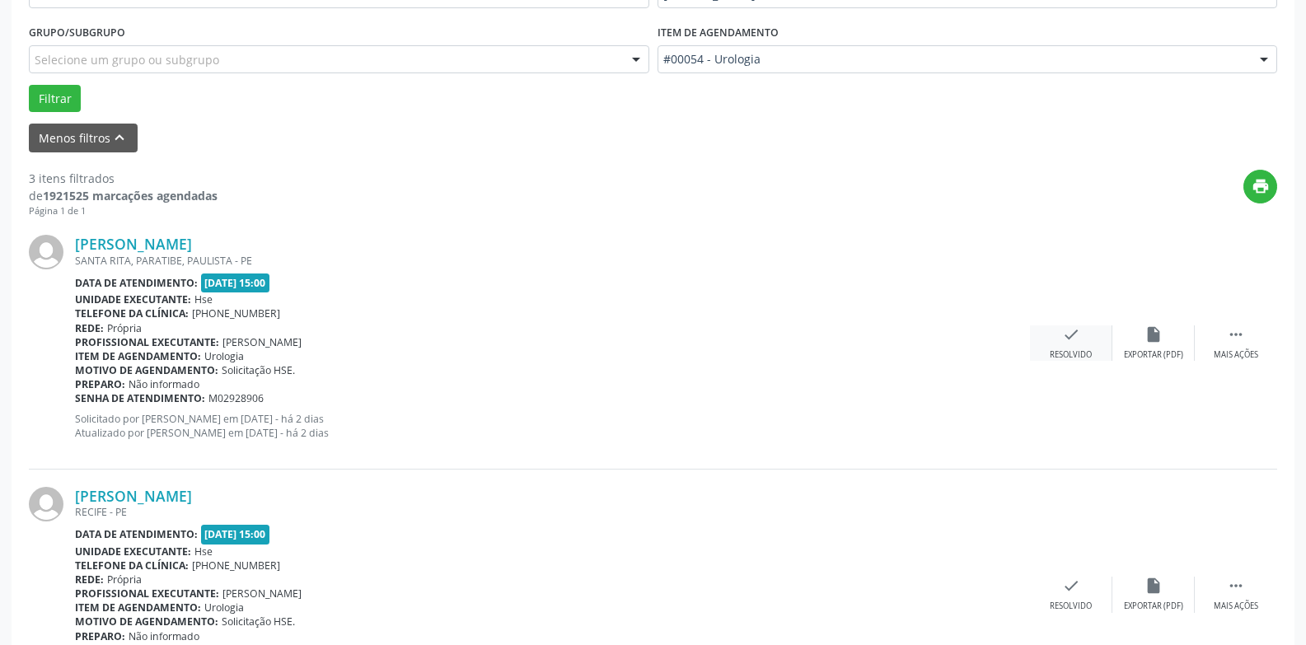
click at [1071, 349] on div "check Resolvido" at bounding box center [1071, 343] width 82 height 35
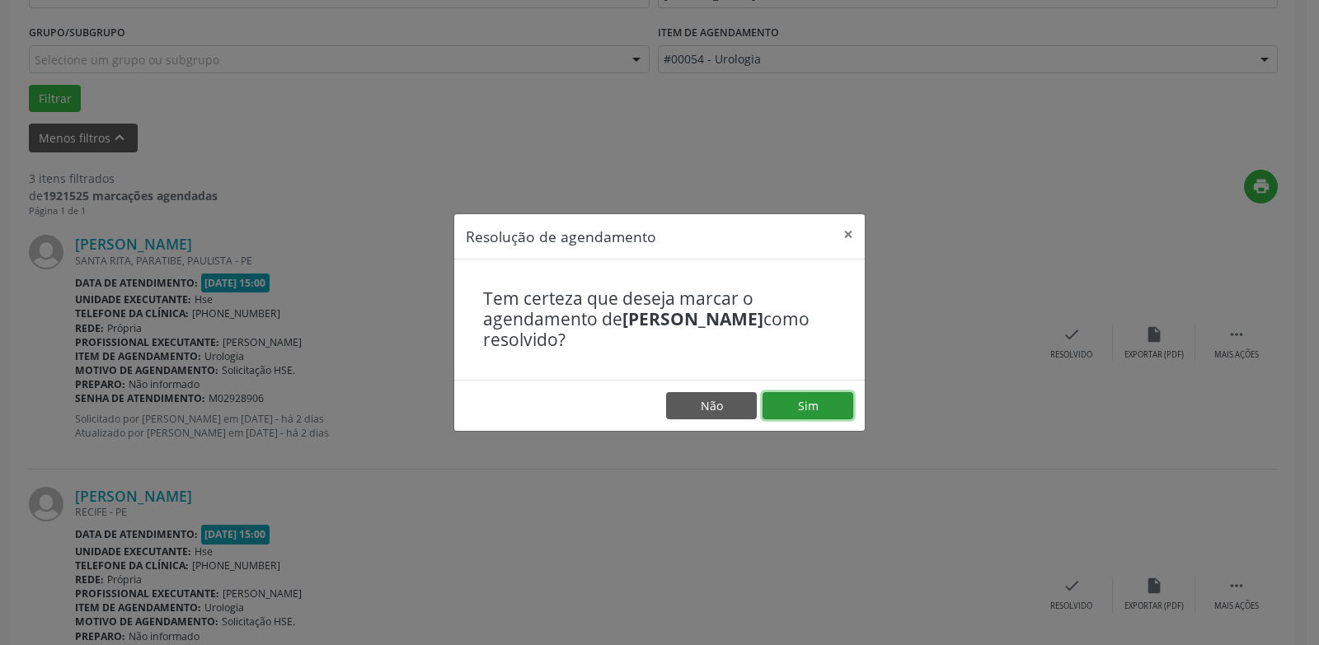
click at [844, 403] on button "Sim" at bounding box center [807, 406] width 91 height 28
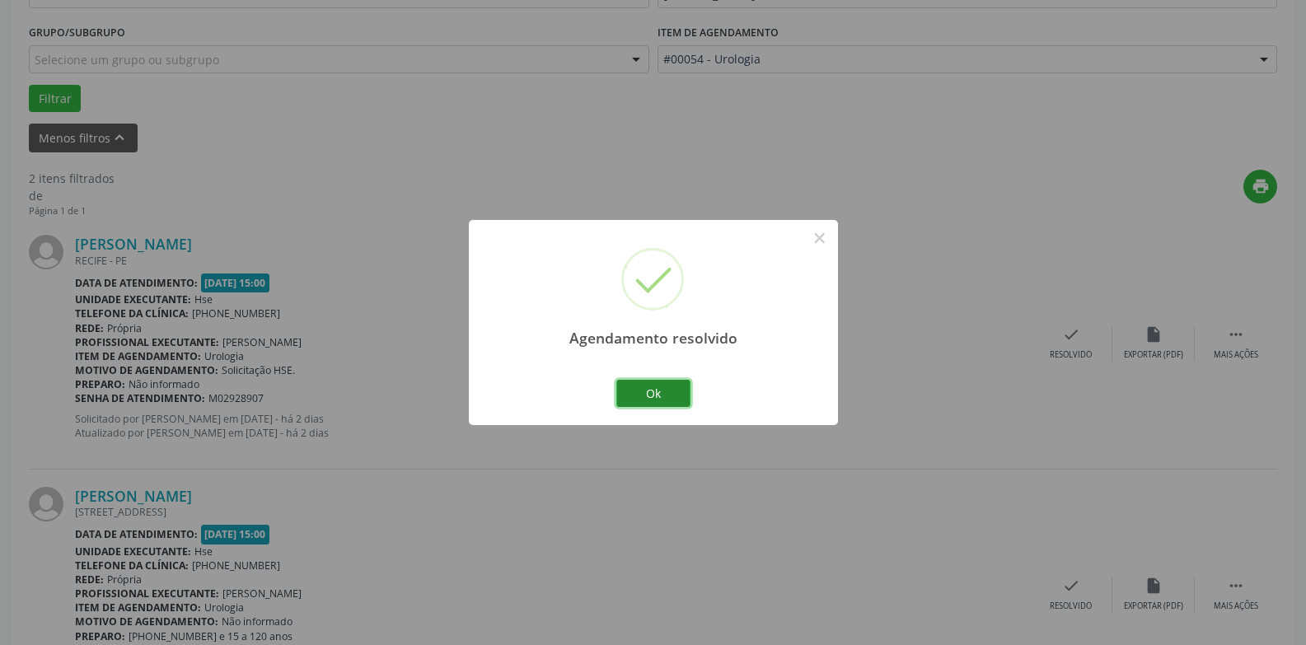
click at [642, 388] on button "Ok" at bounding box center [654, 394] width 74 height 28
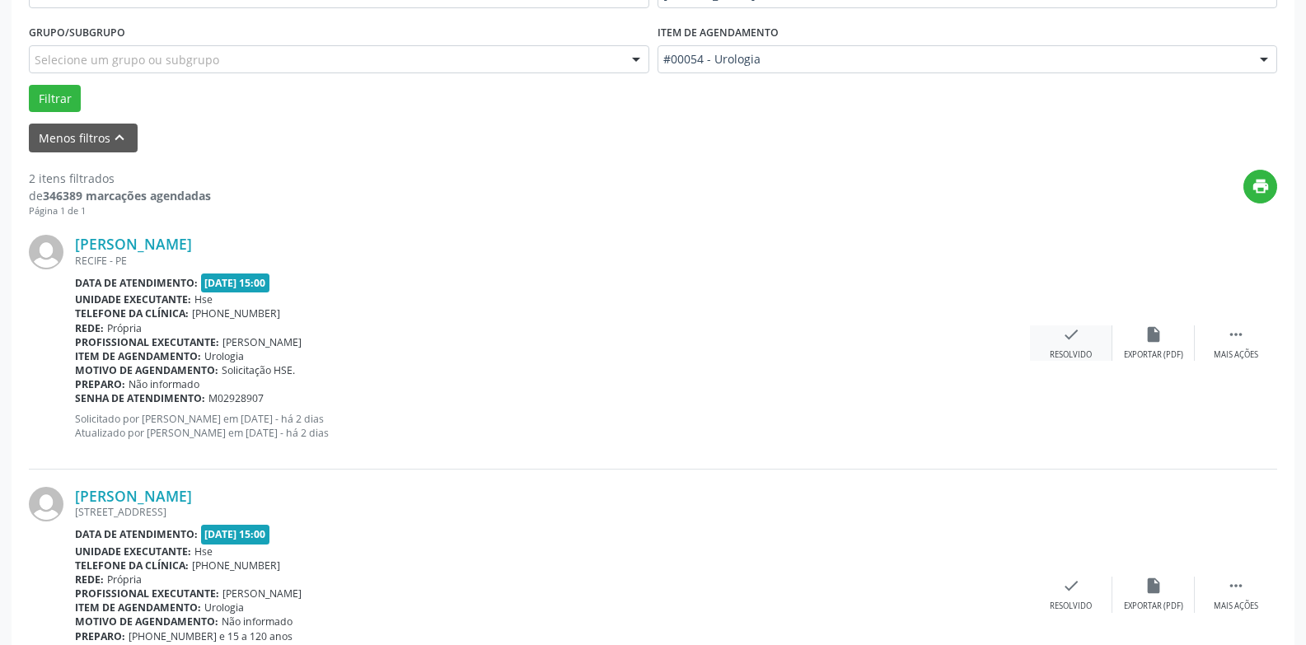
click at [1076, 346] on div "check Resolvido" at bounding box center [1071, 343] width 82 height 35
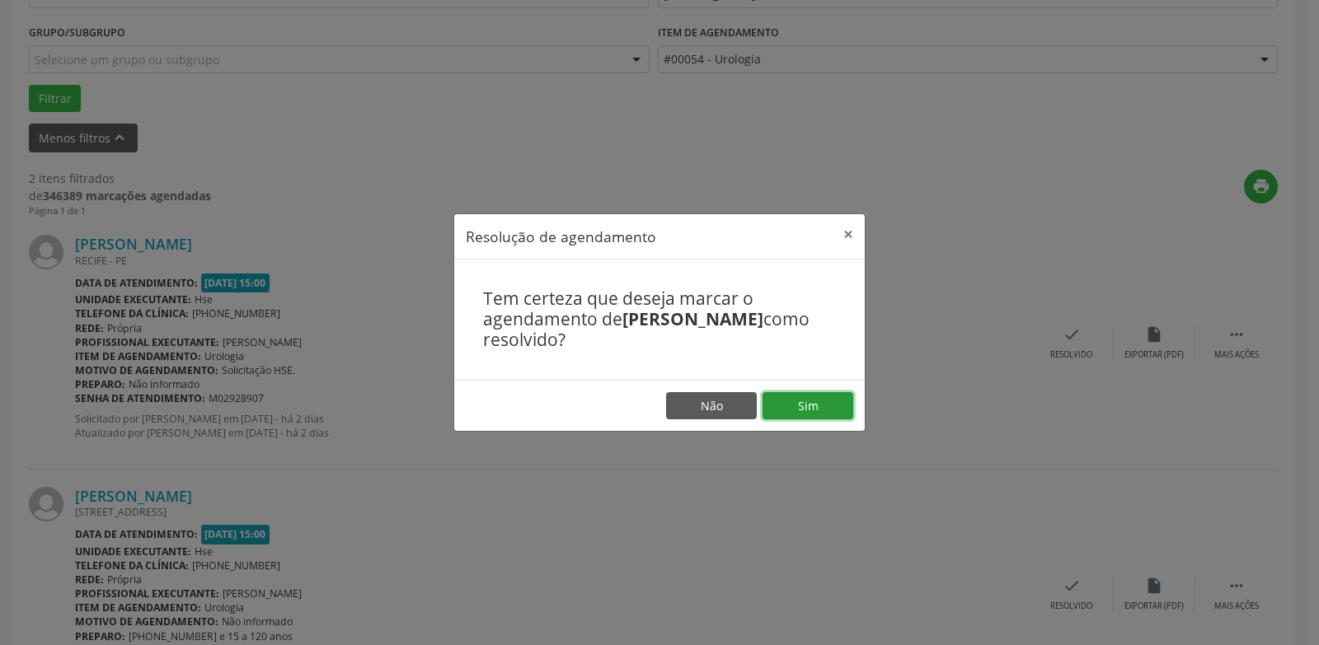
click at [829, 404] on button "Sim" at bounding box center [807, 406] width 91 height 28
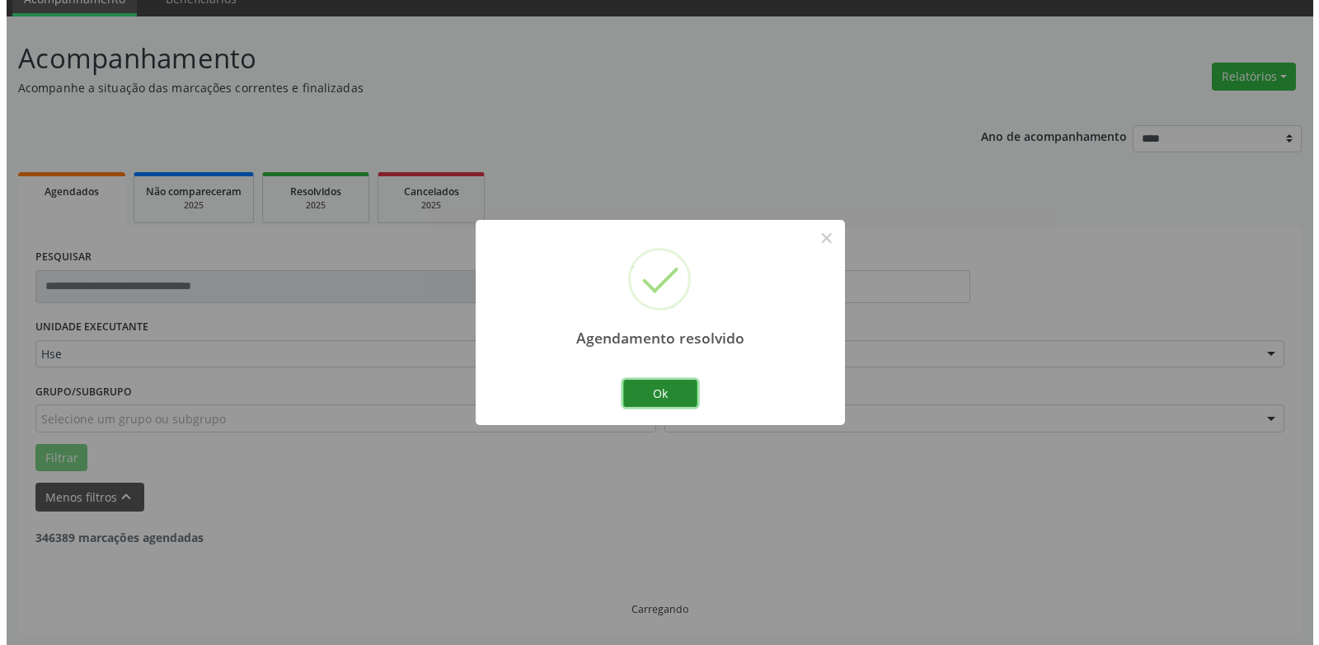
scroll to position [286, 0]
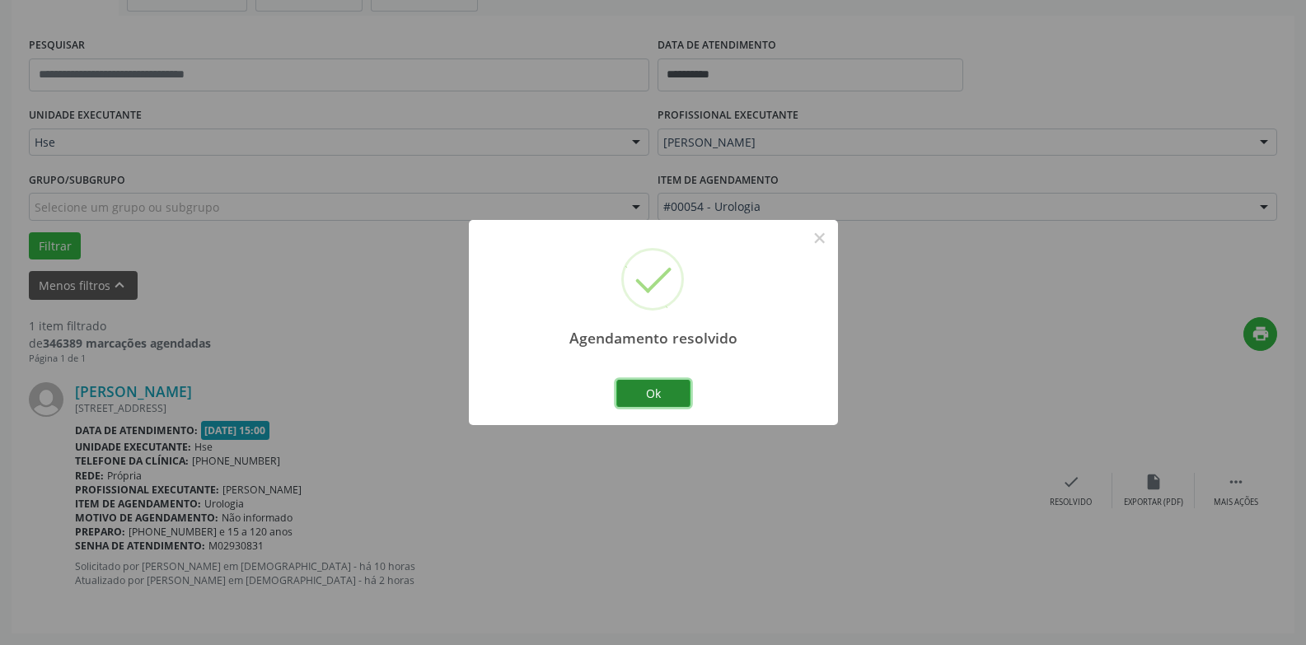
click at [667, 391] on button "Ok" at bounding box center [654, 394] width 74 height 28
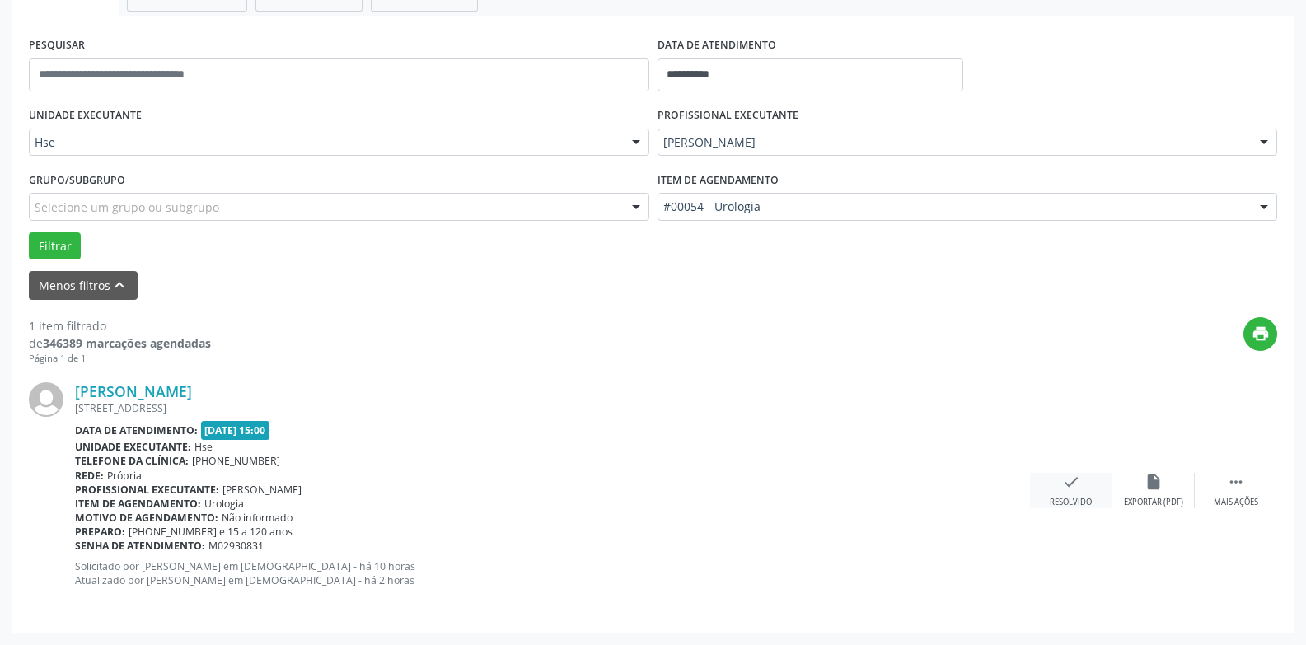
click at [1062, 494] on div "check Resolvido" at bounding box center [1071, 490] width 82 height 35
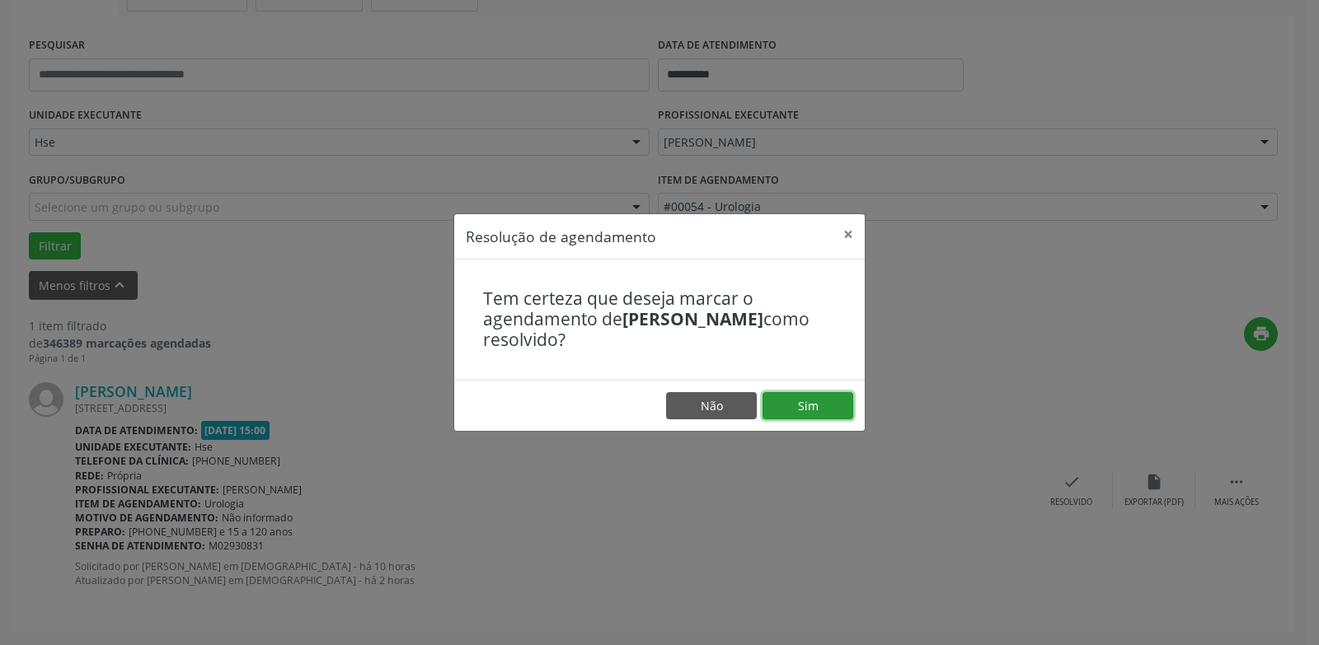
click at [831, 418] on button "Sim" at bounding box center [807, 406] width 91 height 28
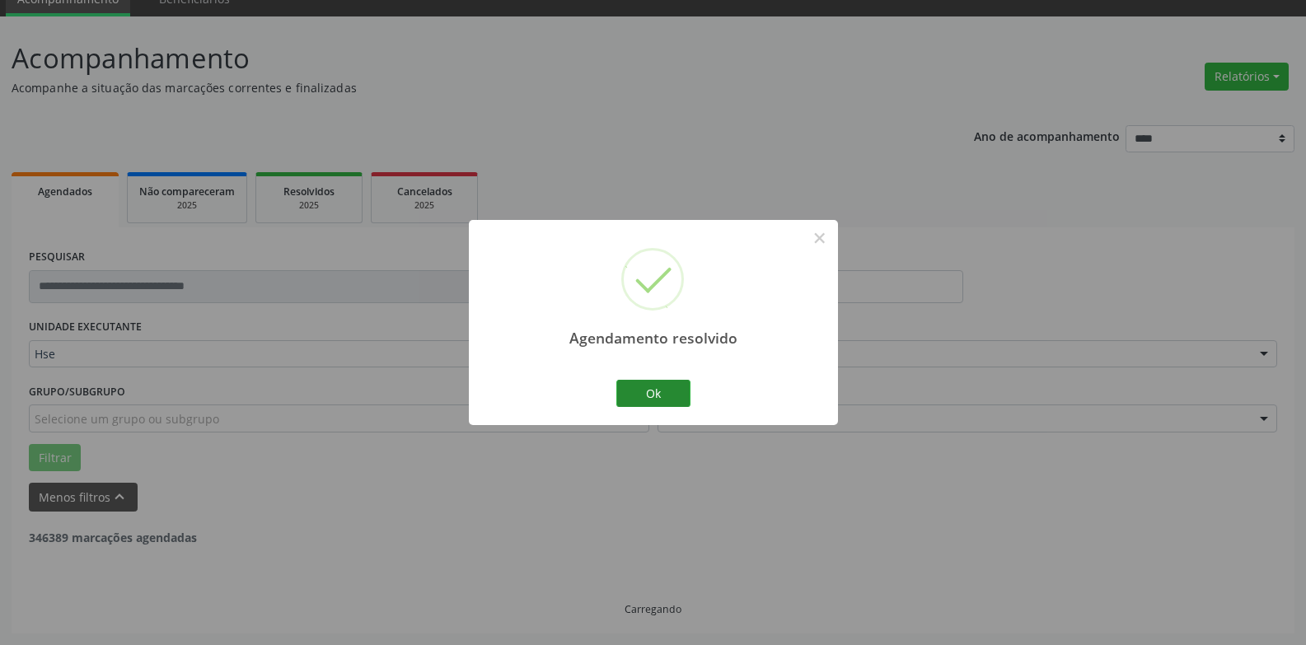
scroll to position [21, 0]
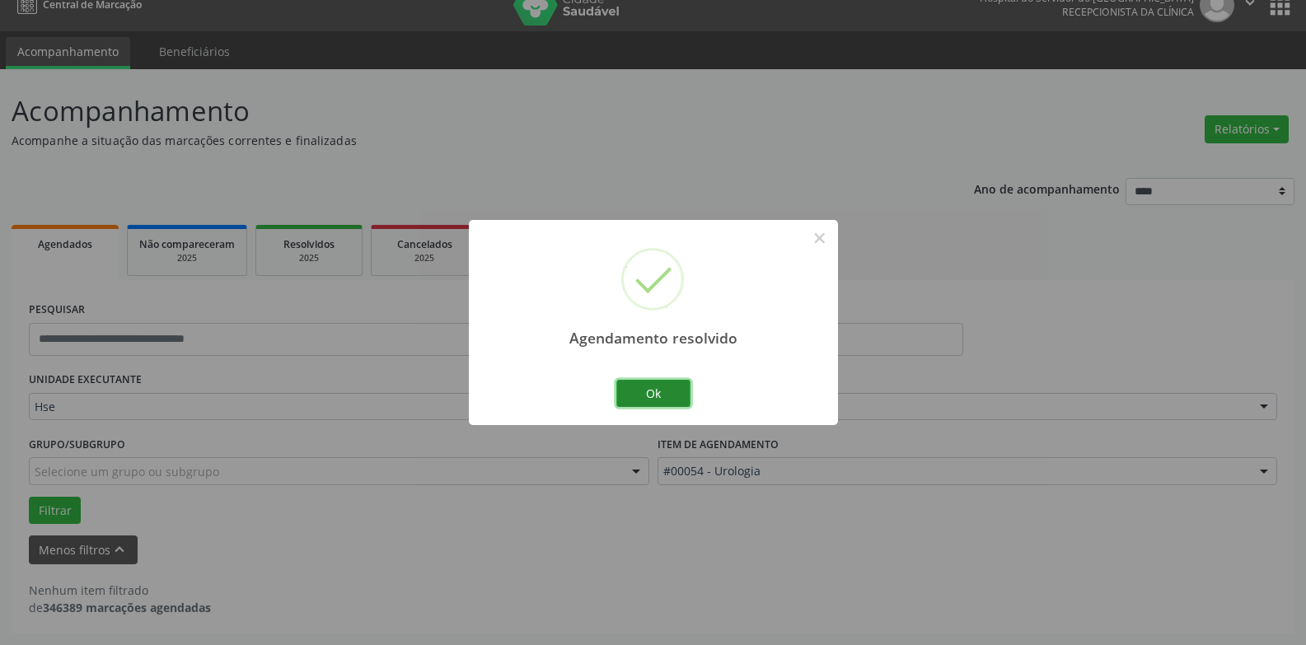
click at [658, 399] on button "Ok" at bounding box center [654, 394] width 74 height 28
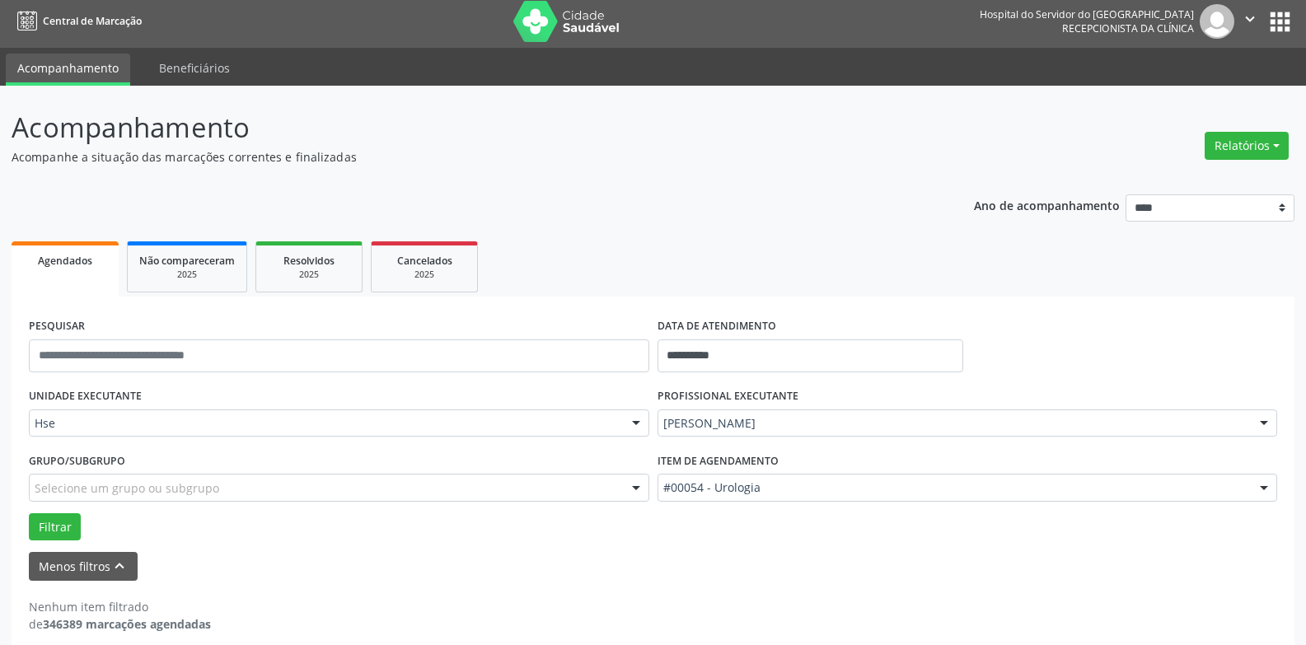
scroll to position [0, 0]
